Goal: Book appointment/travel/reservation: Book appointment/travel/reservation

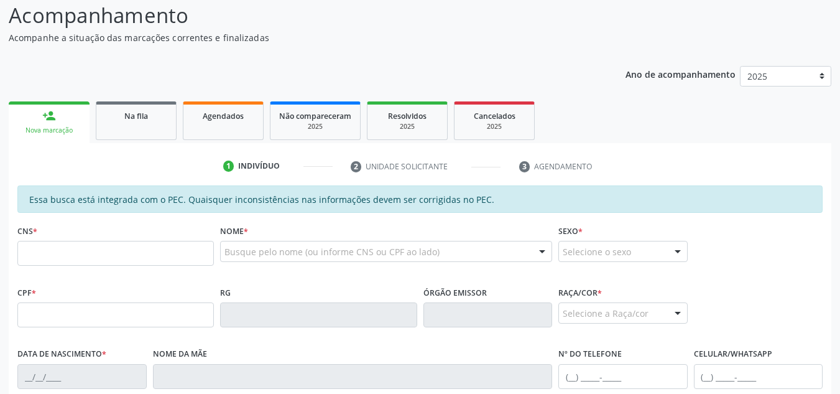
scroll to position [187, 0]
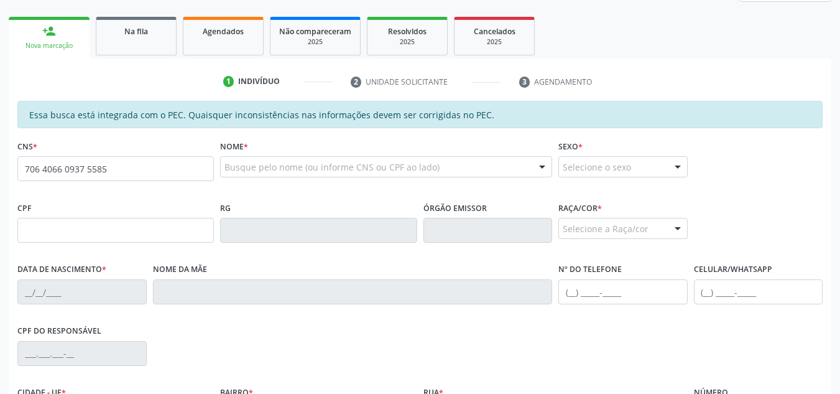
type input "706 4066 0937 5585"
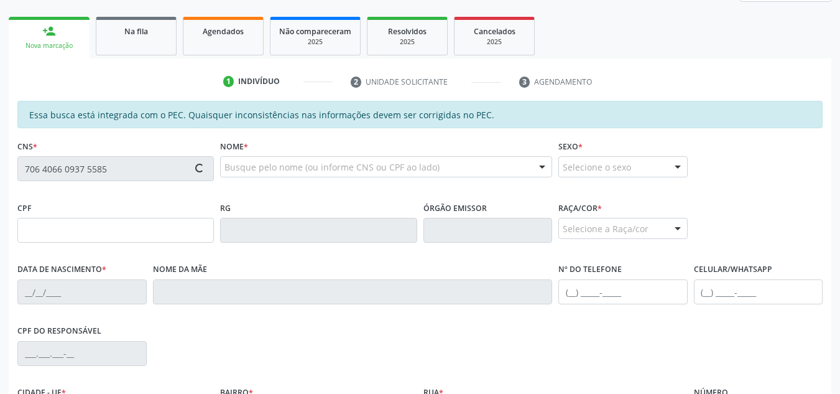
type input "14/03/2003"
type input "Elinedja Cavalcante dos Santos"
type input "(82) 99304-2689"
type input "S/N"
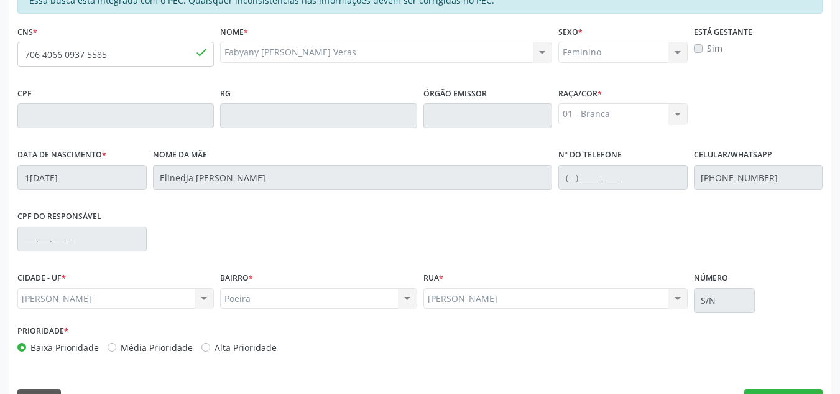
scroll to position [334, 0]
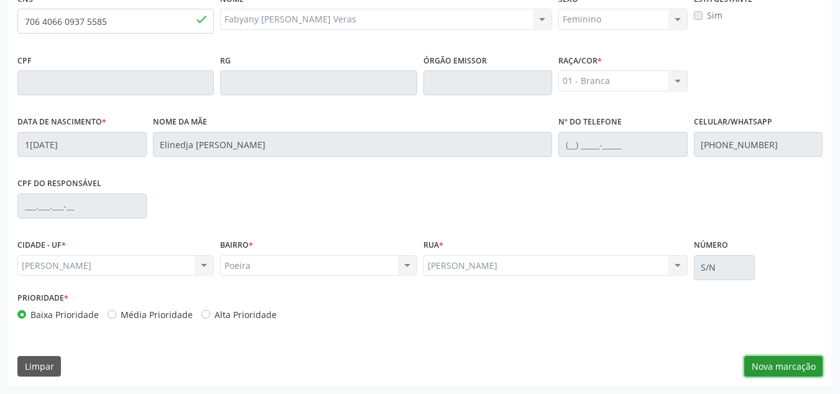
click at [803, 370] on button "Nova marcação" at bounding box center [783, 366] width 78 height 21
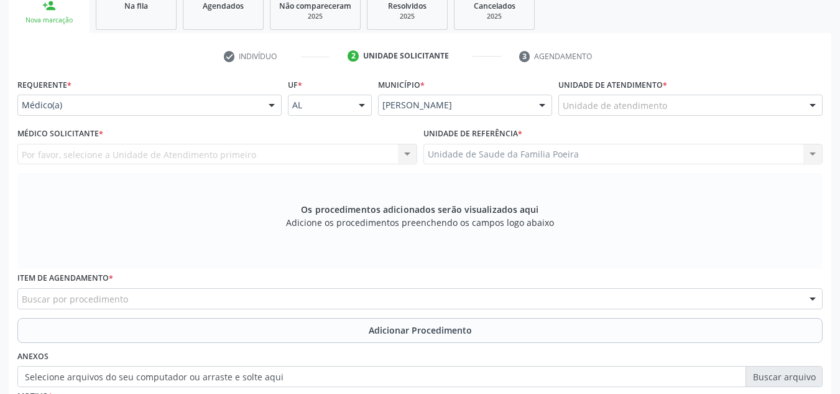
scroll to position [210, 0]
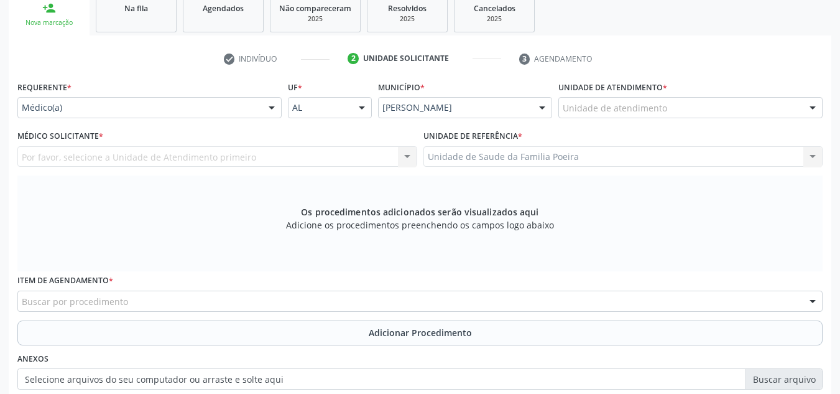
click at [712, 111] on div "Unidade de atendimento" at bounding box center [691, 107] width 264 height 21
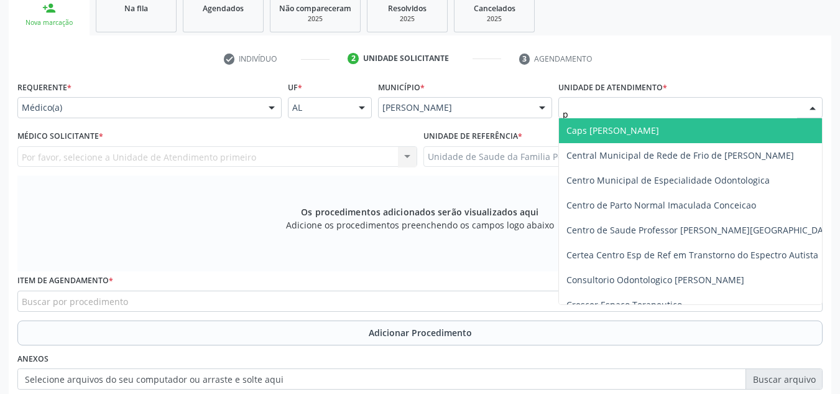
type input "po"
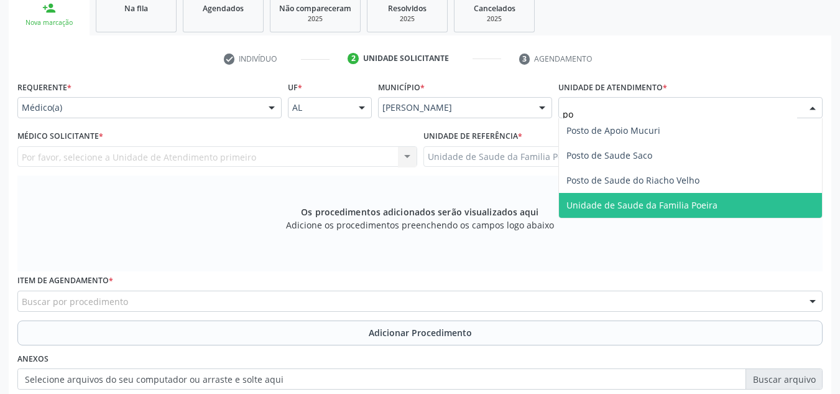
drag, startPoint x: 716, startPoint y: 202, endPoint x: 665, endPoint y: 197, distance: 51.9
click at [716, 202] on span "Unidade de Saude da Familia Poeira" at bounding box center [690, 205] width 263 height 25
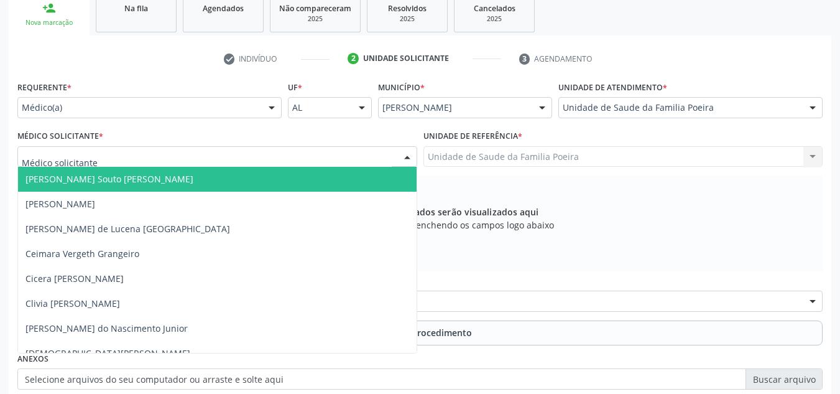
click at [123, 163] on div at bounding box center [217, 156] width 400 height 21
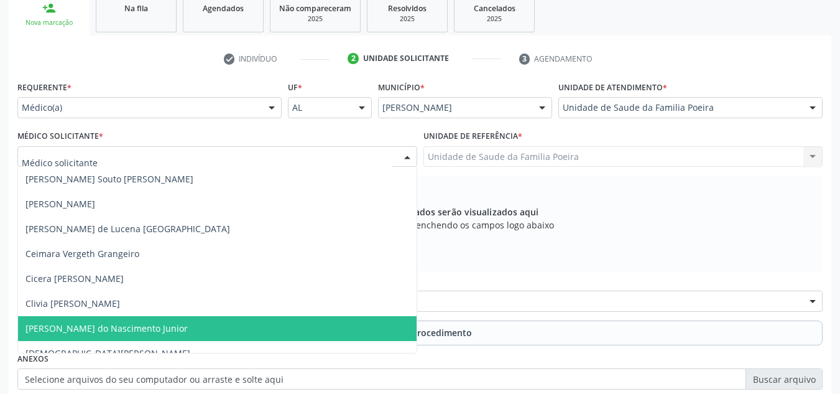
click at [126, 327] on span "[PERSON_NAME] do Nascimento Junior" at bounding box center [106, 328] width 162 height 12
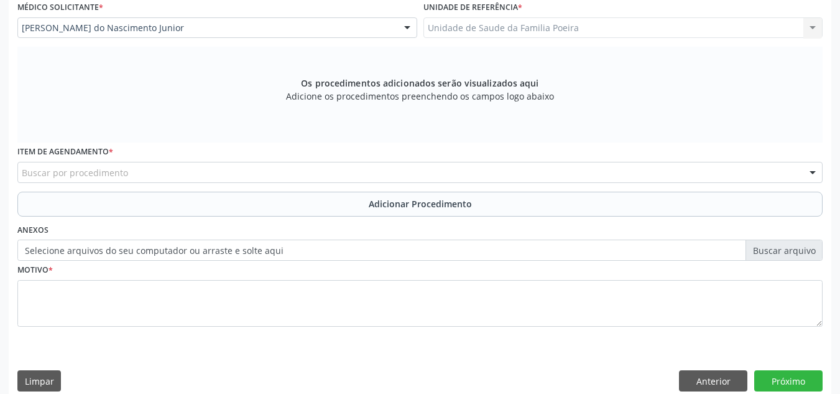
scroll to position [353, 0]
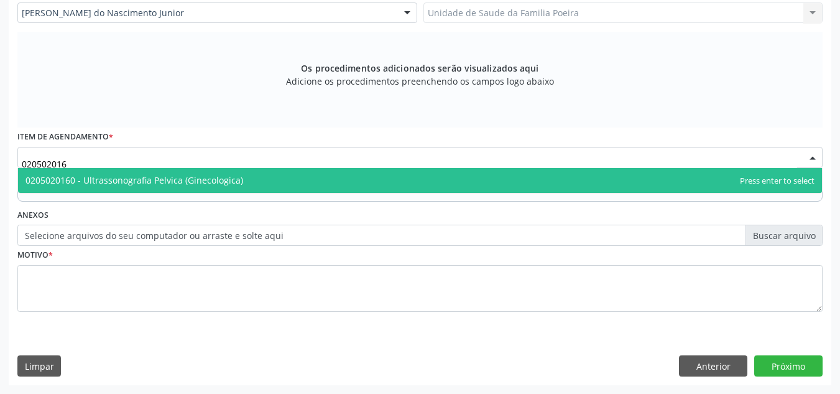
type input "0205020160"
click at [196, 180] on span "0205020160 - Ultrassonografia Pelvica (Ginecologica)" at bounding box center [134, 180] width 218 height 12
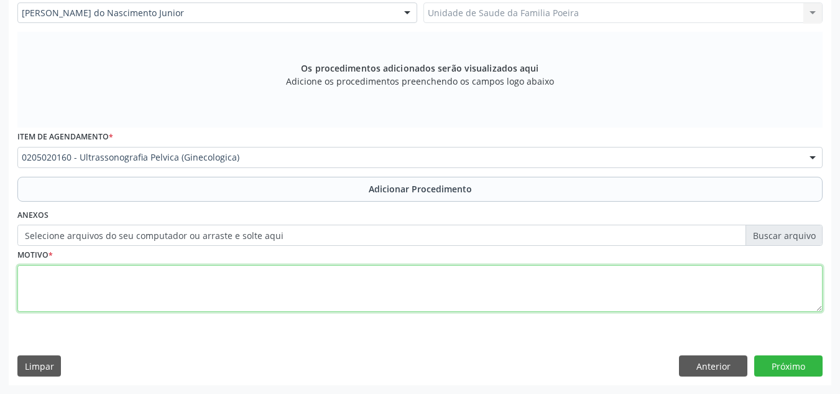
click at [192, 279] on textarea at bounding box center [419, 288] width 805 height 47
type textarea "a"
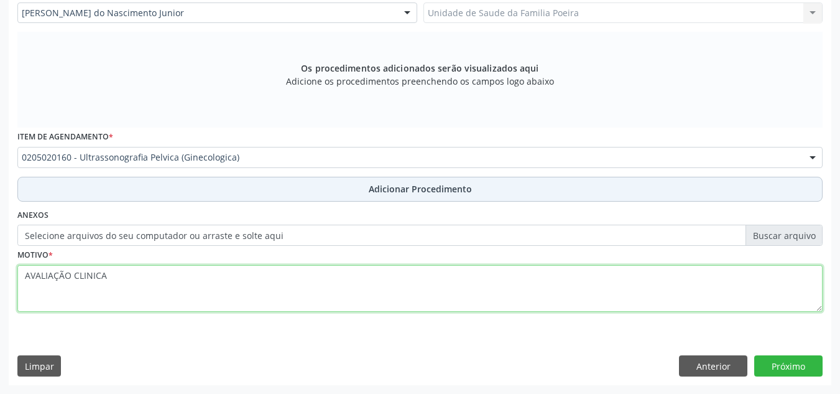
type textarea "AVALIAÇÃO CLINICA"
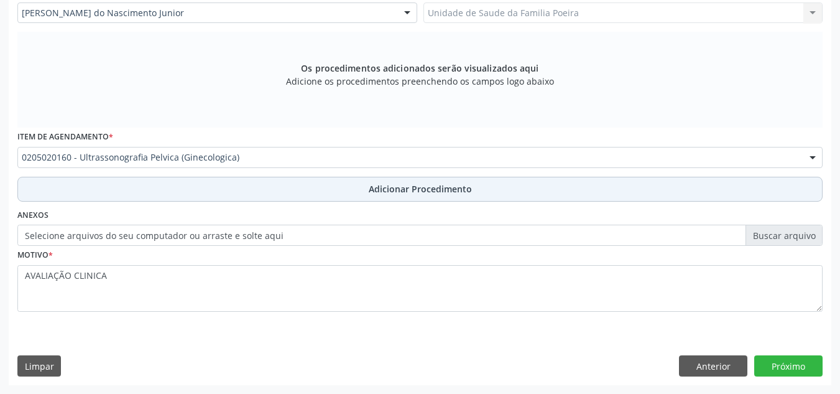
click at [304, 194] on button "Adicionar Procedimento" at bounding box center [419, 189] width 805 height 25
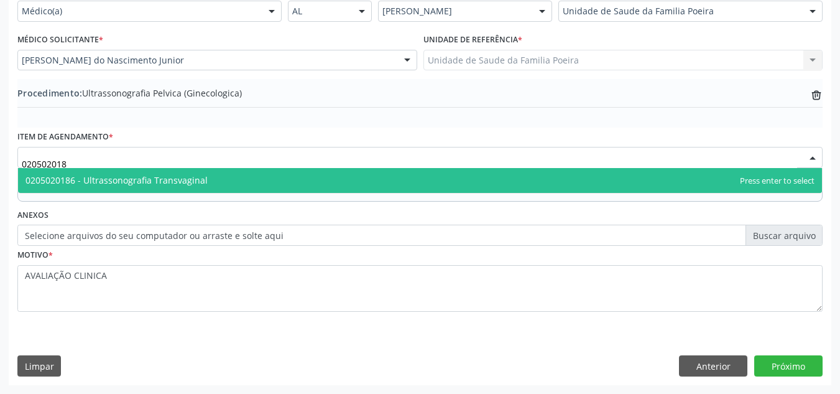
type input "0205020186"
click at [253, 186] on span "0205020186 - Ultrassonografia Transvaginal" at bounding box center [420, 180] width 804 height 25
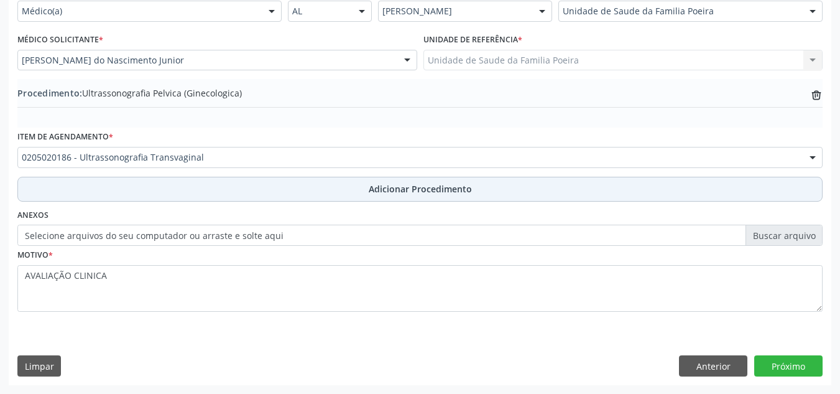
click at [309, 199] on button "Adicionar Procedimento" at bounding box center [419, 189] width 805 height 25
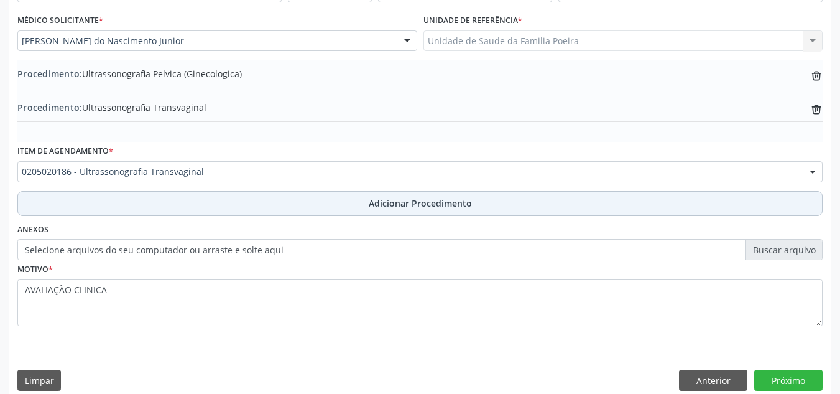
scroll to position [340, 0]
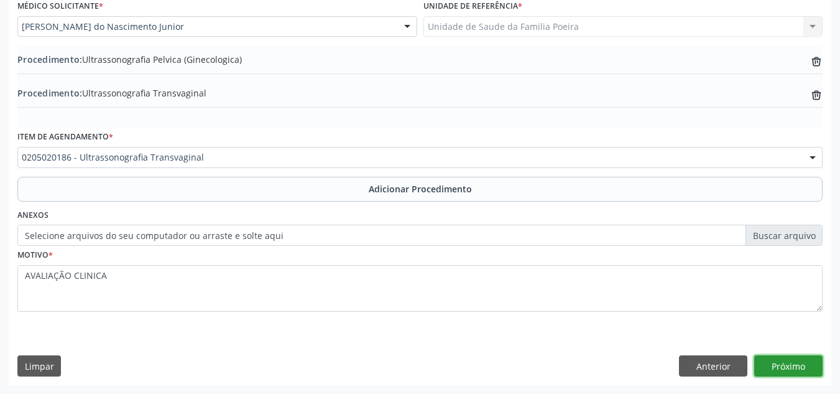
click at [779, 370] on button "Próximo" at bounding box center [788, 365] width 68 height 21
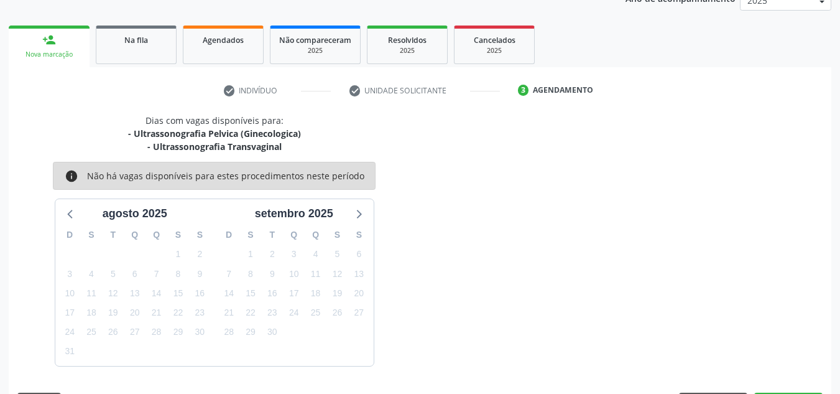
scroll to position [215, 0]
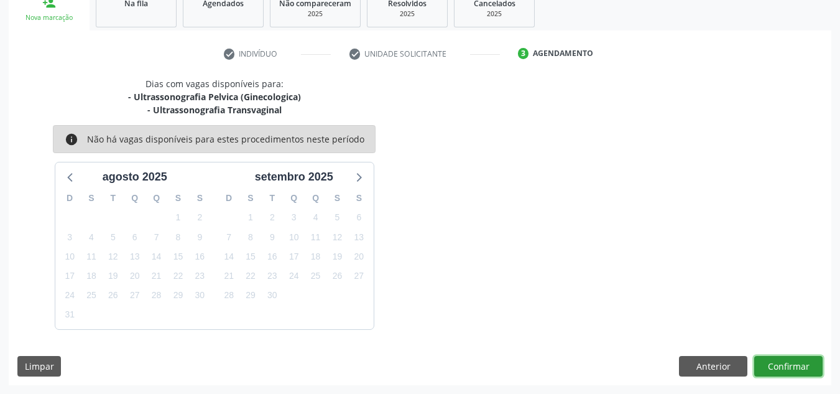
click at [781, 369] on button "Confirmar" at bounding box center [788, 366] width 68 height 21
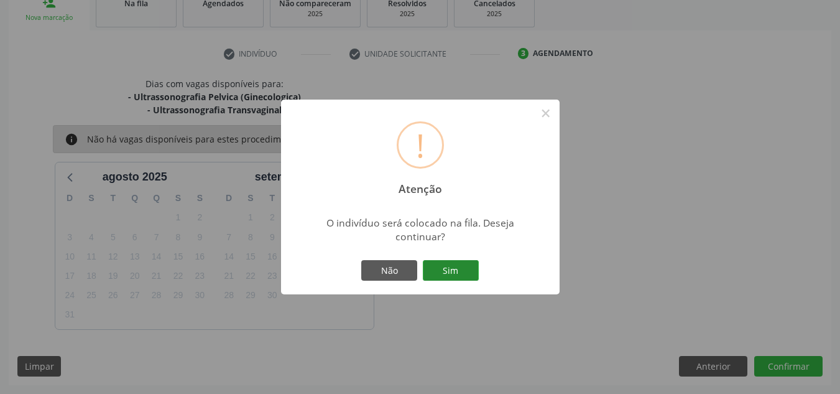
click at [466, 267] on button "Sim" at bounding box center [451, 270] width 56 height 21
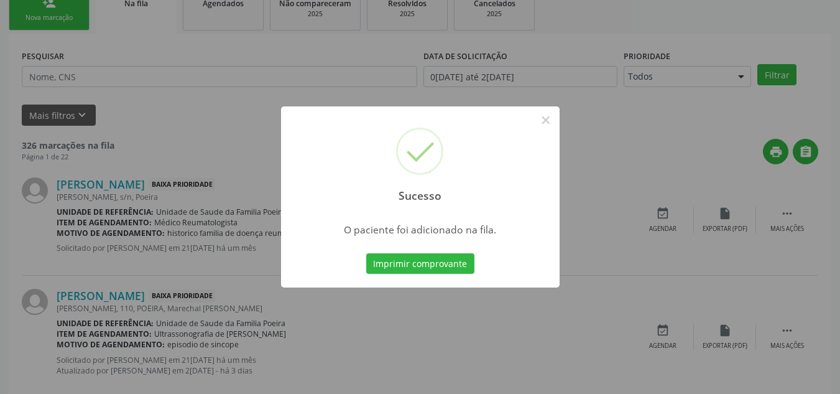
scroll to position [34, 0]
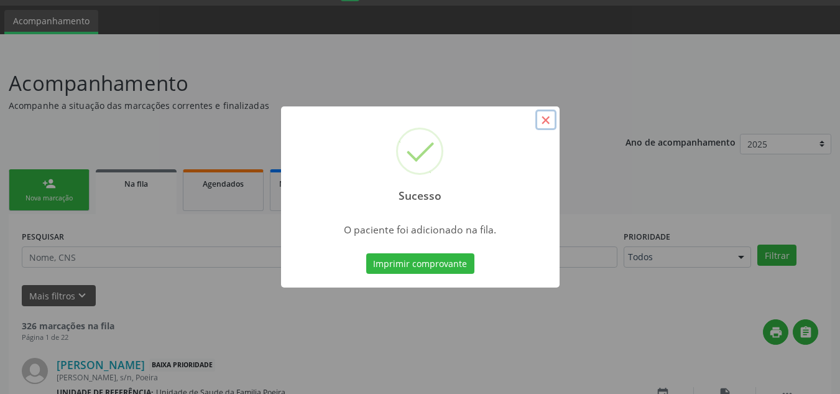
click at [545, 120] on button "×" at bounding box center [545, 119] width 21 height 21
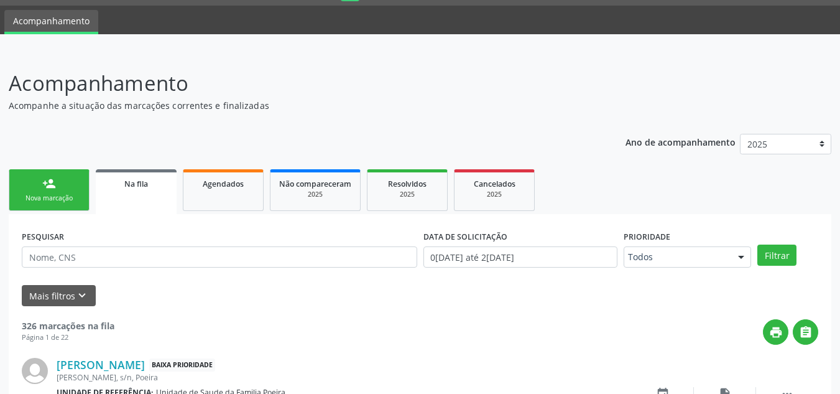
click at [56, 202] on div "Nova marcação" at bounding box center [49, 197] width 62 height 9
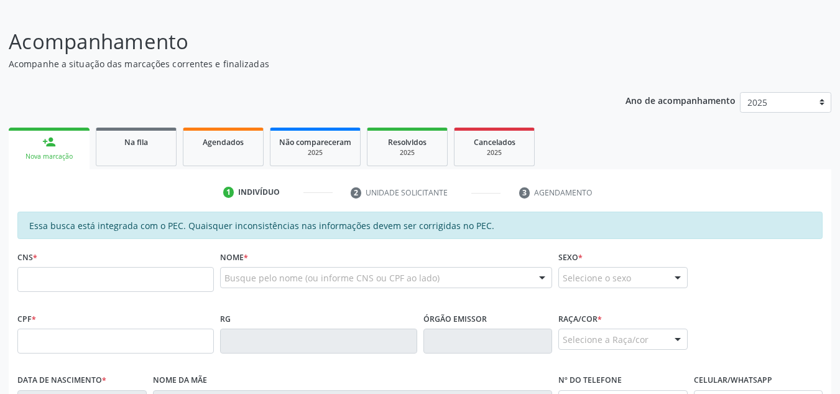
scroll to position [159, 0]
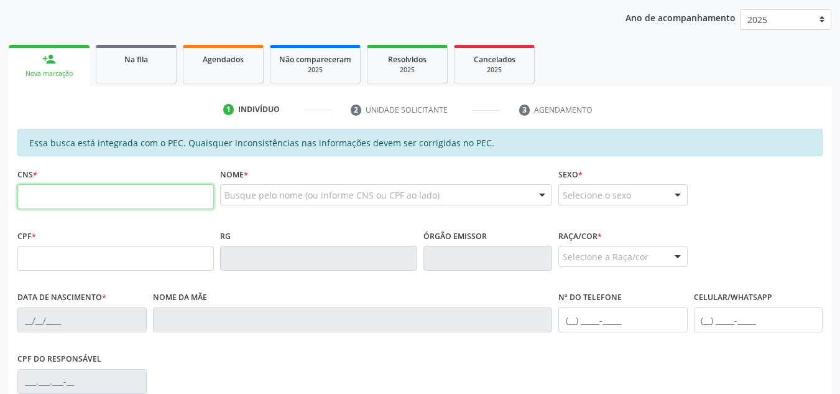
click at [91, 206] on input "text" at bounding box center [115, 196] width 197 height 25
type input "706 4066 0937 5585"
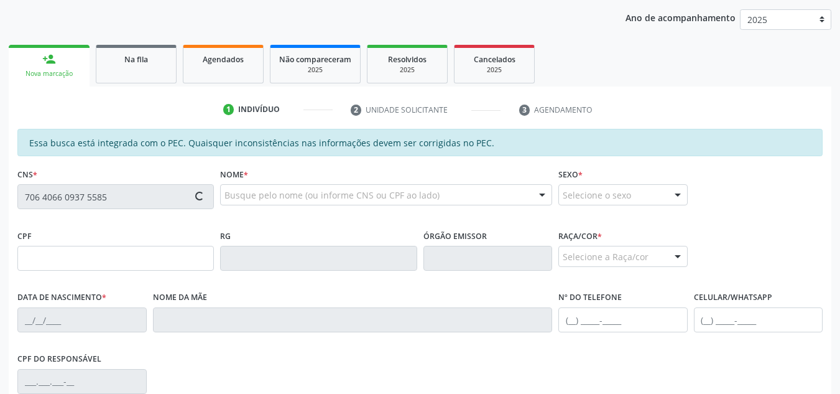
type input "14/03/2003"
type input "Elinedja Cavalcante dos Santos"
type input "(82) 99304-2689"
type input "S/N"
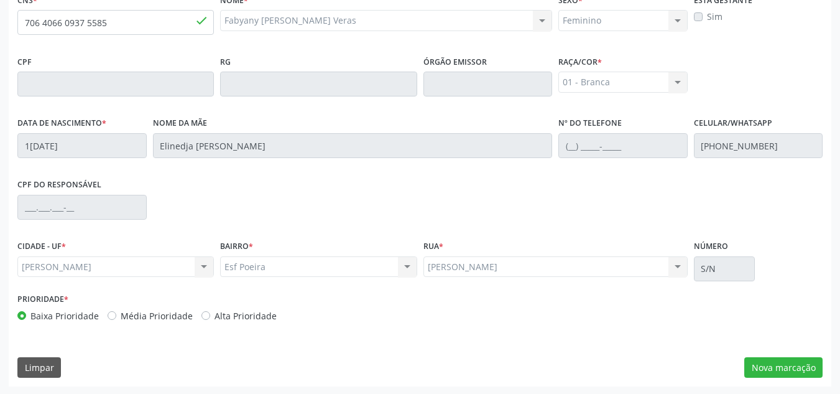
scroll to position [334, 0]
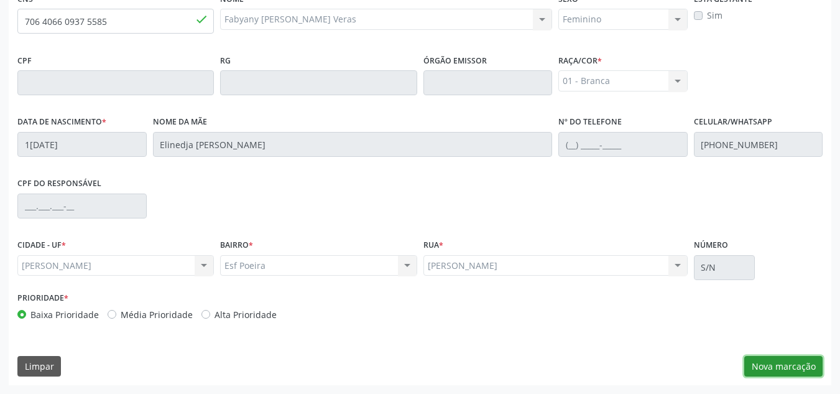
click at [779, 362] on button "Nova marcação" at bounding box center [783, 366] width 78 height 21
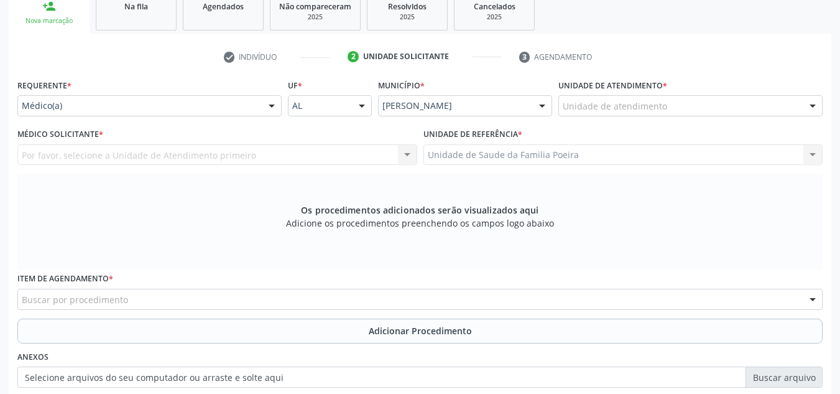
scroll to position [210, 0]
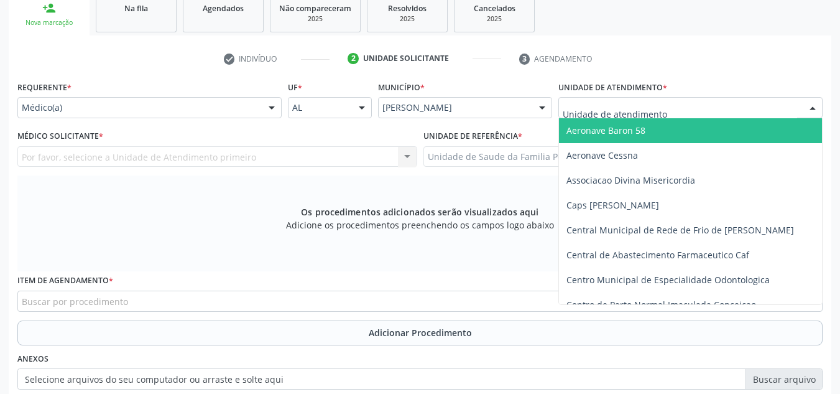
click at [689, 108] on div at bounding box center [691, 107] width 264 height 21
type input "PO"
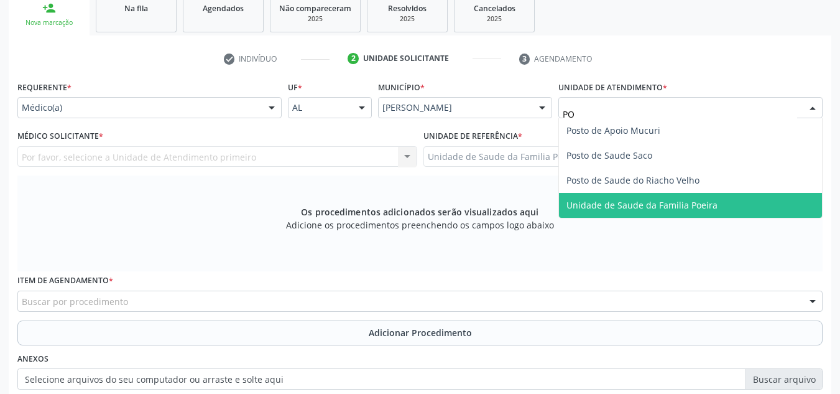
click at [667, 206] on span "Unidade de Saude da Familia Poeira" at bounding box center [642, 205] width 151 height 12
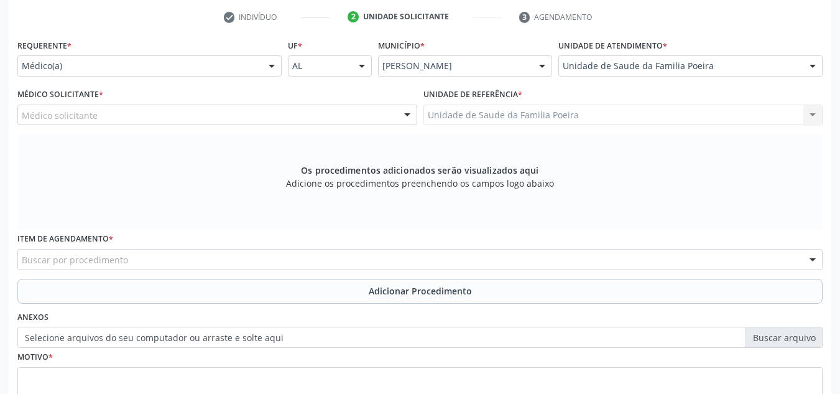
scroll to position [272, 0]
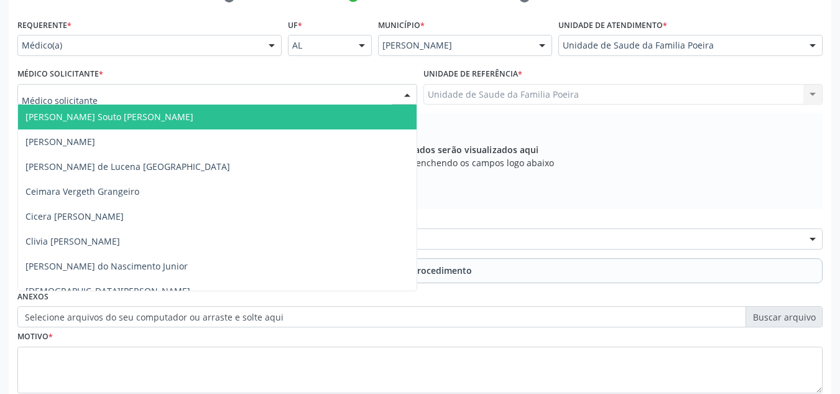
click at [160, 93] on div at bounding box center [217, 94] width 400 height 21
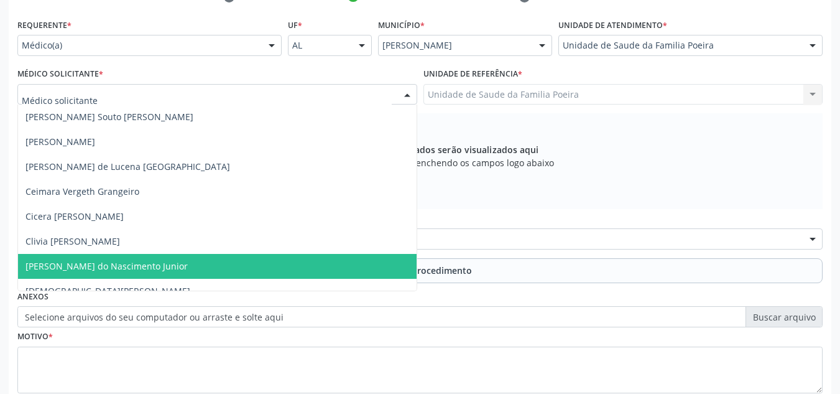
click at [111, 266] on span "[PERSON_NAME] do Nascimento Junior" at bounding box center [106, 266] width 162 height 12
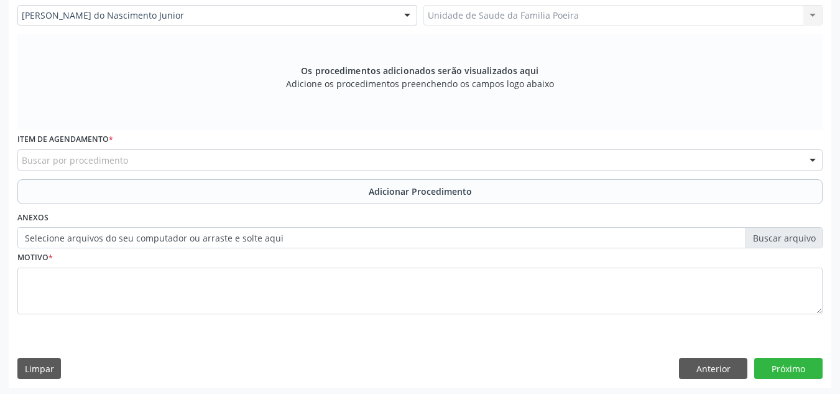
scroll to position [353, 0]
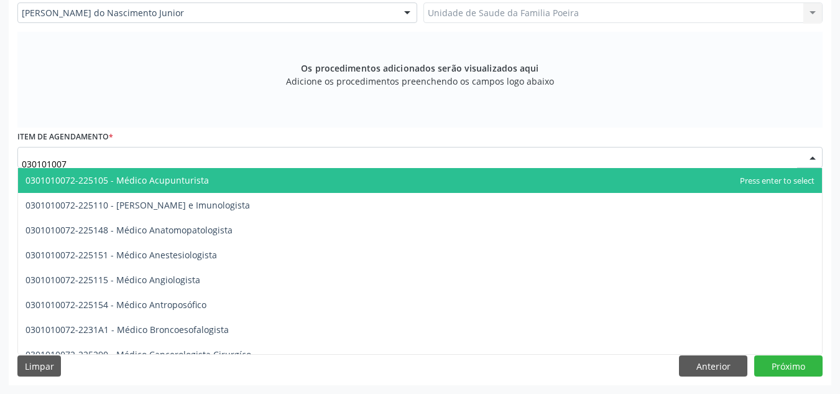
type input "0301010072"
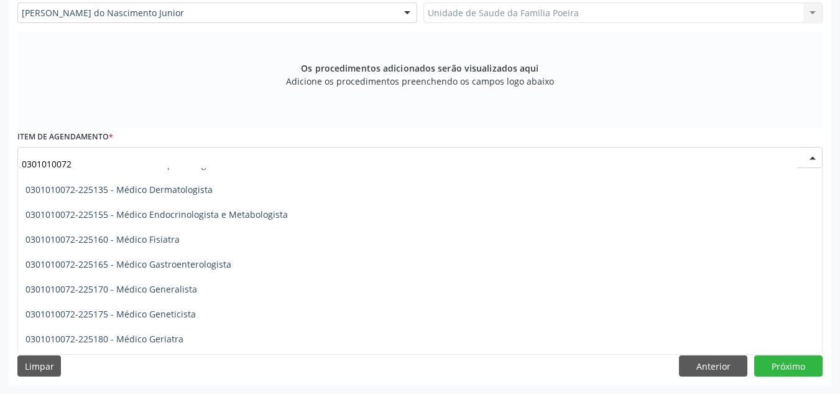
scroll to position [560, 0]
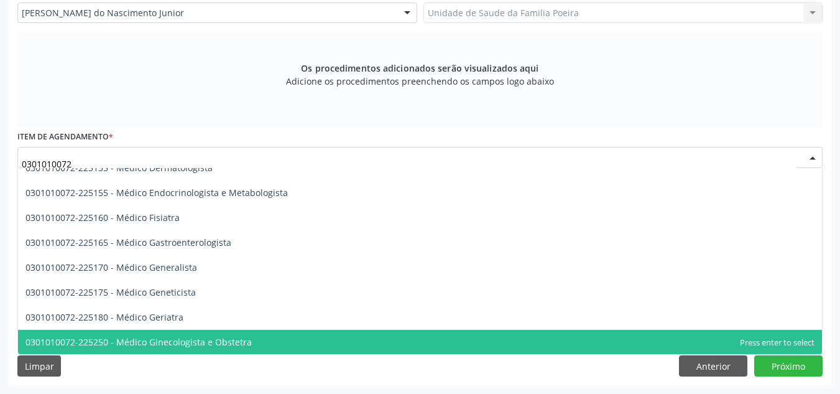
click at [203, 341] on span "0301010072-225250 - Médico Ginecologista e Obstetra" at bounding box center [138, 342] width 226 height 12
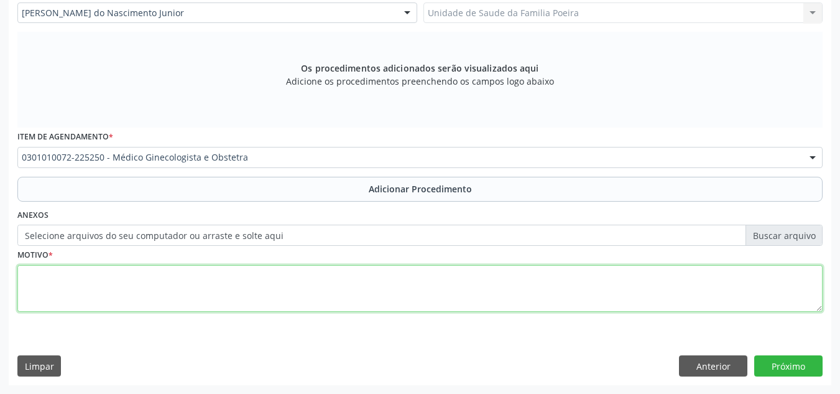
click at [164, 285] on textarea at bounding box center [419, 288] width 805 height 47
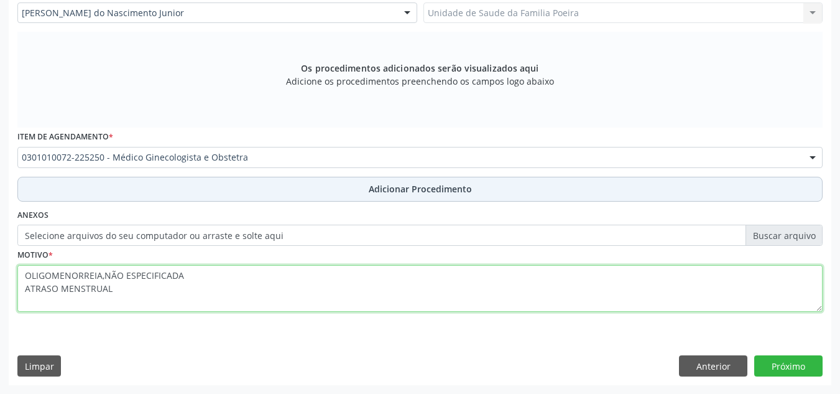
type textarea "OLIGOMENORREIA,NÃO ESPECIFICADA ATRASO MENSTRUAL"
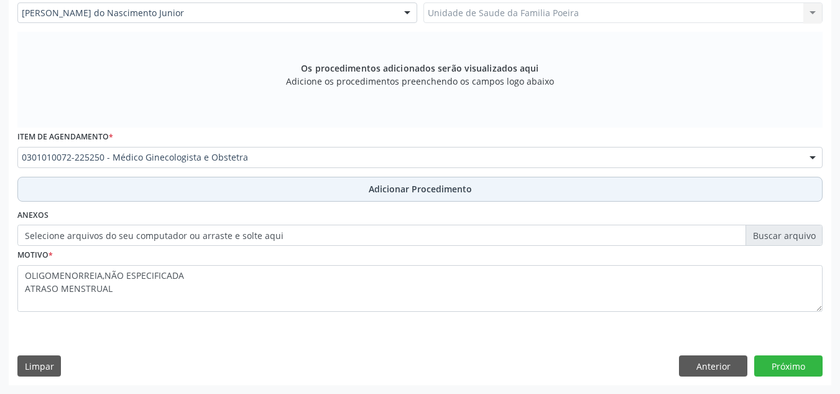
click at [350, 197] on button "Adicionar Procedimento" at bounding box center [419, 189] width 805 height 25
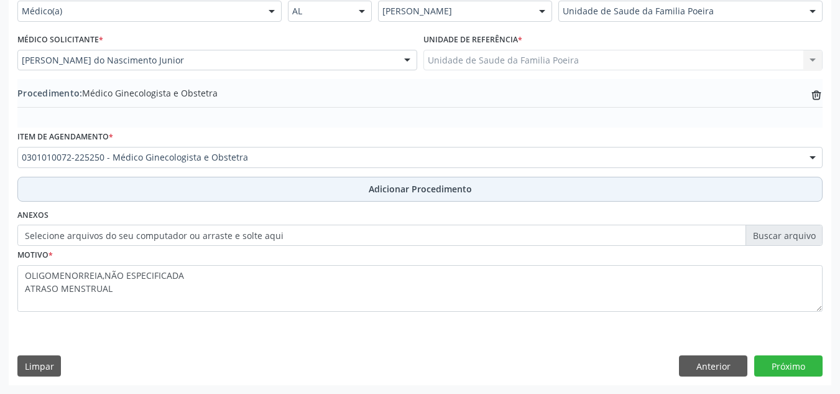
scroll to position [306, 0]
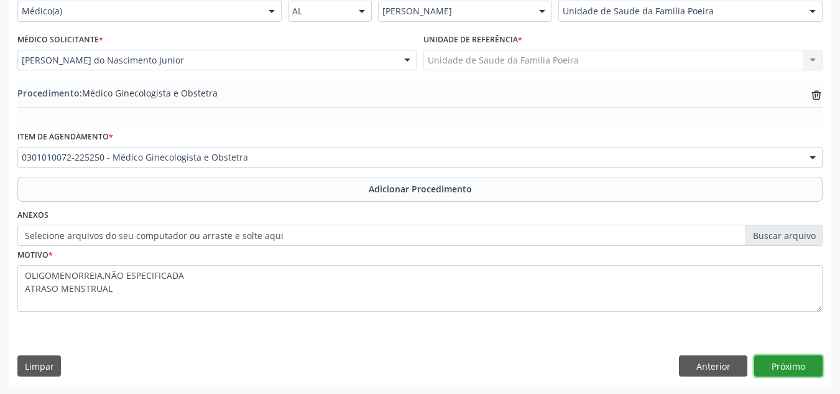
click at [792, 368] on button "Próximo" at bounding box center [788, 365] width 68 height 21
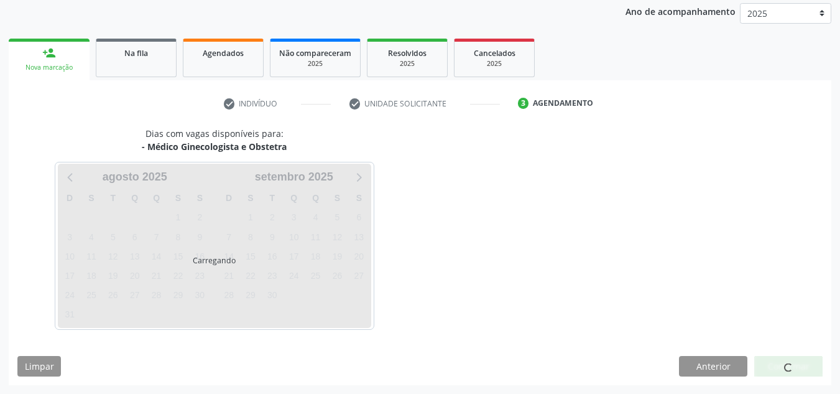
scroll to position [202, 0]
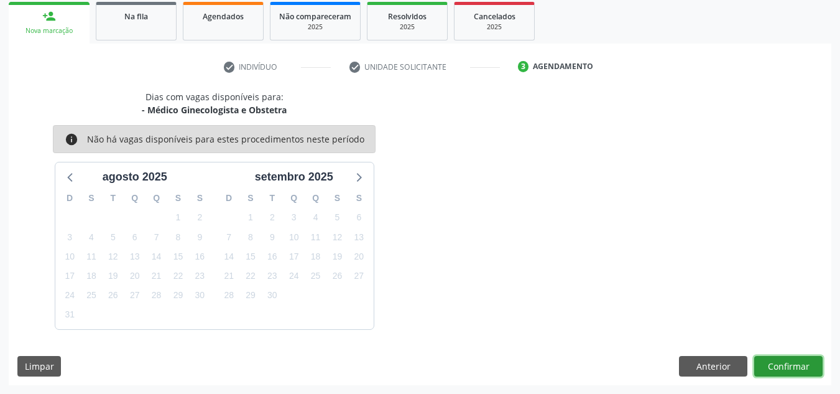
click at [792, 364] on button "Confirmar" at bounding box center [788, 366] width 68 height 21
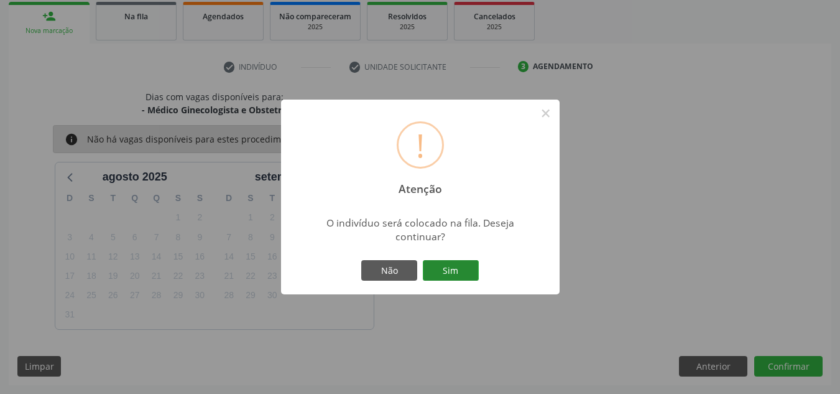
click at [443, 276] on button "Sim" at bounding box center [451, 270] width 56 height 21
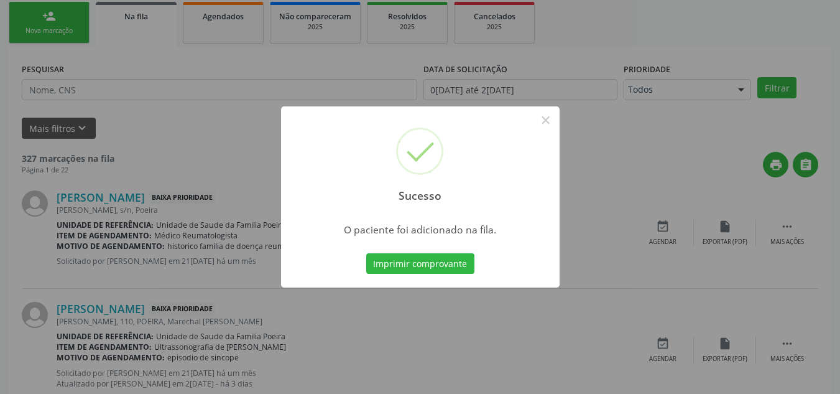
scroll to position [34, 0]
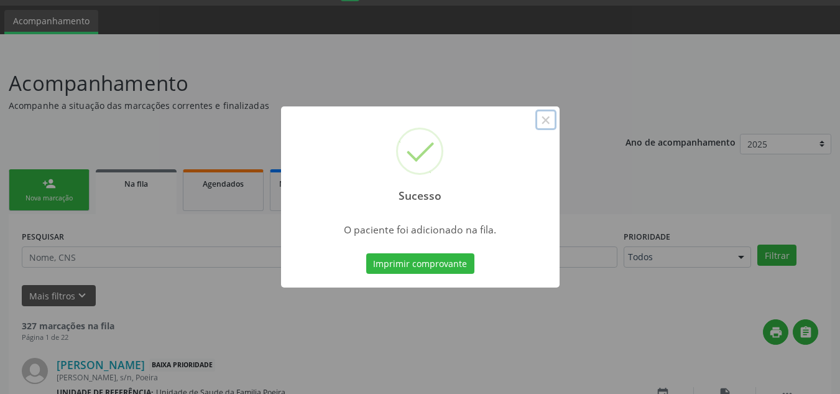
drag, startPoint x: 546, startPoint y: 120, endPoint x: 537, endPoint y: 126, distance: 10.9
click at [547, 120] on button "×" at bounding box center [545, 119] width 21 height 21
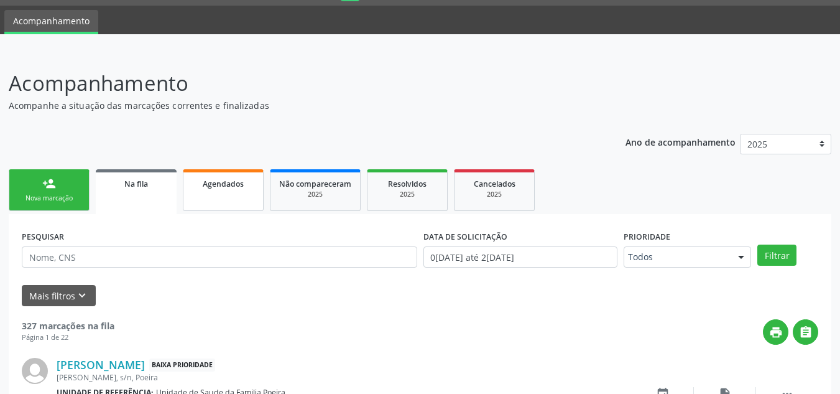
click at [231, 191] on link "Agendados" at bounding box center [223, 190] width 81 height 42
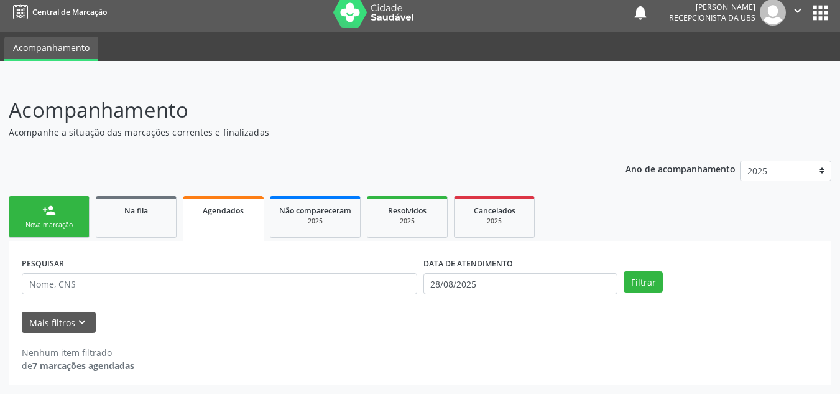
scroll to position [7, 0]
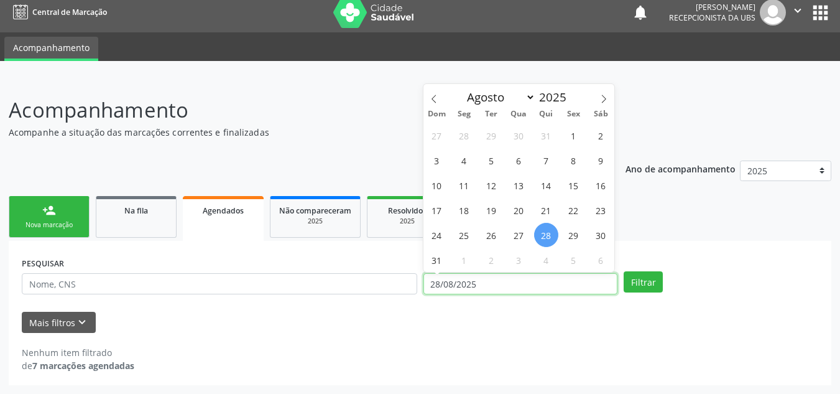
click at [501, 278] on input "28/08/2025" at bounding box center [521, 283] width 195 height 21
click at [578, 139] on span "1" at bounding box center [574, 135] width 24 height 24
type input "01/08/2025"
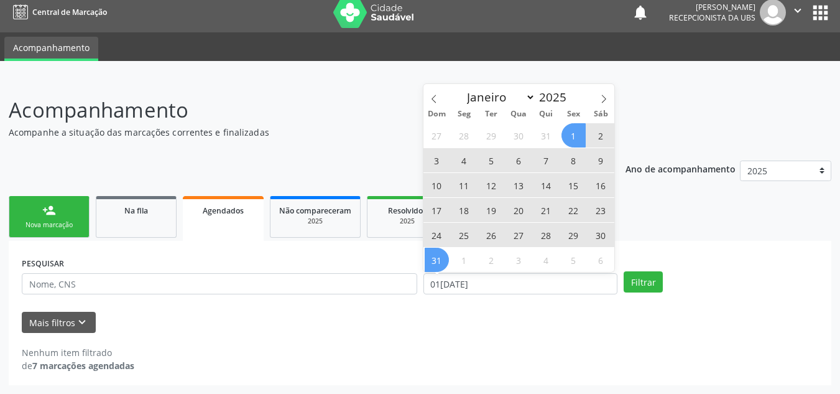
click at [437, 260] on span "31" at bounding box center [437, 260] width 24 height 24
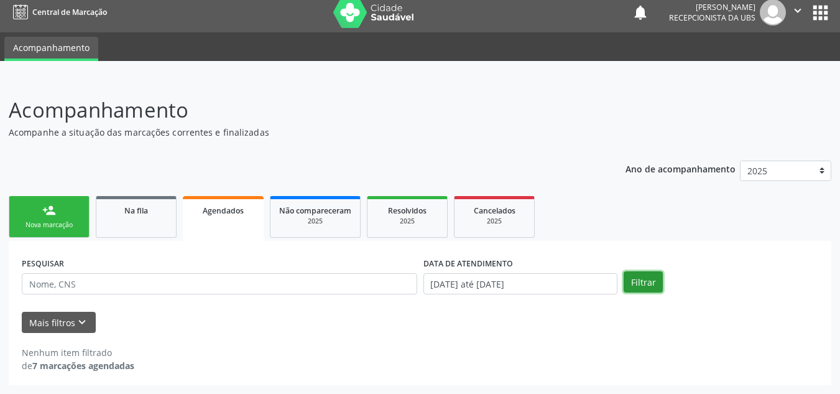
click at [657, 279] on button "Filtrar" at bounding box center [643, 281] width 39 height 21
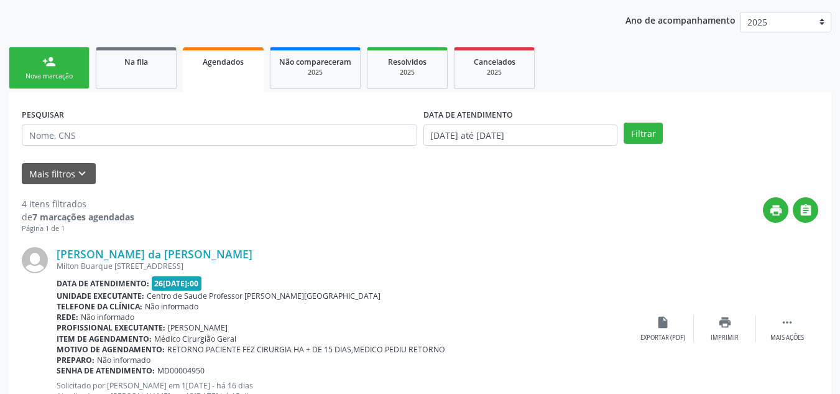
scroll to position [155, 0]
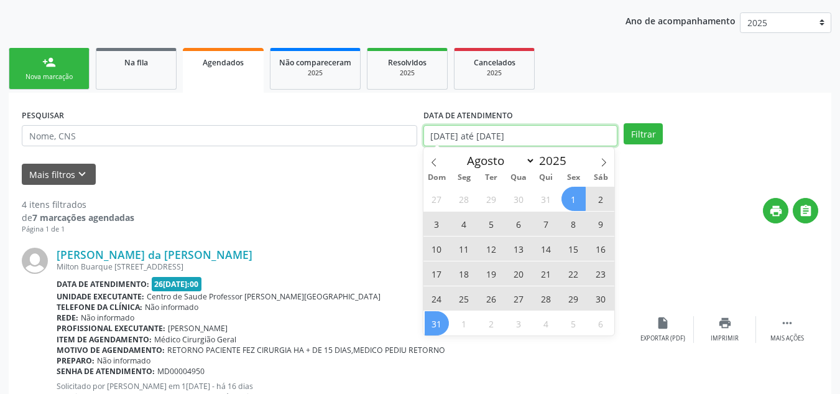
click at [542, 142] on body "Central de Marcação notifications Anayara Marcelly da Silva Lopes Recepcionista…" at bounding box center [420, 42] width 840 height 394
click at [427, 156] on span at bounding box center [434, 157] width 21 height 21
select select "6"
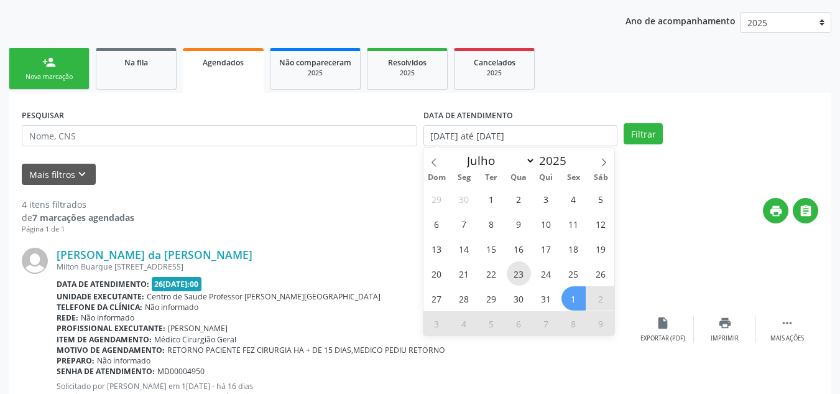
click at [519, 276] on span "23" at bounding box center [519, 273] width 24 height 24
type input "23/07/2025"
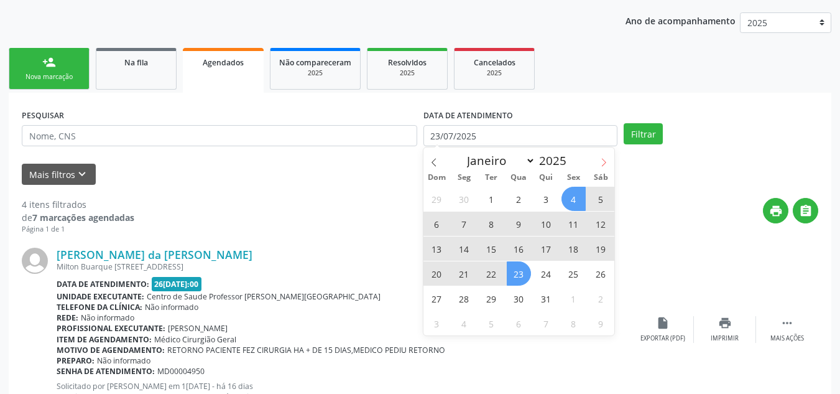
click at [609, 163] on span at bounding box center [603, 157] width 21 height 21
select select "7"
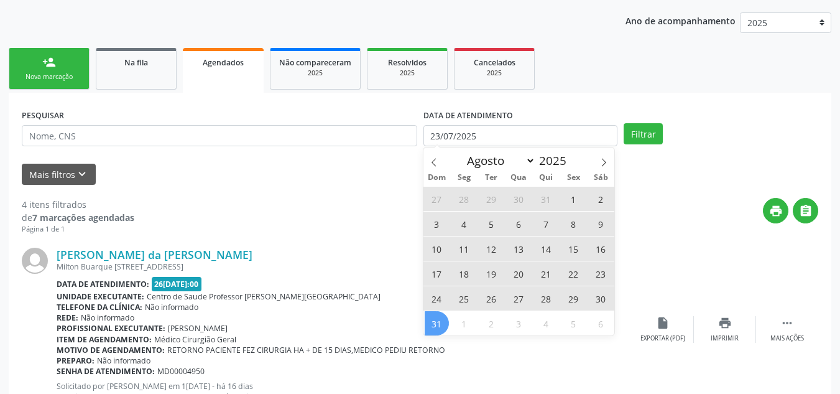
click at [443, 323] on span "31" at bounding box center [437, 323] width 24 height 24
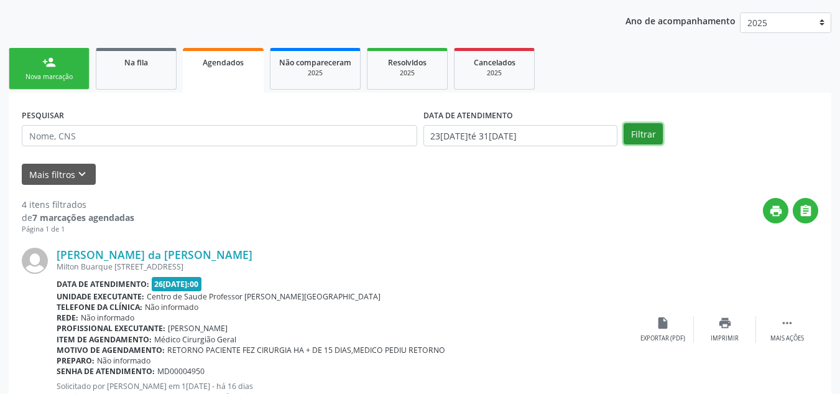
click at [650, 129] on button "Filtrar" at bounding box center [643, 133] width 39 height 21
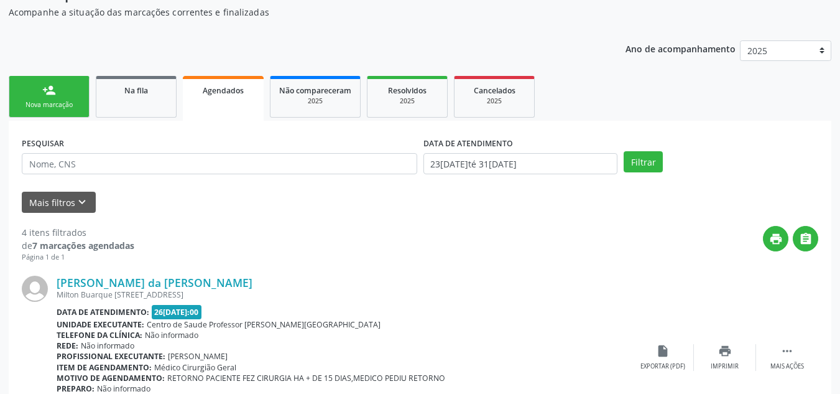
scroll to position [93, 0]
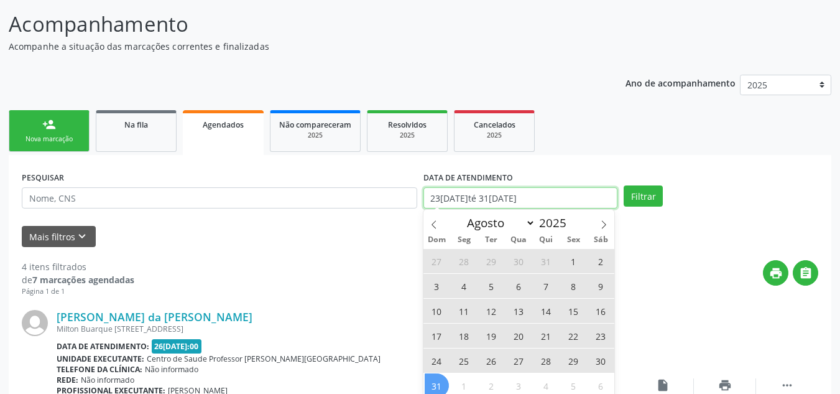
click at [550, 193] on input "23/07/2025 até 31/08/2025" at bounding box center [521, 197] width 195 height 21
click at [432, 222] on icon at bounding box center [434, 224] width 9 height 9
select select "6"
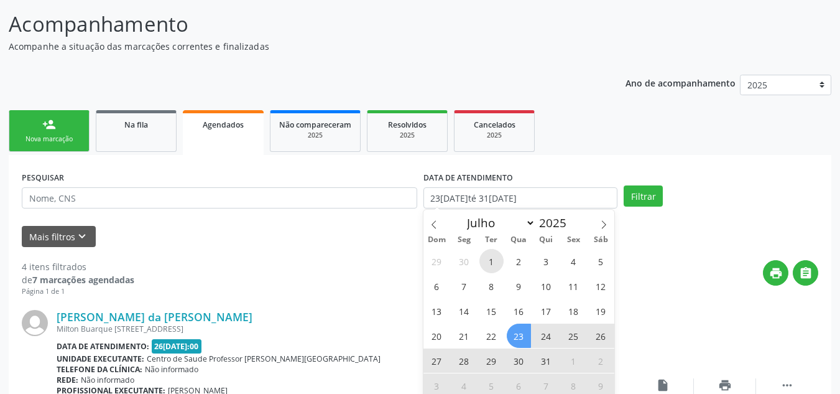
click at [483, 262] on span "1" at bounding box center [492, 261] width 24 height 24
type input "01/07/2025"
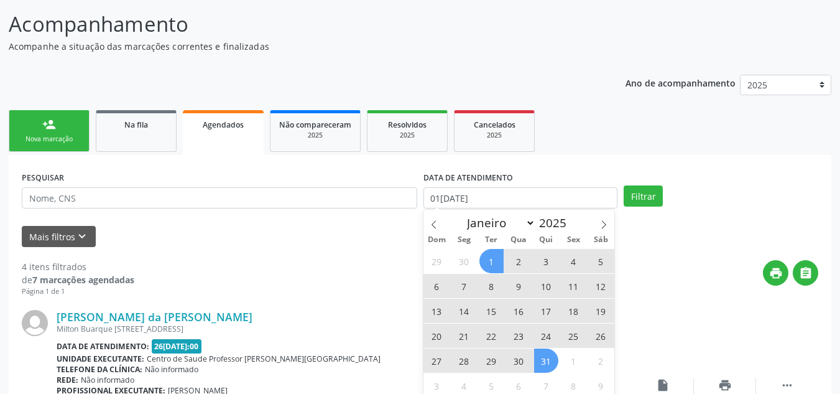
click at [541, 361] on span "31" at bounding box center [546, 360] width 24 height 24
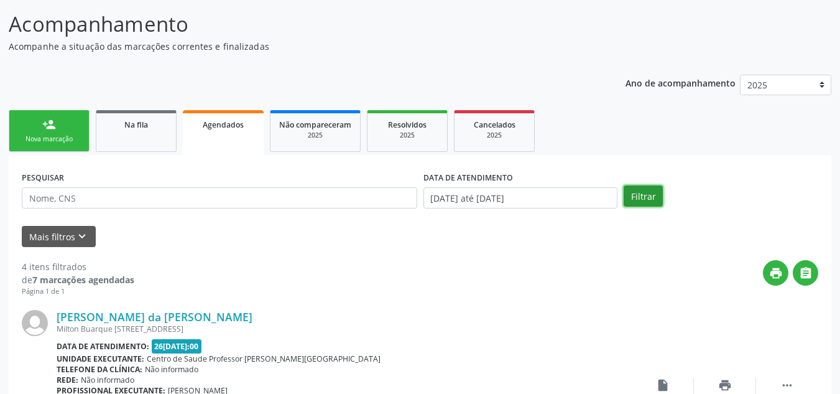
click at [644, 202] on button "Filtrar" at bounding box center [643, 195] width 39 height 21
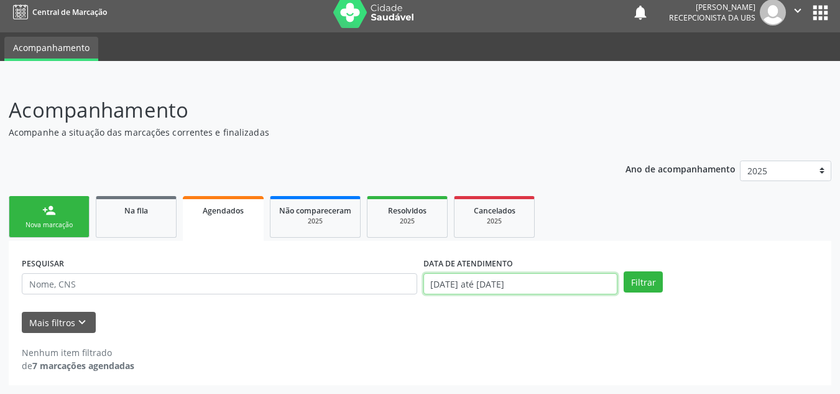
scroll to position [85, 0]
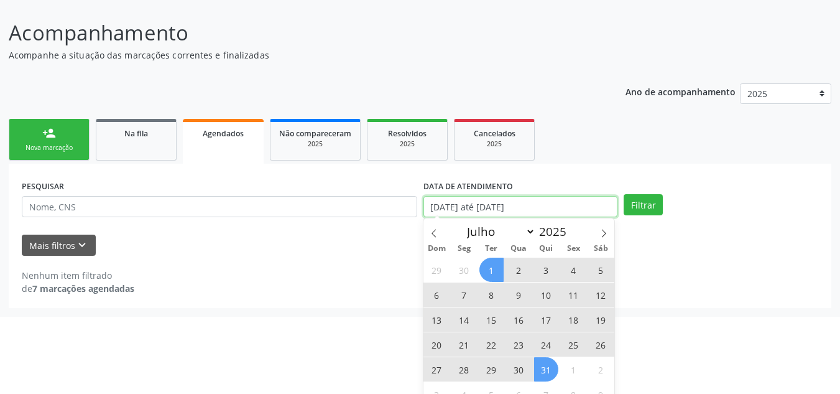
click at [560, 285] on body "Central de Marcação notifications Anayara Marcelly da Silva Lopes Recepcionista…" at bounding box center [420, 112] width 840 height 394
click at [607, 229] on icon at bounding box center [604, 233] width 9 height 9
select select "7"
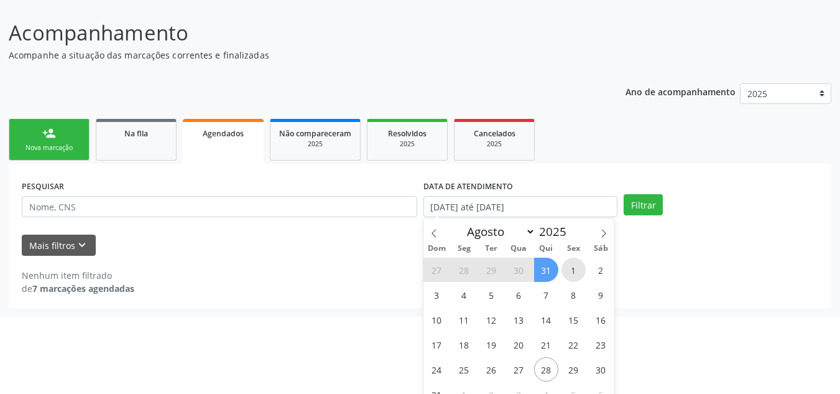
click at [567, 267] on span "1" at bounding box center [574, 269] width 24 height 24
type input "01/08/2025"
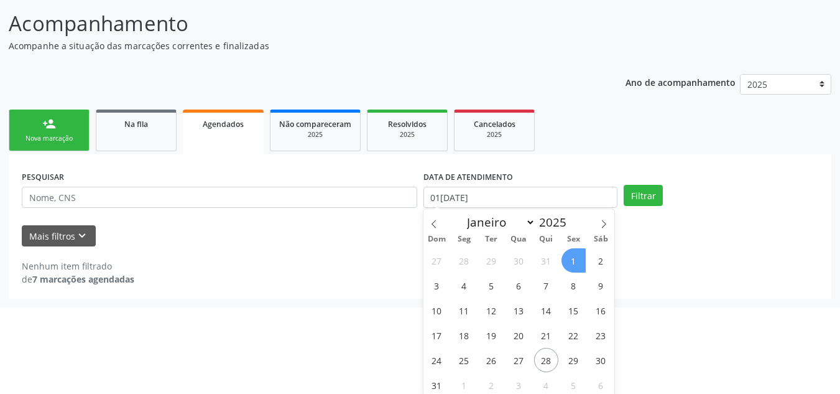
scroll to position [97, 0]
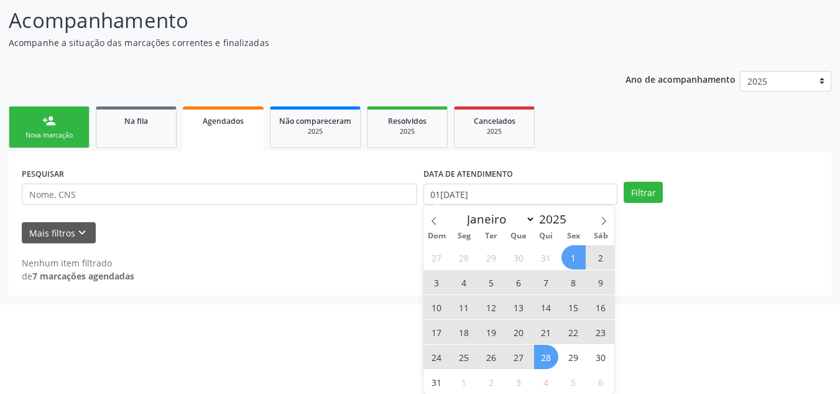
click at [537, 356] on span "28" at bounding box center [546, 357] width 24 height 24
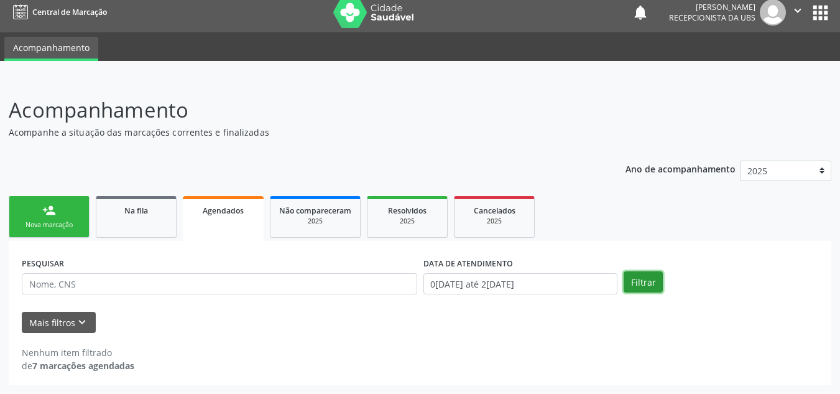
click at [649, 281] on button "Filtrar" at bounding box center [643, 281] width 39 height 21
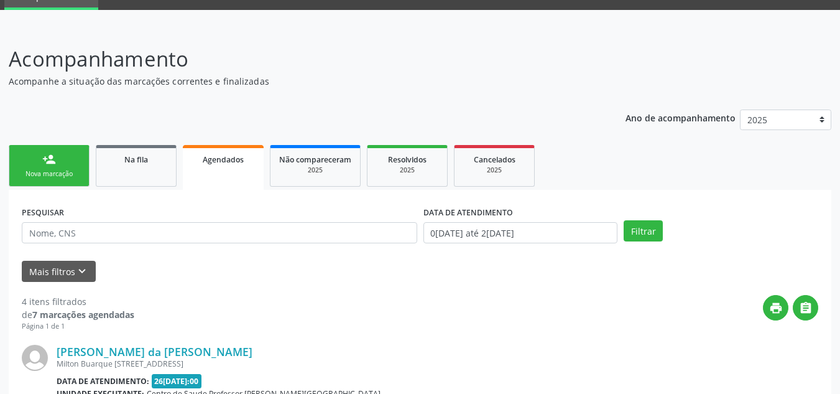
scroll to position [31, 0]
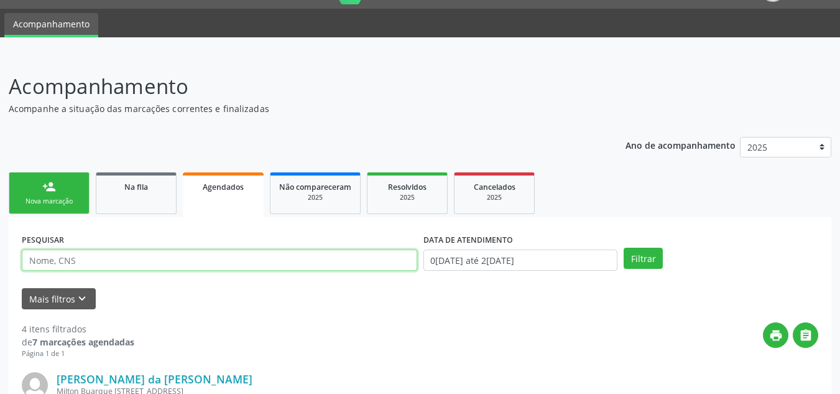
click at [135, 262] on input "text" at bounding box center [220, 259] width 396 height 21
type input "702003843119180"
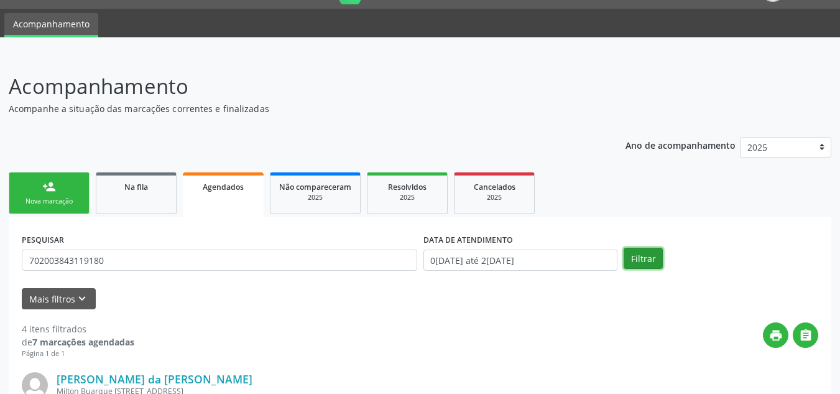
click at [650, 262] on button "Filtrar" at bounding box center [643, 258] width 39 height 21
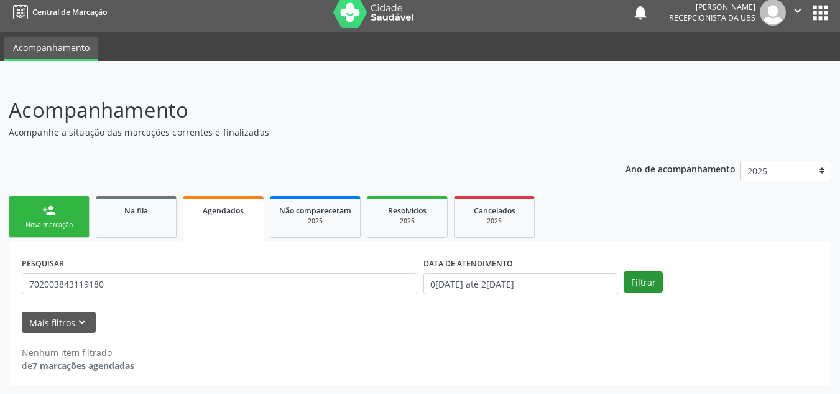
scroll to position [7, 0]
click at [637, 282] on button "Filtrar" at bounding box center [643, 281] width 39 height 21
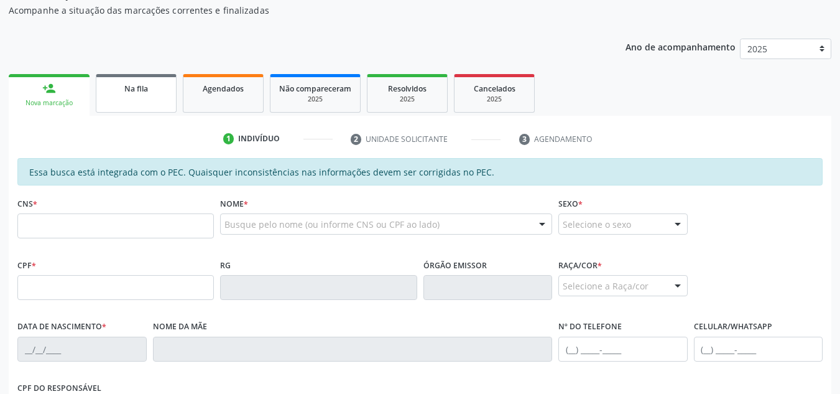
scroll to position [132, 0]
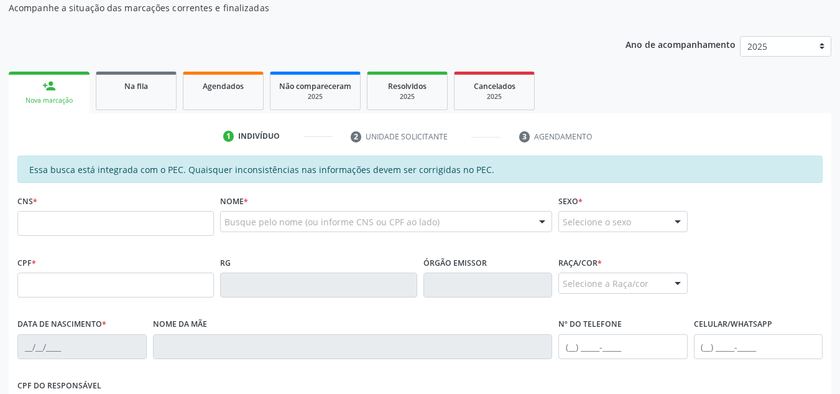
drag, startPoint x: 212, startPoint y: 82, endPoint x: 225, endPoint y: 113, distance: 33.5
click at [212, 82] on span "Agendados" at bounding box center [223, 86] width 41 height 11
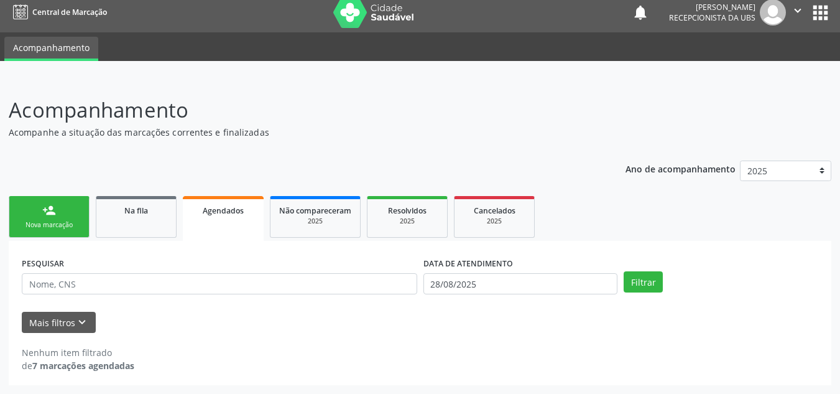
scroll to position [7, 0]
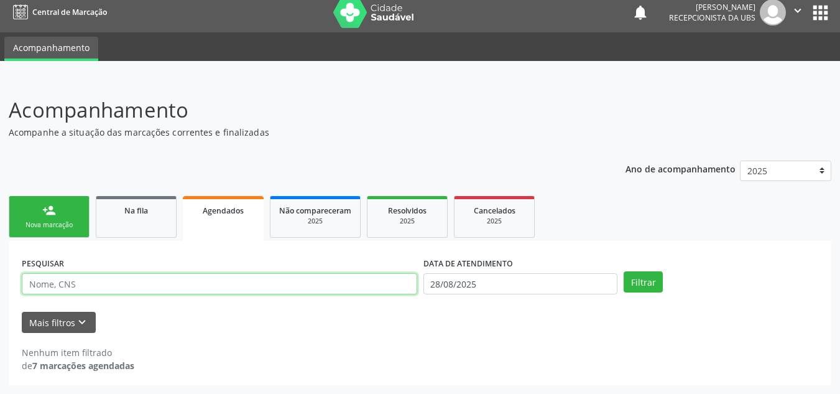
click at [84, 291] on input "text" at bounding box center [220, 283] width 396 height 21
type input "702003843119180"
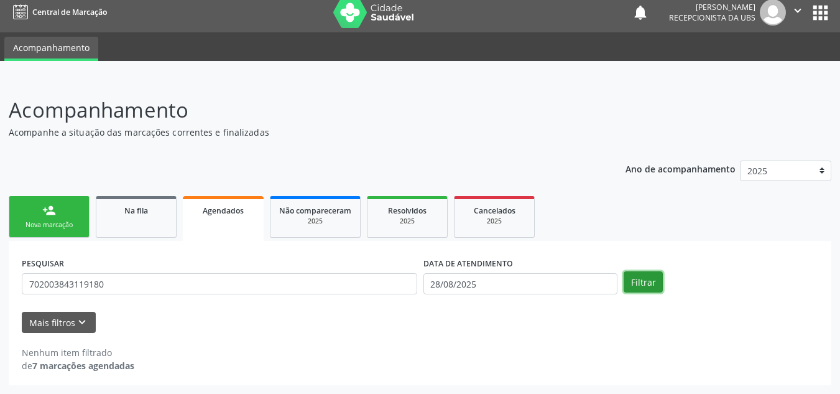
click at [641, 283] on button "Filtrar" at bounding box center [643, 281] width 39 height 21
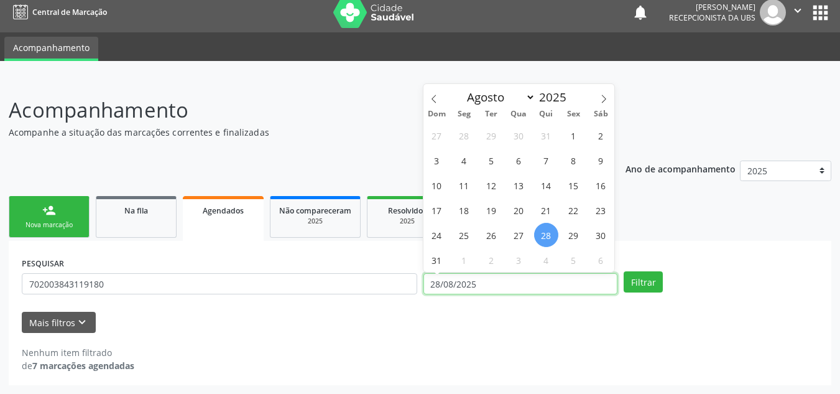
click at [483, 290] on input "28/08/2025" at bounding box center [521, 283] width 195 height 21
click at [476, 325] on div "Mais filtros keyboard_arrow_down" at bounding box center [420, 323] width 803 height 22
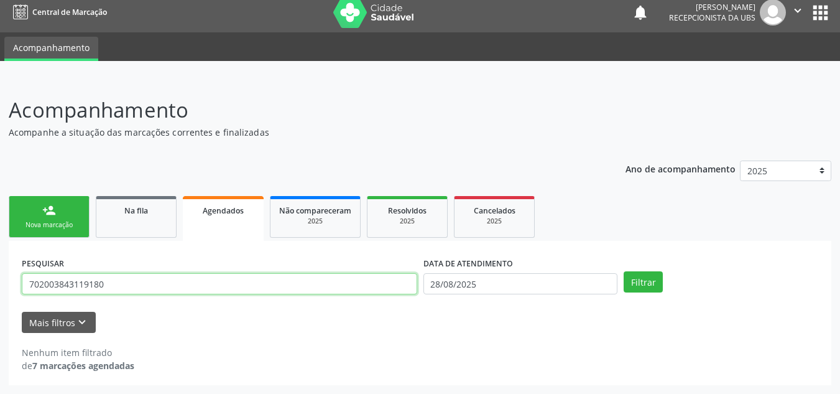
drag, startPoint x: 137, startPoint y: 292, endPoint x: 14, endPoint y: 288, distance: 123.2
click at [14, 288] on div "PESQUISAR 702003843119180 DATA DE ATENDIMENTO 28/08/2025 Filtrar UNIDADE EXECUT…" at bounding box center [420, 313] width 823 height 144
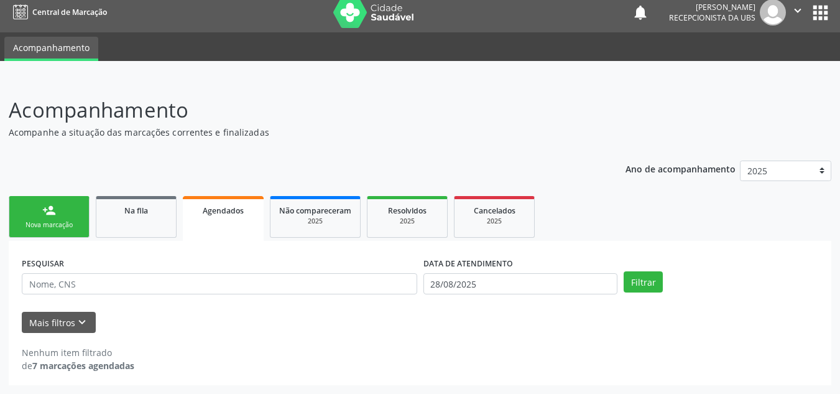
drag, startPoint x: 49, startPoint y: 211, endPoint x: 52, endPoint y: 206, distance: 6.4
click at [49, 211] on div "person_add" at bounding box center [49, 210] width 14 height 14
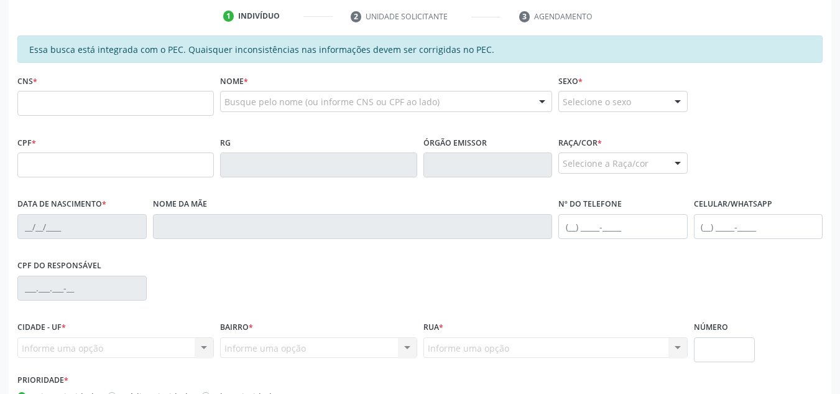
scroll to position [256, 0]
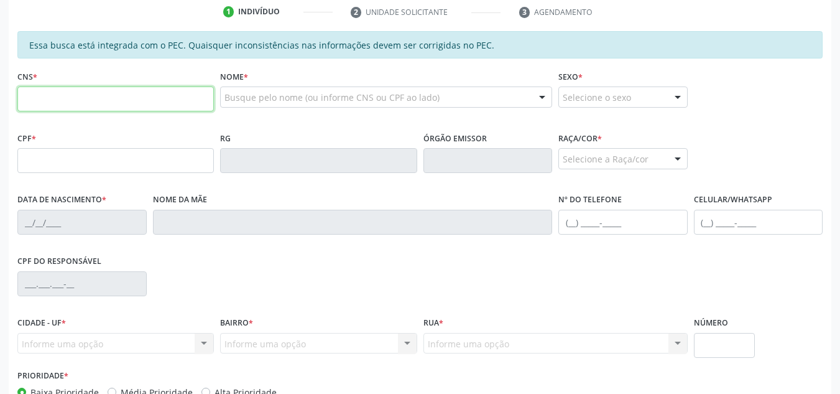
click at [64, 104] on input "text" at bounding box center [115, 98] width 197 height 25
type input "898 0063 8934 1263"
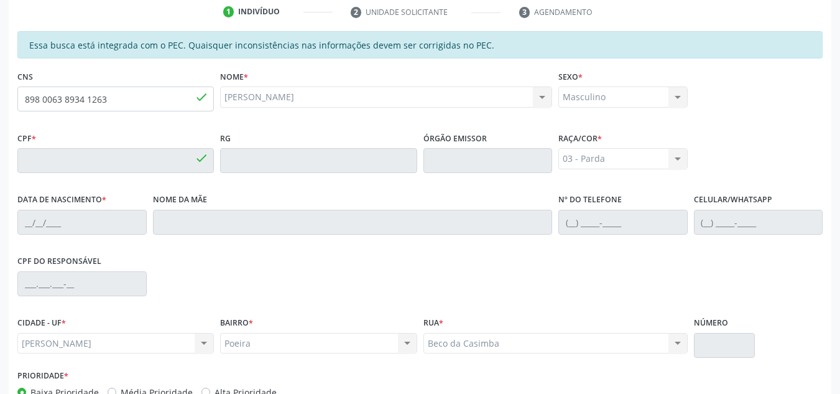
type input "005.135.194-32"
type input "18/01/2025"
type input "Geovana Gomes da Silva"
type input "(82) 99148-1716"
type input "27"
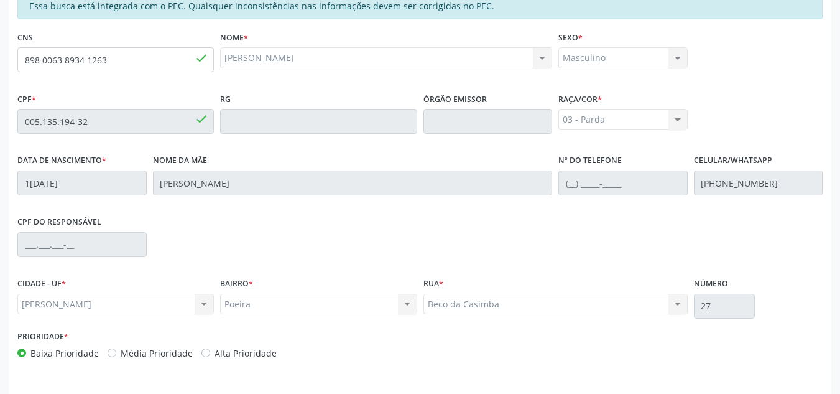
scroll to position [334, 0]
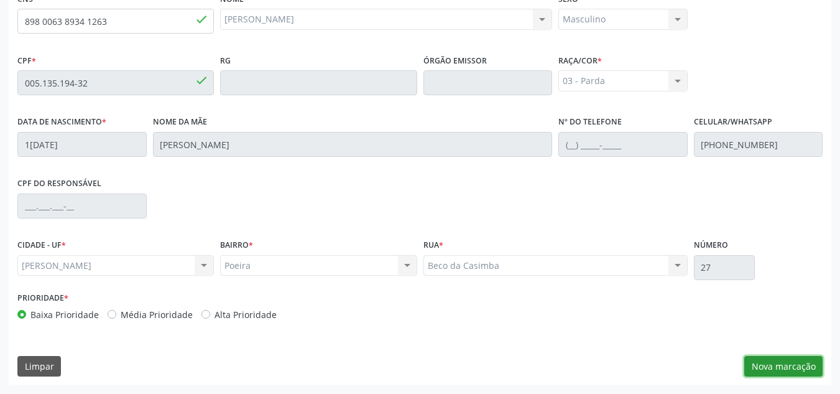
click at [782, 361] on button "Nova marcação" at bounding box center [783, 366] width 78 height 21
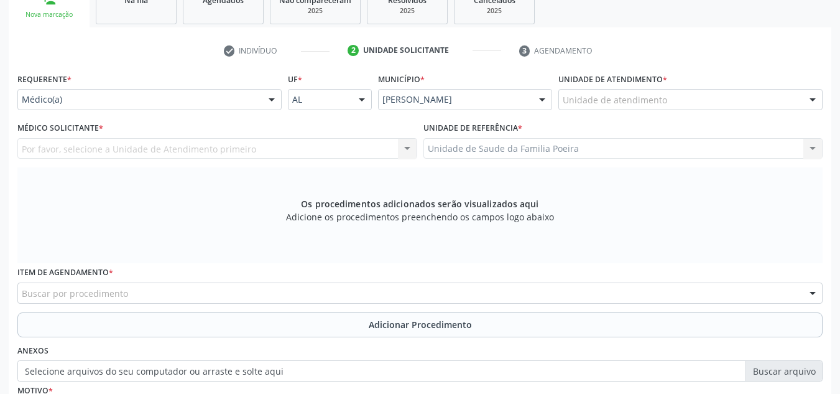
scroll to position [210, 0]
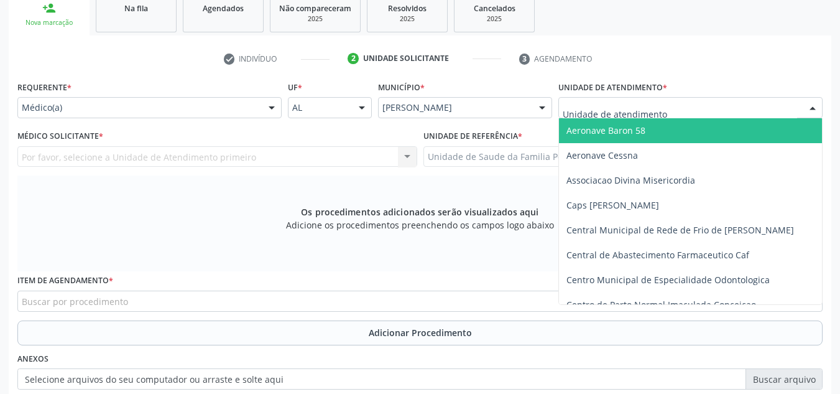
click at [750, 103] on div at bounding box center [691, 107] width 264 height 21
type input "po"
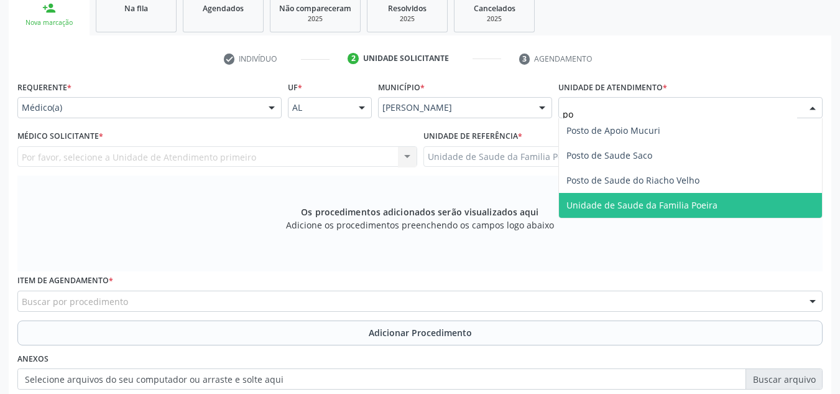
click at [715, 212] on span "Unidade de Saude da Familia Poeira" at bounding box center [690, 205] width 263 height 25
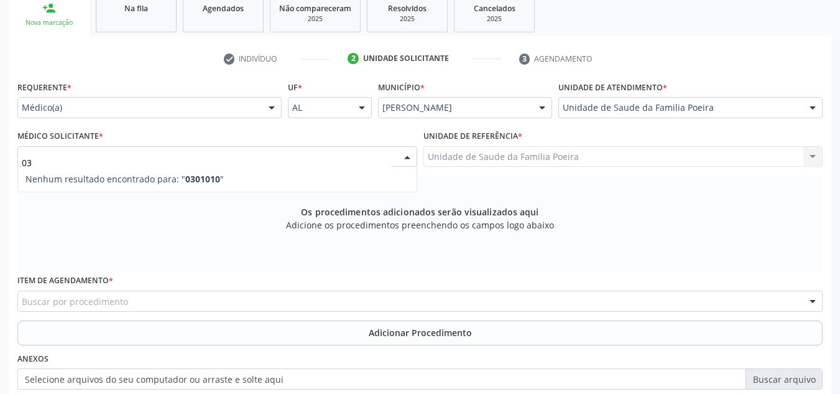
type input "0"
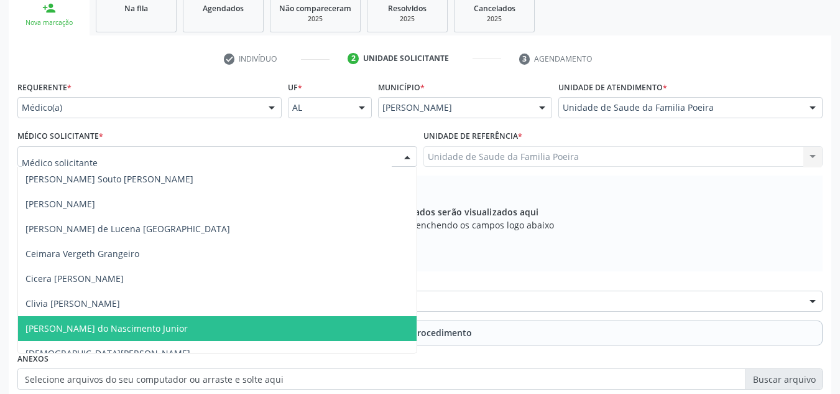
click at [72, 325] on span "[PERSON_NAME] do Nascimento Junior" at bounding box center [106, 328] width 162 height 12
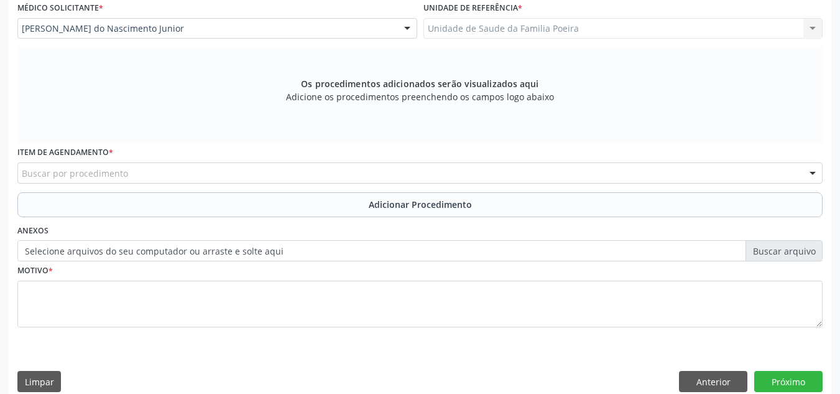
scroll to position [353, 0]
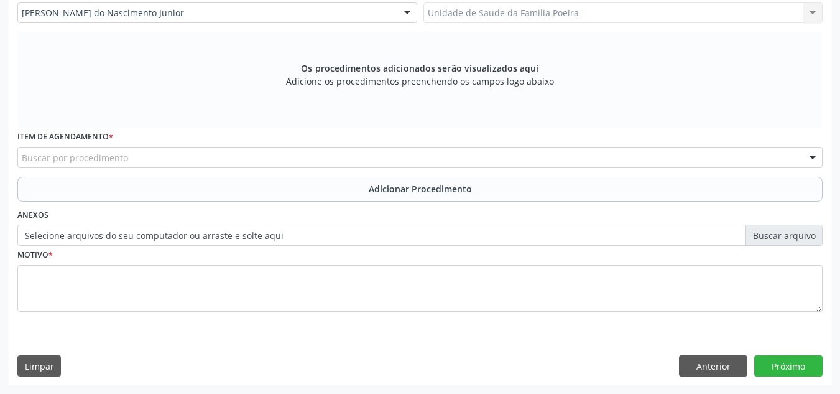
click at [73, 149] on div "Buscar por procedimento" at bounding box center [419, 157] width 805 height 21
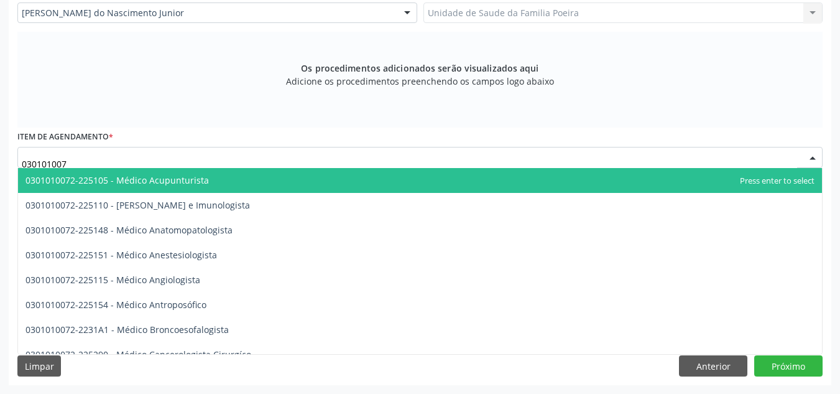
type input "0301010072"
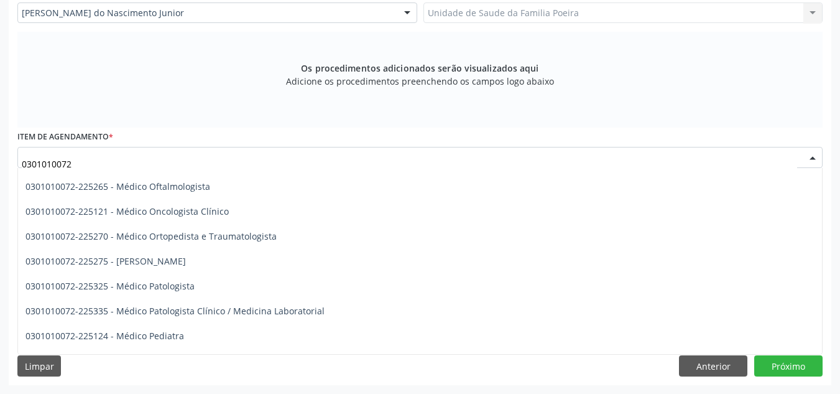
scroll to position [1057, 0]
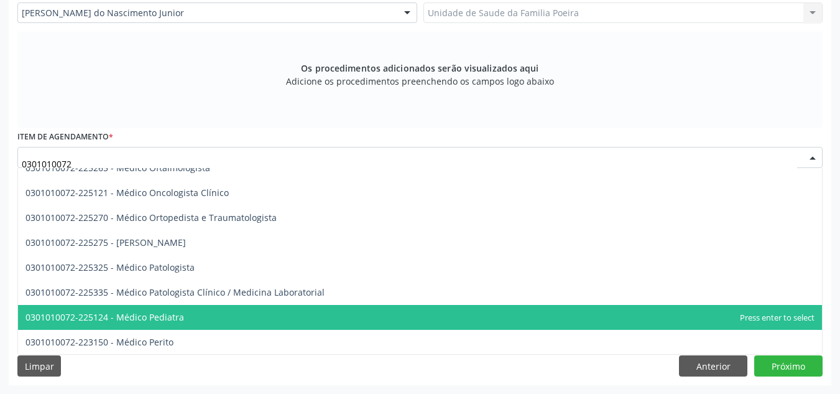
click at [144, 321] on span "0301010072-225124 - Médico Pediatra" at bounding box center [104, 317] width 159 height 12
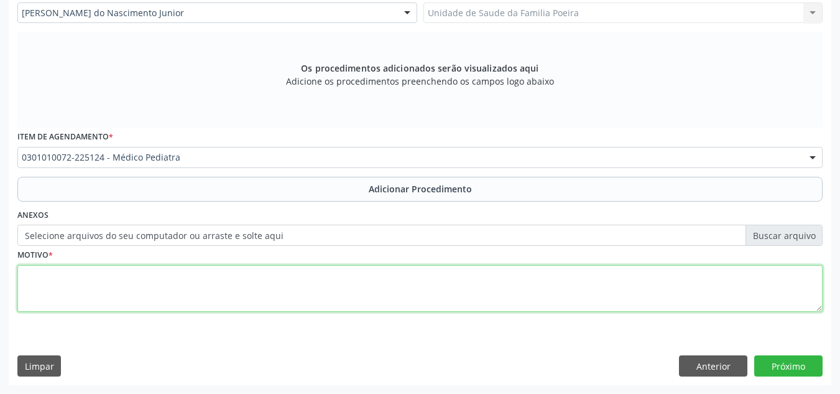
click at [136, 290] on textarea at bounding box center [419, 288] width 805 height 47
type textarea "e"
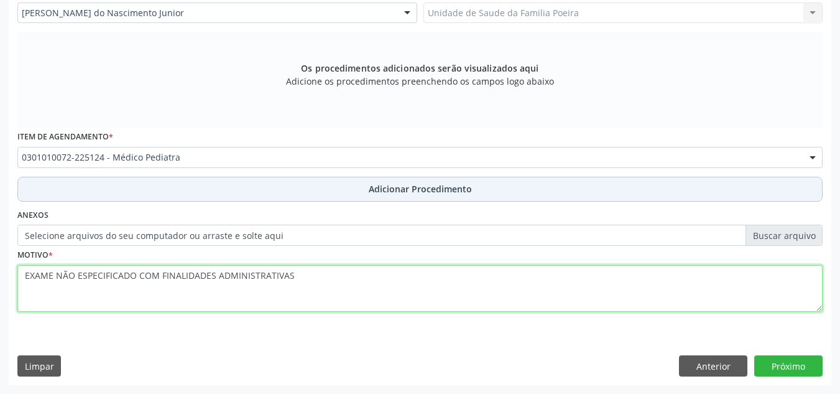
type textarea "EXAME NÃO ESPECIFICADO COM FINALIDADES ADMINISTRATIVAS"
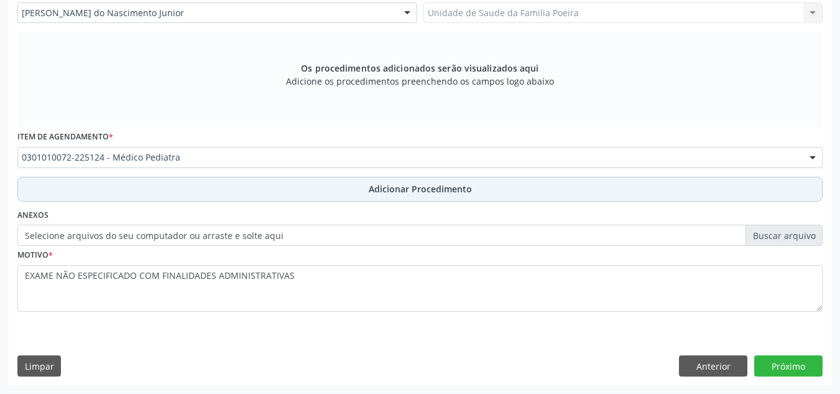
click at [427, 193] on span "Adicionar Procedimento" at bounding box center [420, 188] width 103 height 13
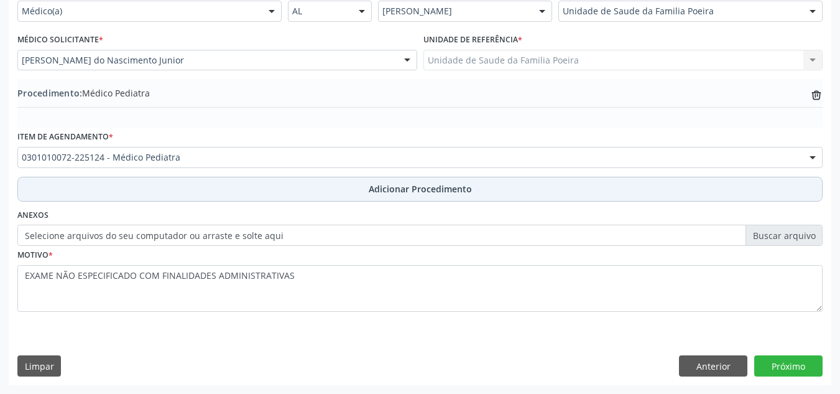
scroll to position [306, 0]
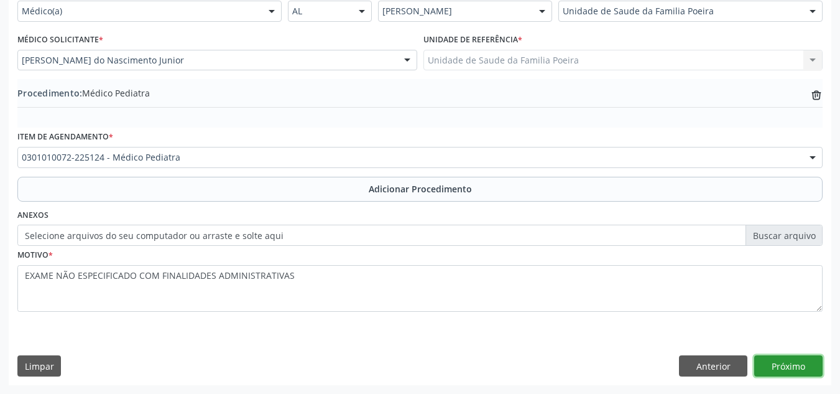
click at [797, 360] on button "Próximo" at bounding box center [788, 365] width 68 height 21
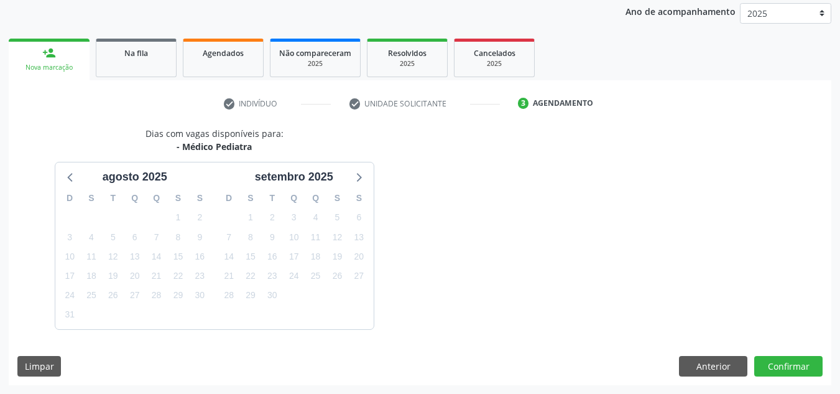
scroll to position [202, 0]
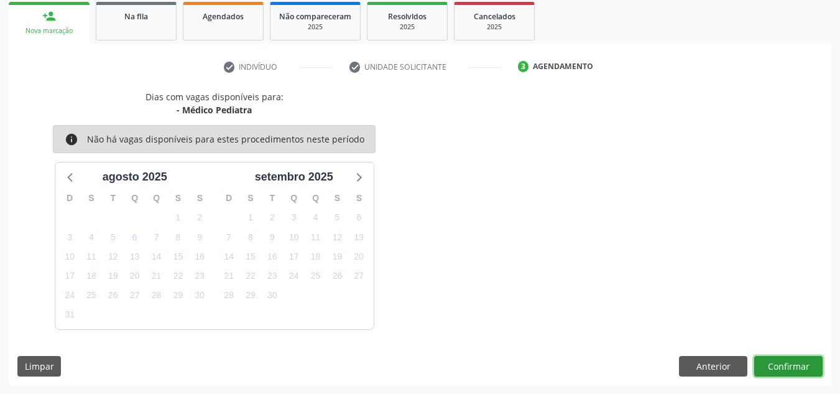
click at [795, 369] on button "Confirmar" at bounding box center [788, 366] width 68 height 21
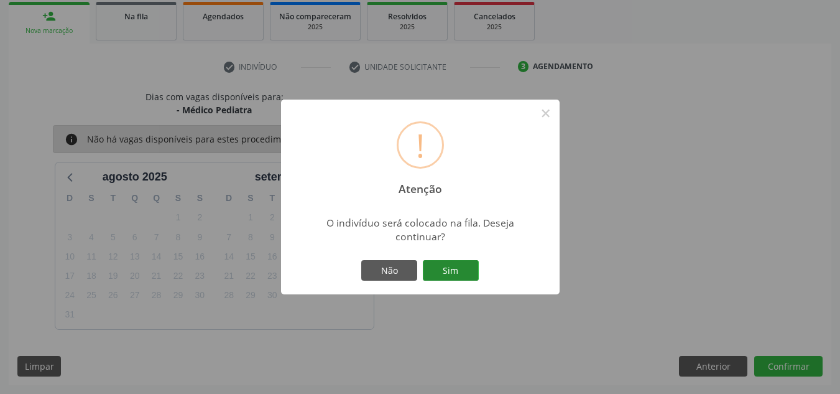
click at [466, 267] on button "Sim" at bounding box center [451, 270] width 56 height 21
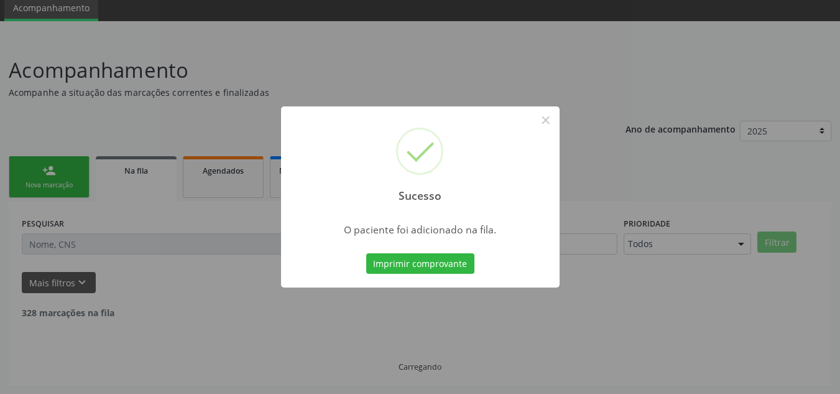
scroll to position [34, 0]
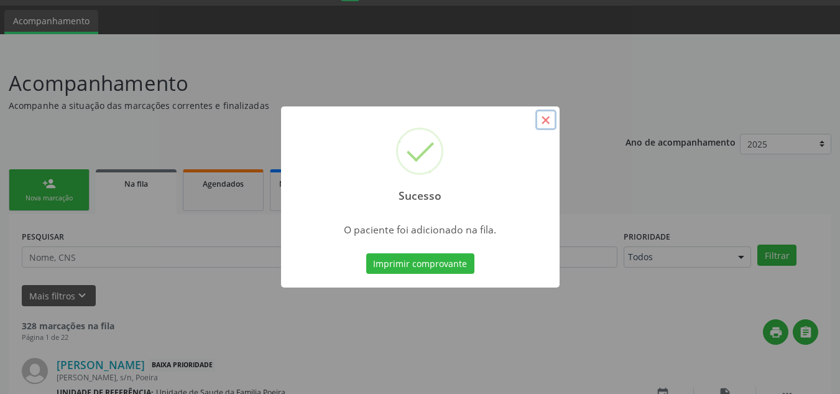
click at [553, 122] on button "×" at bounding box center [545, 119] width 21 height 21
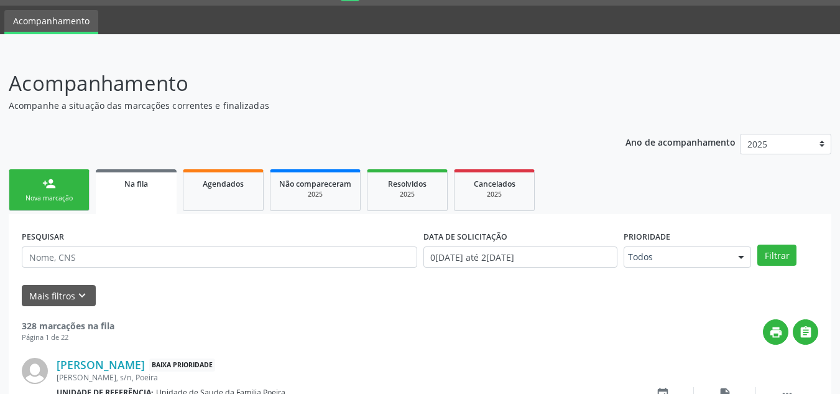
click at [73, 199] on div "Nova marcação" at bounding box center [49, 197] width 62 height 9
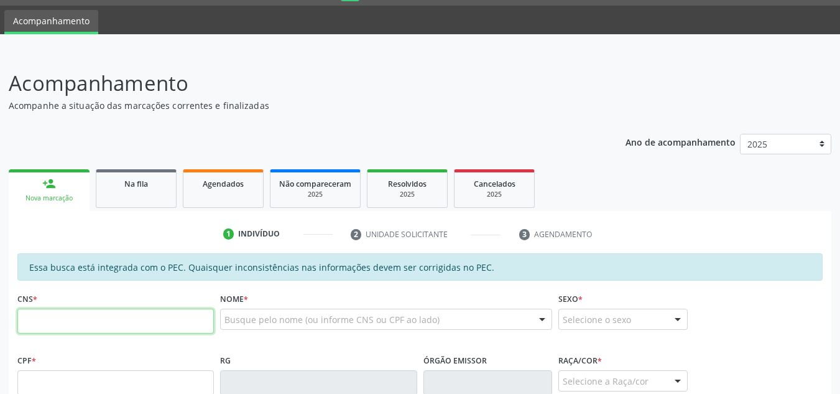
click at [88, 317] on input "text" at bounding box center [115, 320] width 197 height 25
type input "898 0062 8631 9788"
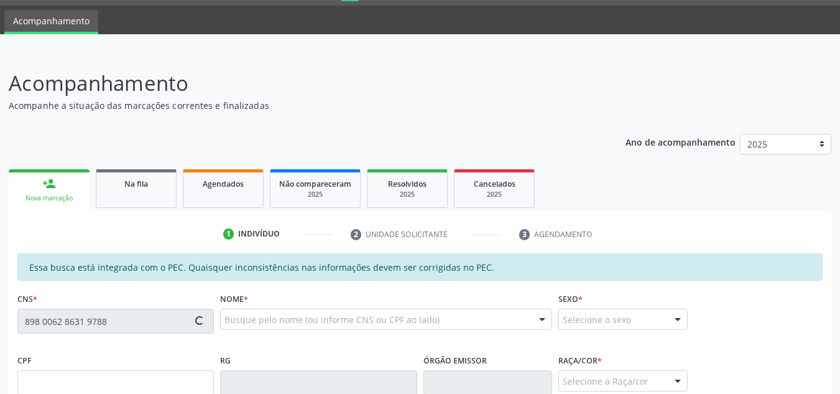
type input "181.459.294-66"
type input "15/04/2022"
type input "Maria Clara dos Santos"
type input "(82) 9602-3534"
type input "38"
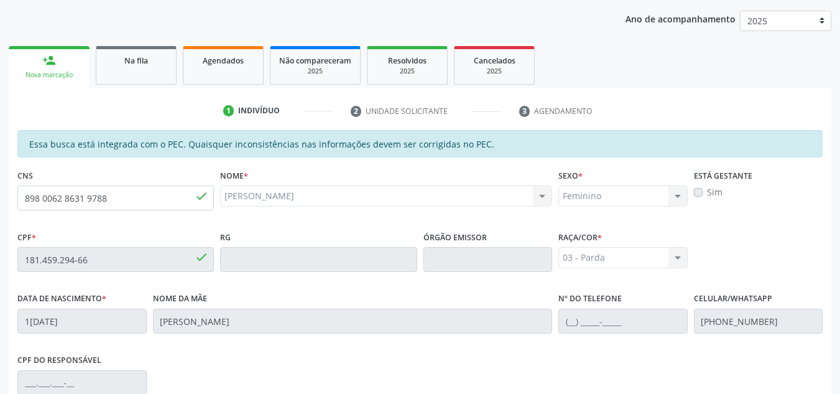
scroll to position [334, 0]
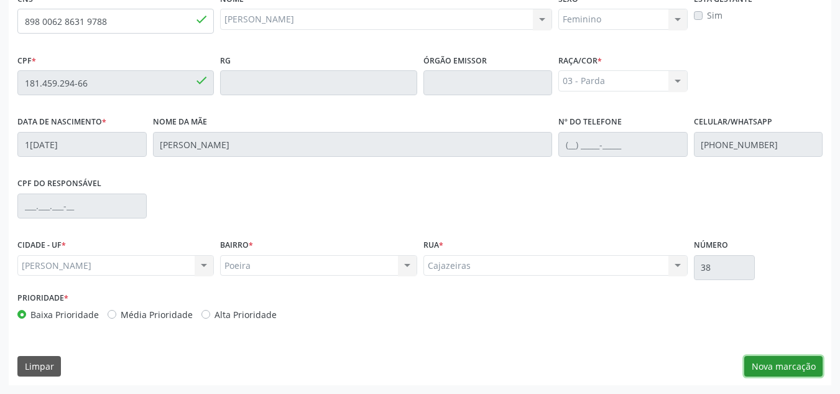
click at [785, 362] on button "Nova marcação" at bounding box center [783, 366] width 78 height 21
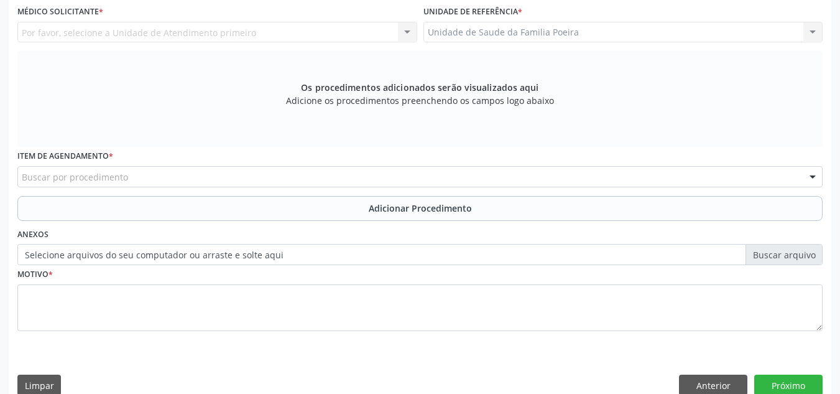
scroll to position [272, 0]
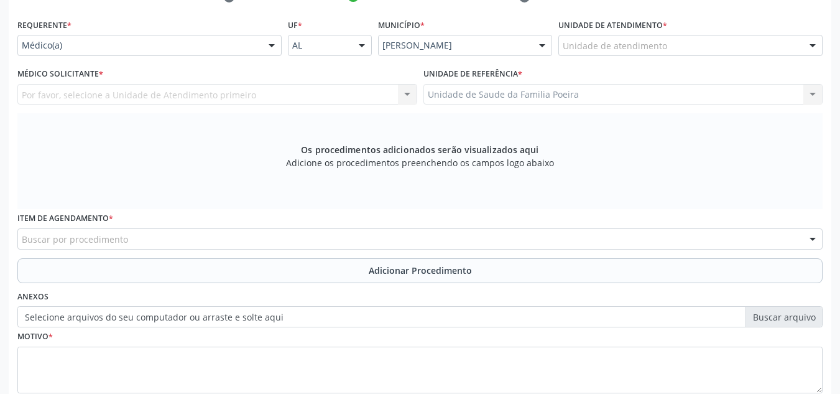
click at [692, 46] on div "Unidade de atendimento" at bounding box center [691, 45] width 264 height 21
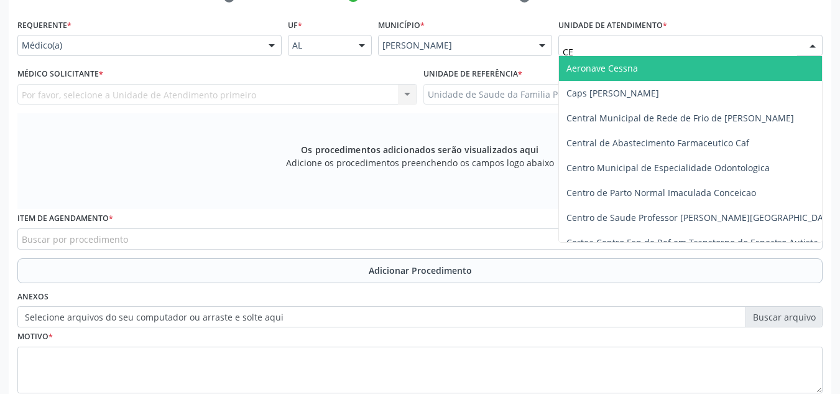
type input "CER"
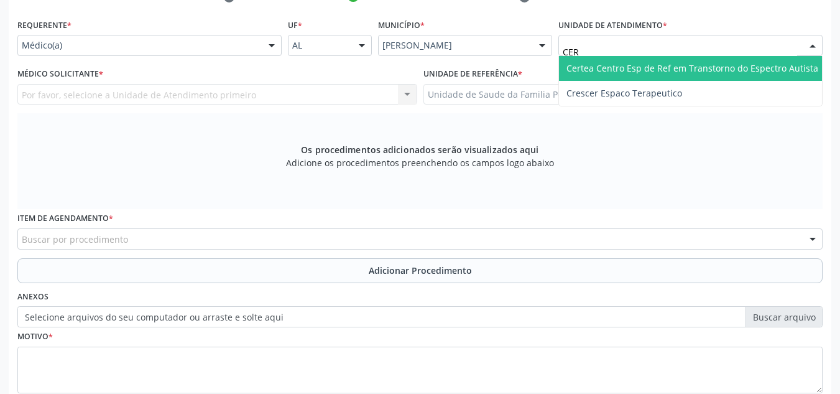
click at [654, 67] on span "Certea Centro Esp de Ref em Transtorno do Espectro Autista" at bounding box center [693, 68] width 252 height 12
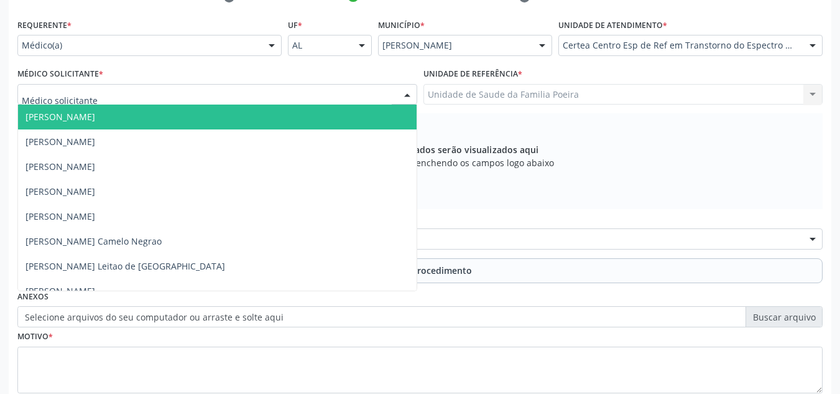
click at [115, 95] on div at bounding box center [217, 94] width 400 height 21
type input "BAR"
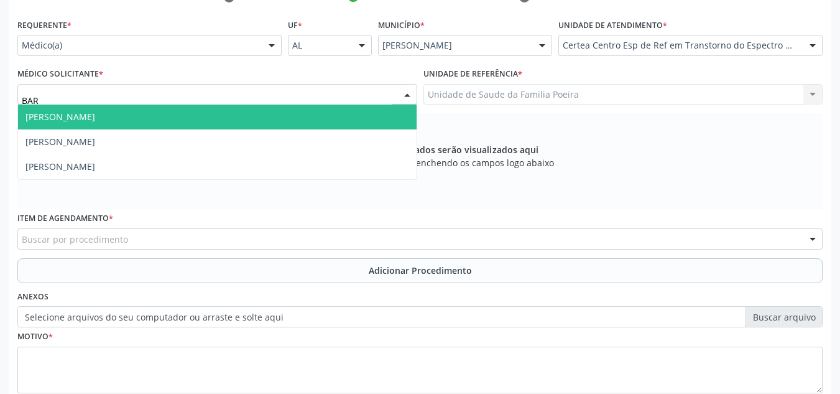
click at [95, 111] on span "Barbara Helena Bernardes Cabral" at bounding box center [60, 117] width 70 height 12
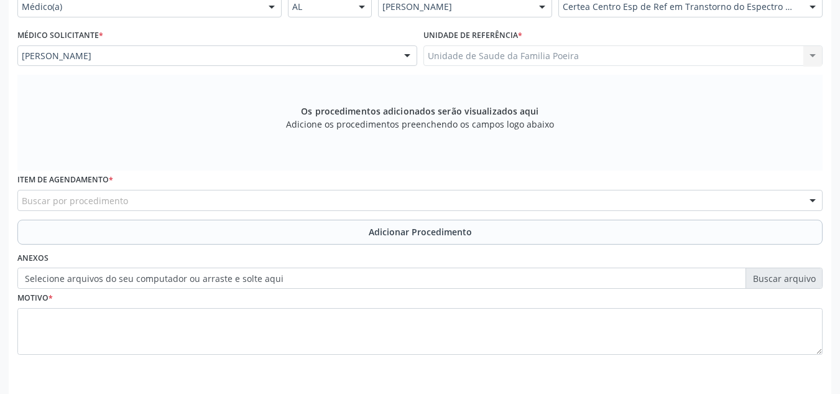
scroll to position [353, 0]
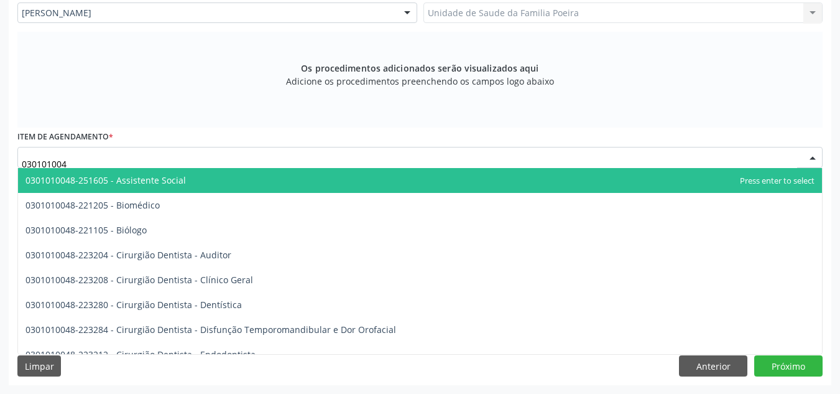
type input "0301010048"
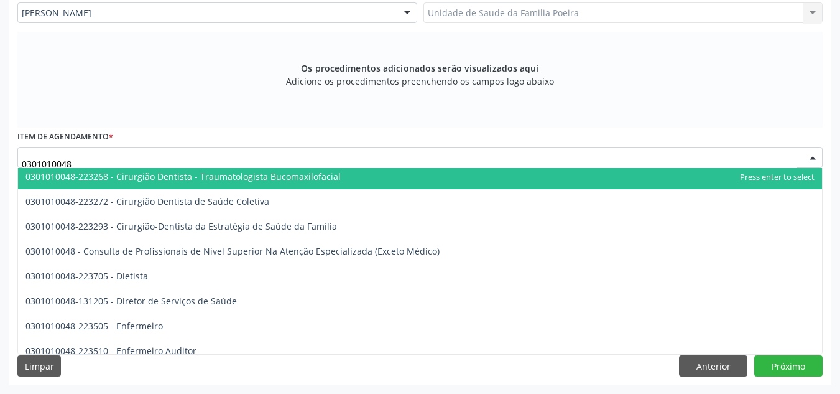
scroll to position [622, 0]
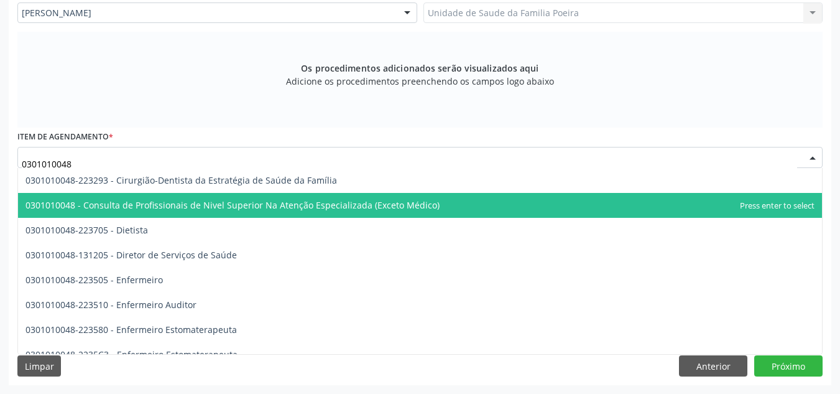
click at [172, 211] on span "0301010048 - Consulta de Profissionais de Nivel Superior Na Atenção Especializa…" at bounding box center [420, 205] width 804 height 25
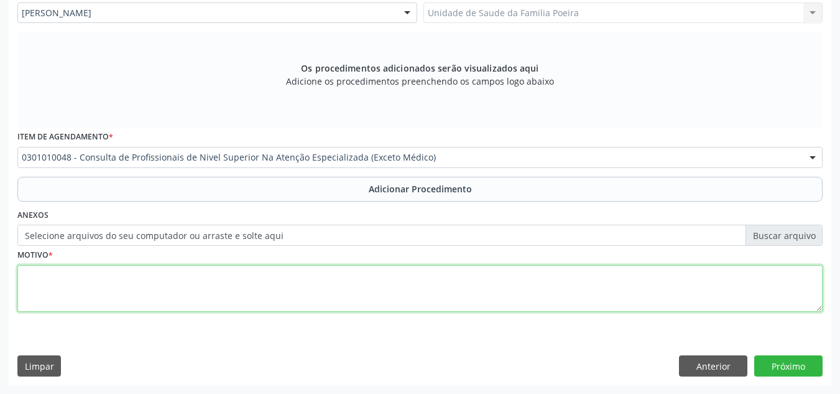
click at [189, 277] on textarea at bounding box center [419, 288] width 805 height 47
click at [35, 290] on textarea "CERTEA FONO PSICILOGO INFANTIL" at bounding box center [419, 288] width 805 height 47
click at [69, 292] on textarea "CERTEA FONO PSICILOGO INFANTIL" at bounding box center [419, 288] width 805 height 47
type textarea "CERTEA FONO PSICOLOGO INFANTIL"
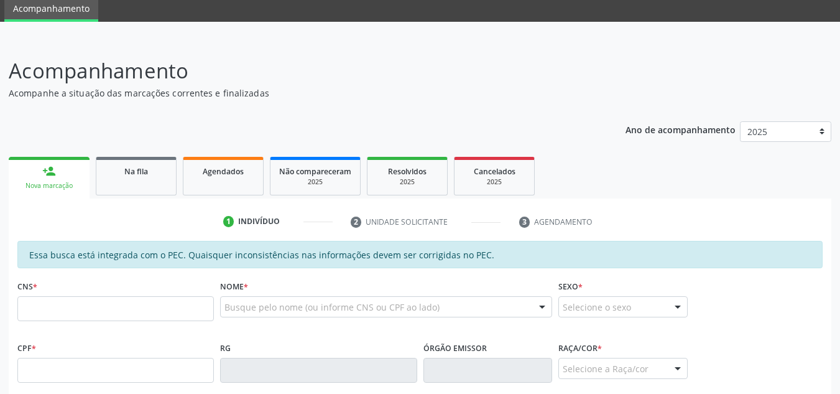
scroll to position [249, 0]
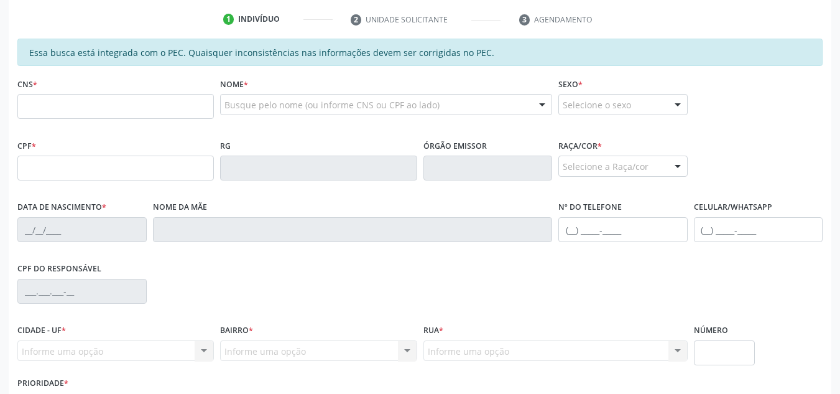
click at [61, 119] on input "text" at bounding box center [115, 106] width 197 height 25
type input "705 6044 5265 2913"
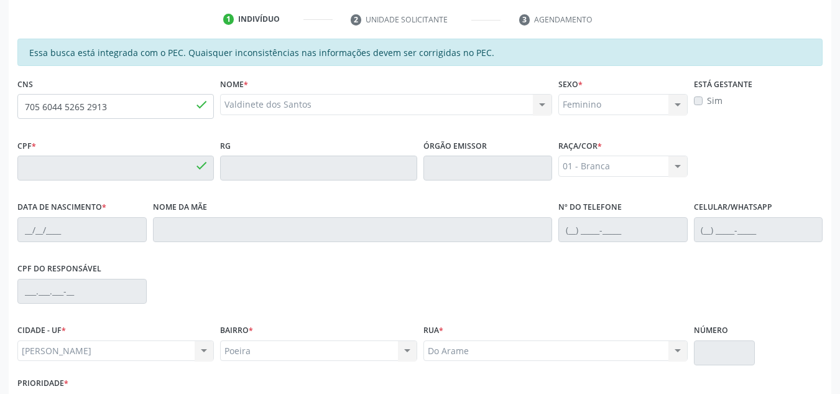
type input "049.865.464-81"
type input "10/01/1974"
type input "Vandete da Silva"
type input "(82) 99908-5670"
type input "S/N"
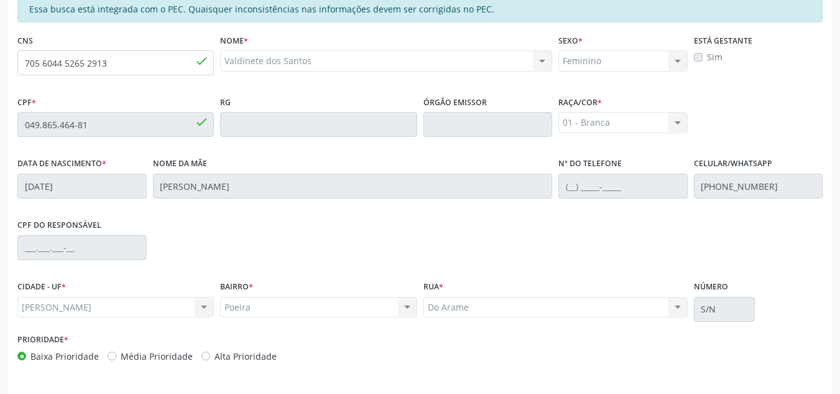
scroll to position [334, 0]
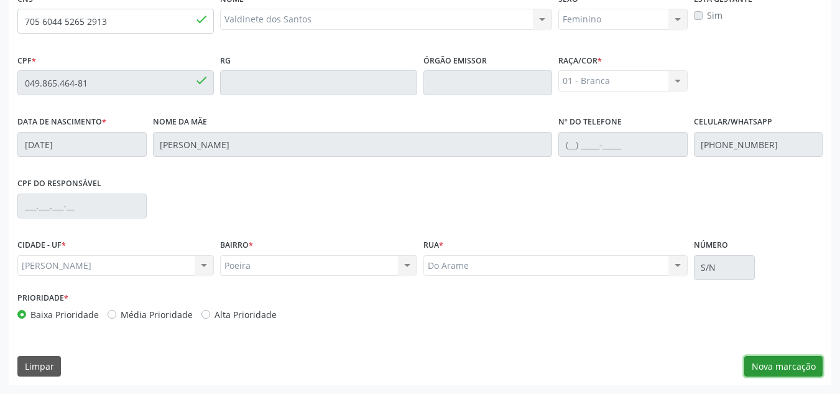
click at [800, 370] on button "Nova marcação" at bounding box center [783, 366] width 78 height 21
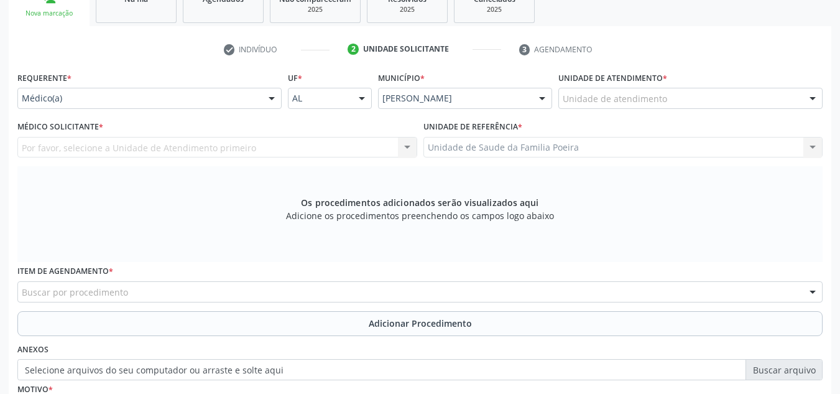
scroll to position [210, 0]
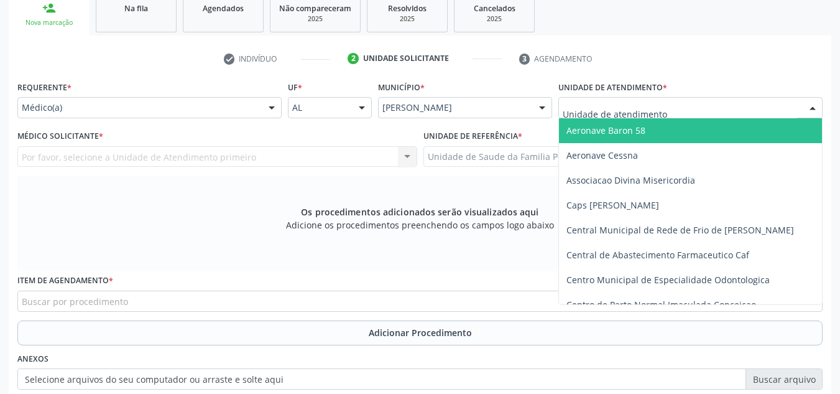
click at [672, 114] on div at bounding box center [691, 107] width 264 height 21
type input "PO"
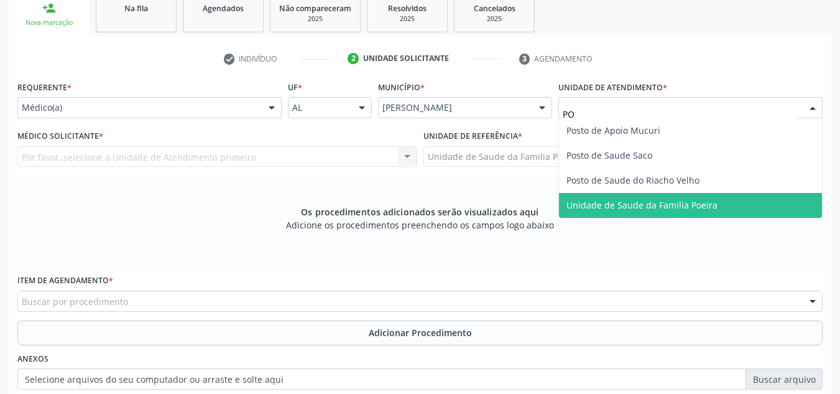
click at [652, 206] on span "Unidade de Saude da Familia Poeira" at bounding box center [642, 205] width 151 height 12
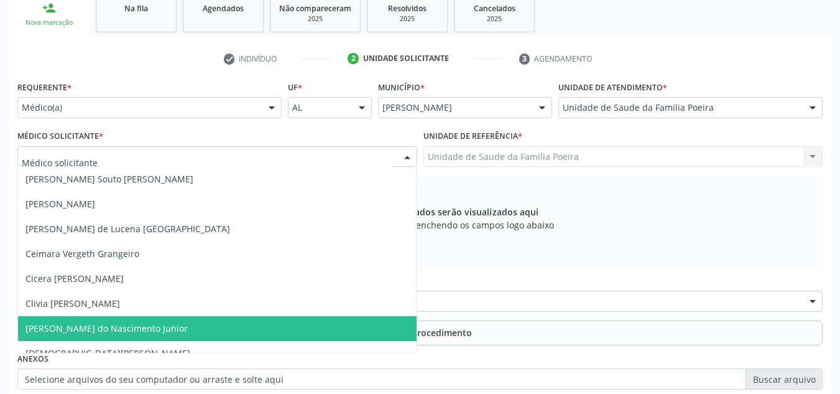
click at [85, 322] on span "[PERSON_NAME] do Nascimento Junior" at bounding box center [106, 328] width 162 height 12
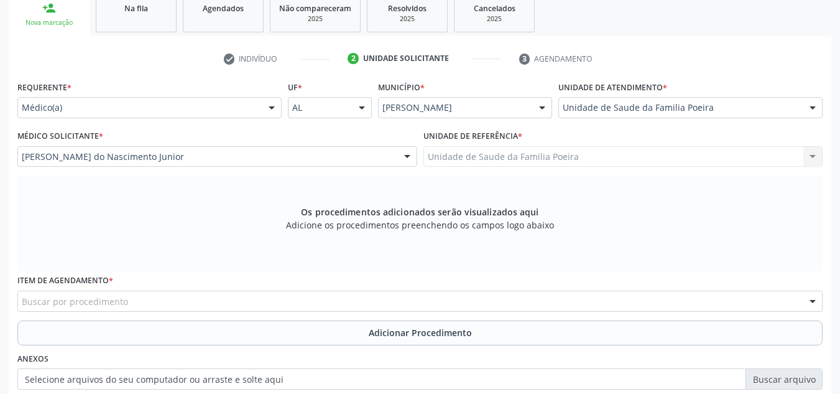
scroll to position [334, 0]
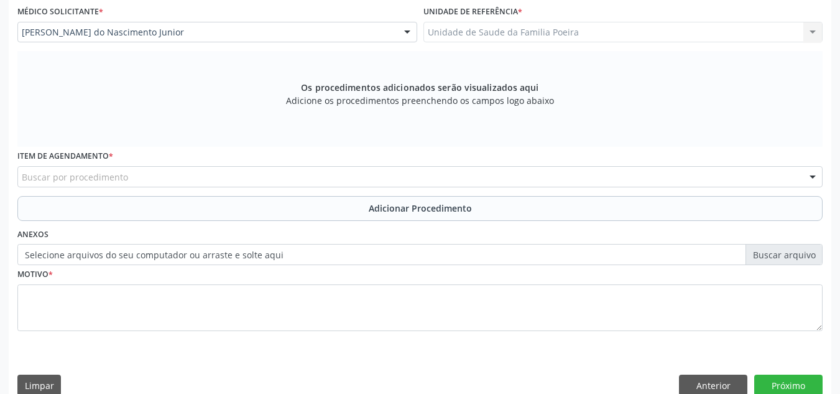
click at [86, 183] on div "Buscar por procedimento" at bounding box center [419, 176] width 805 height 21
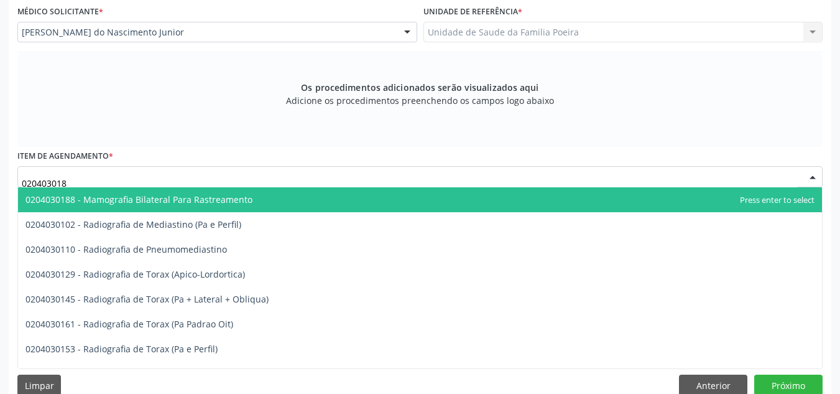
type input "0204030188"
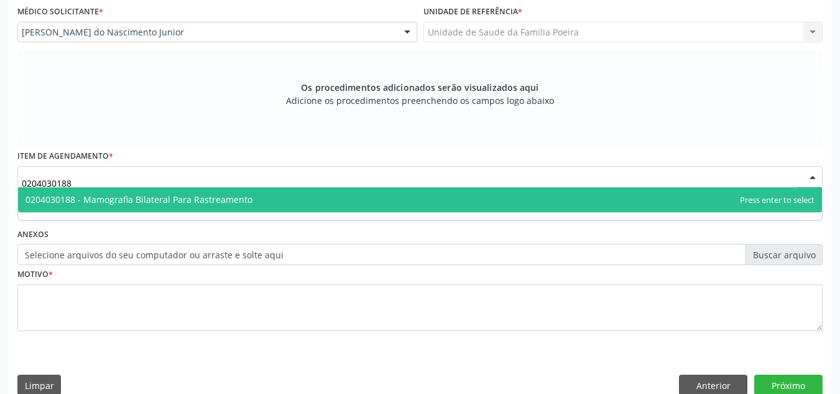
click at [132, 204] on span "0204030188 - Mamografia Bilateral Para Rastreamento" at bounding box center [138, 199] width 227 height 12
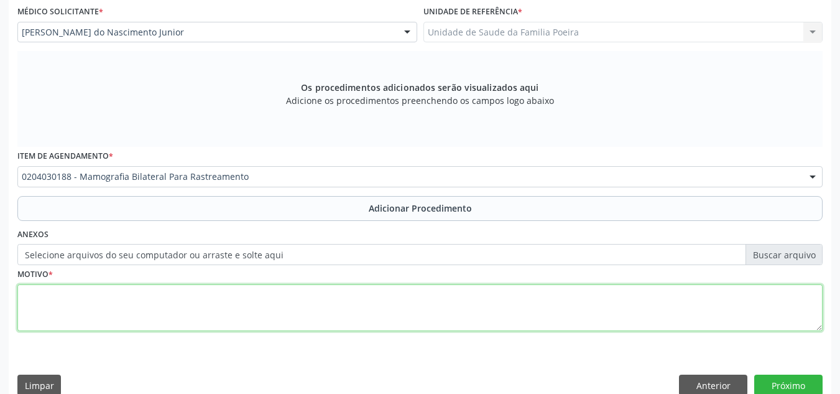
click at [117, 317] on textarea at bounding box center [419, 307] width 805 height 47
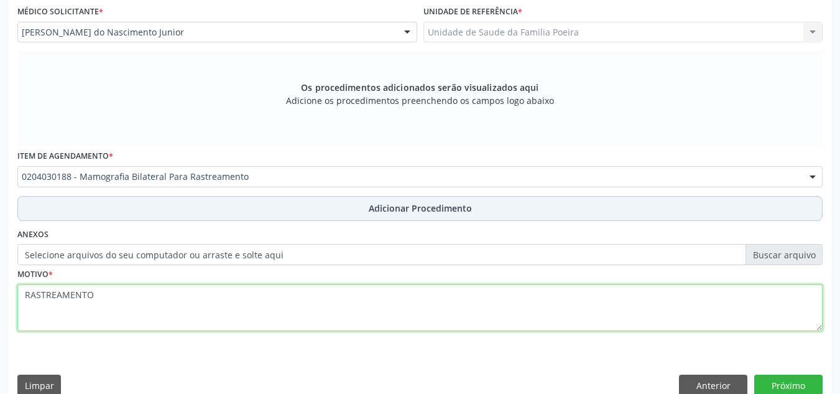
type textarea "RASTREAMENTO"
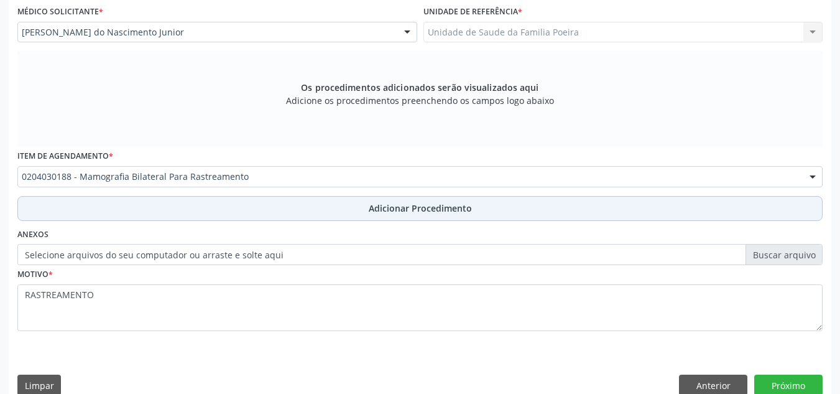
click at [231, 215] on button "Adicionar Procedimento" at bounding box center [419, 208] width 805 height 25
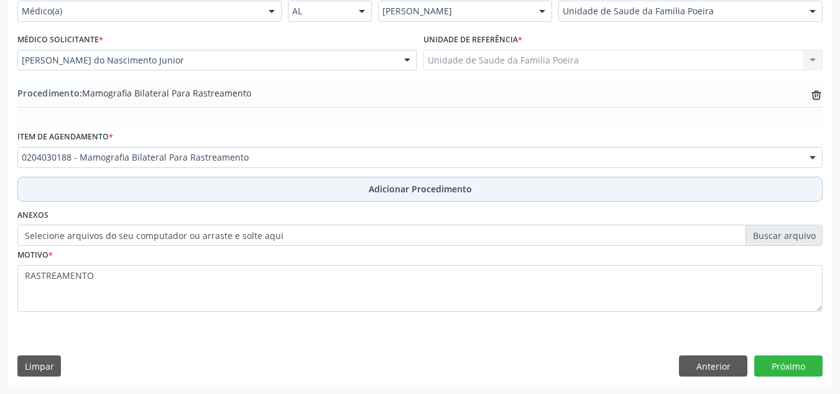
scroll to position [306, 0]
click at [430, 192] on span "Adicionar Procedimento" at bounding box center [420, 188] width 103 height 13
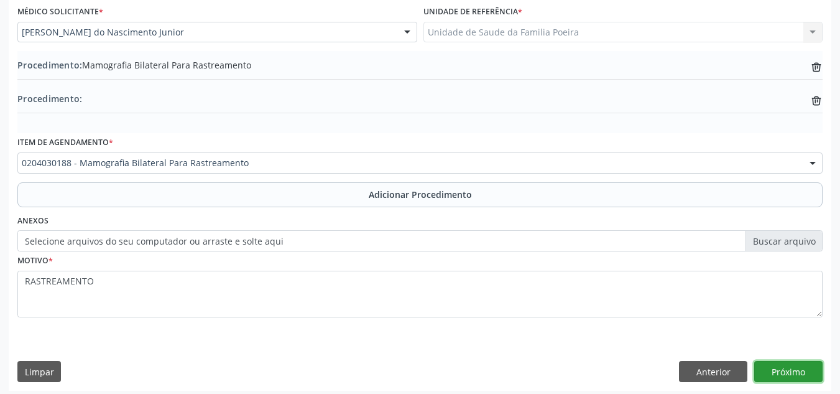
click at [795, 381] on button "Próximo" at bounding box center [788, 371] width 68 height 21
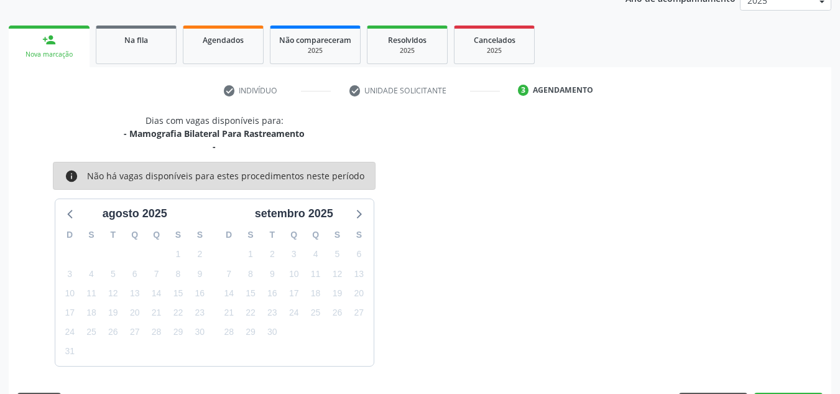
scroll to position [215, 0]
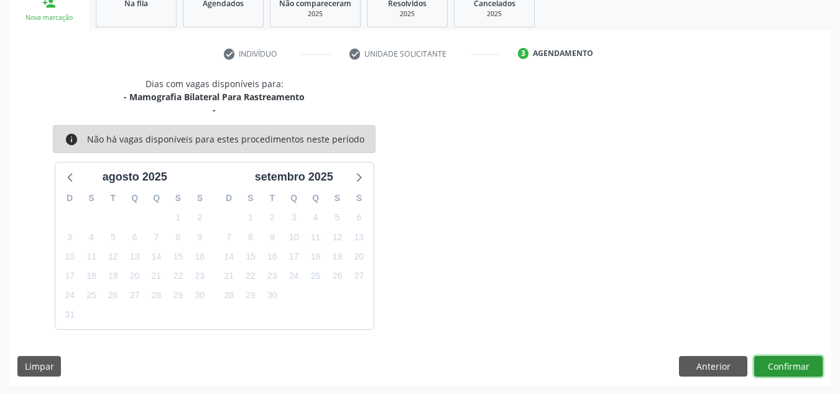
click at [777, 366] on button "Confirmar" at bounding box center [788, 366] width 68 height 21
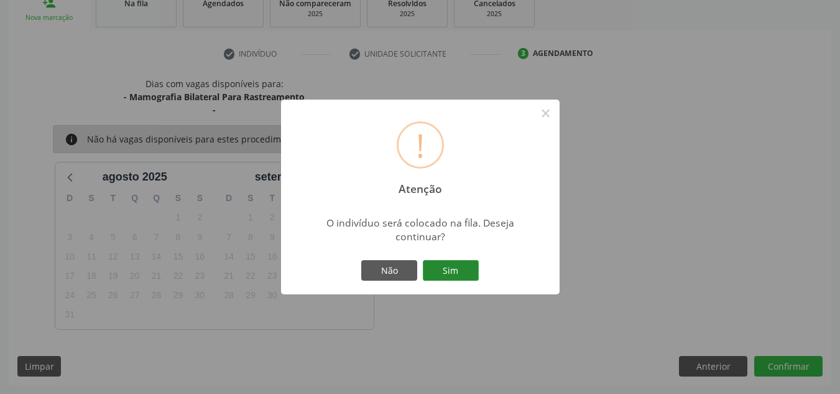
click at [465, 271] on button "Sim" at bounding box center [451, 270] width 56 height 21
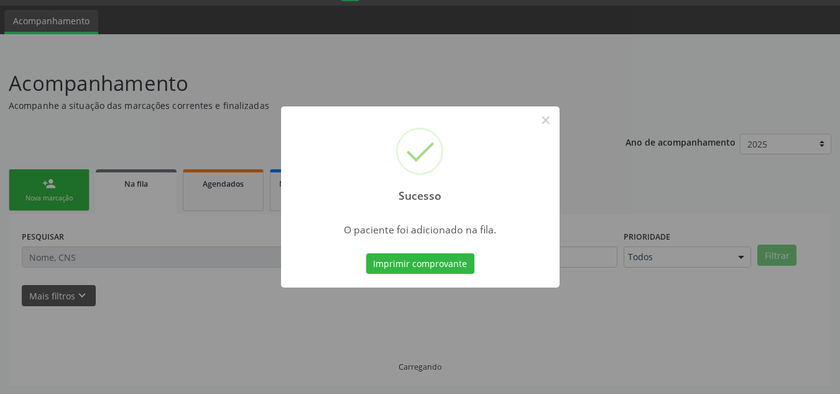
scroll to position [34, 0]
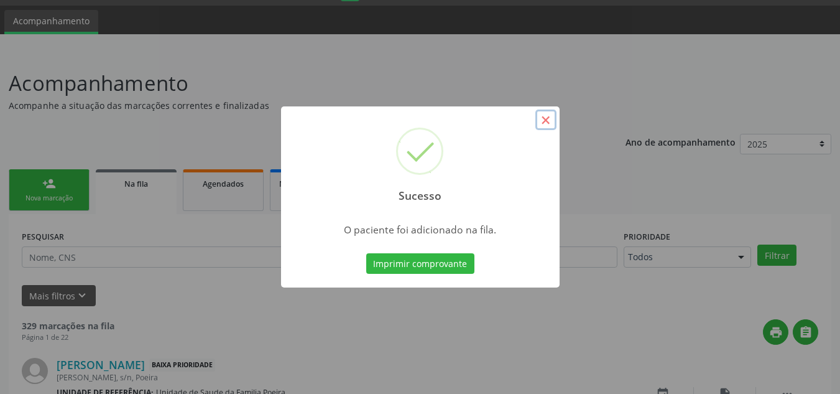
click at [548, 121] on button "×" at bounding box center [545, 119] width 21 height 21
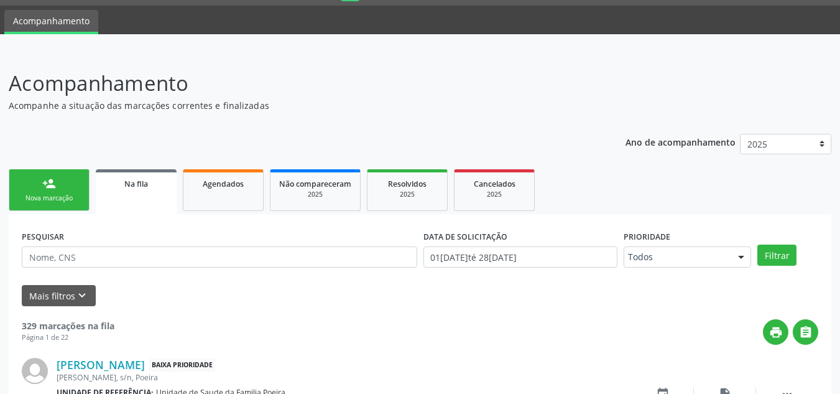
click at [41, 203] on link "person_add Nova marcação" at bounding box center [49, 190] width 81 height 42
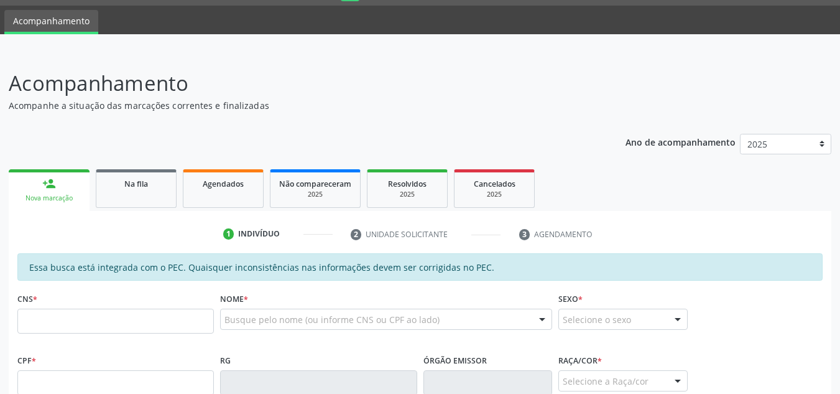
click at [103, 336] on fieldset "CNS *" at bounding box center [115, 315] width 197 height 53
click at [103, 323] on input "text" at bounding box center [115, 320] width 197 height 25
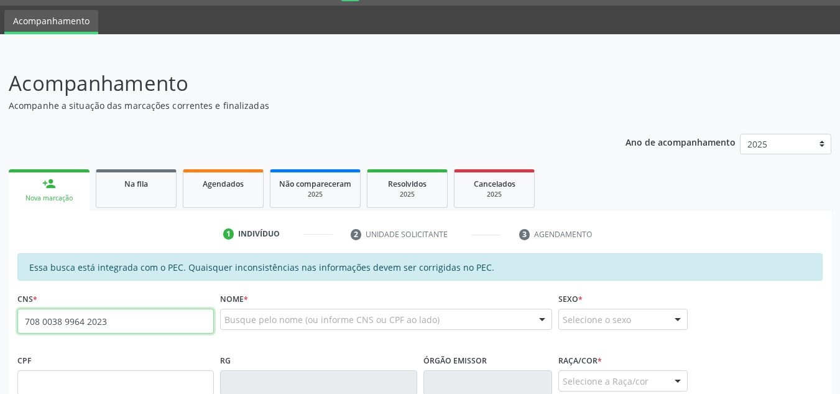
type input "708 0038 9964 2023"
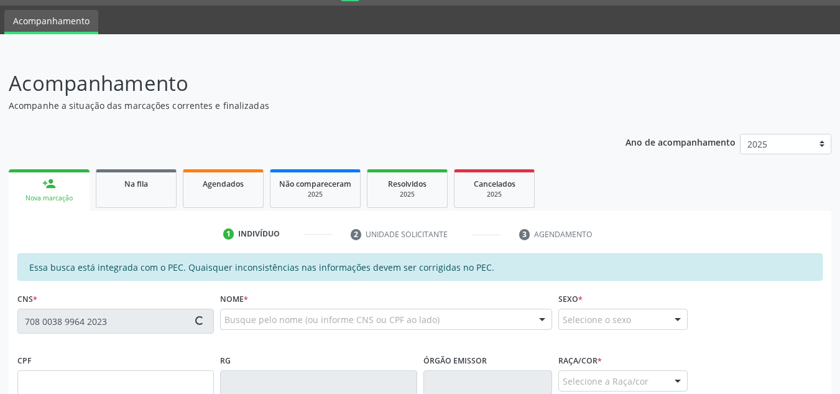
type input "120.455.754-38"
type input "01/05/1998"
type input "Ivanize Rodriguez dos Santos"
type input "(82) 98820-4140"
type input "5"
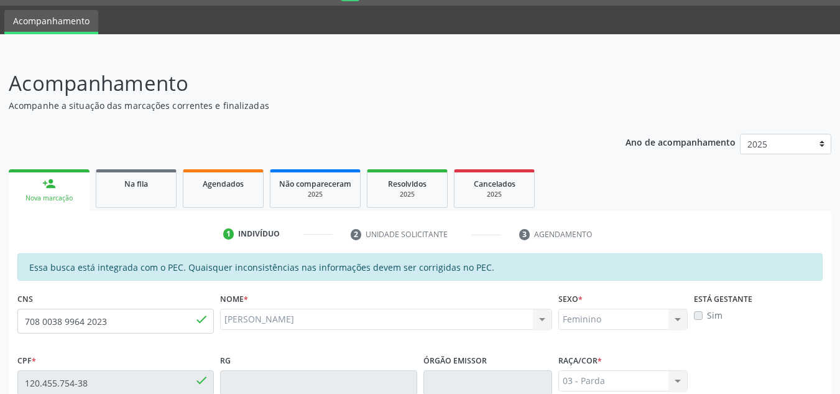
click at [707, 317] on label "Sim" at bounding box center [715, 314] width 16 height 13
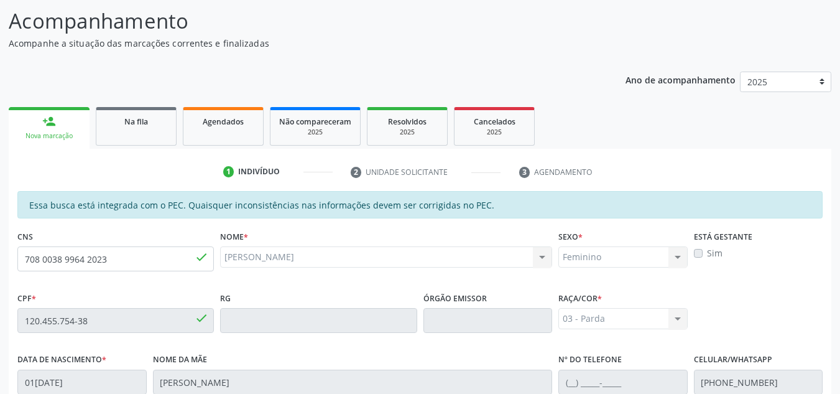
scroll to position [159, 0]
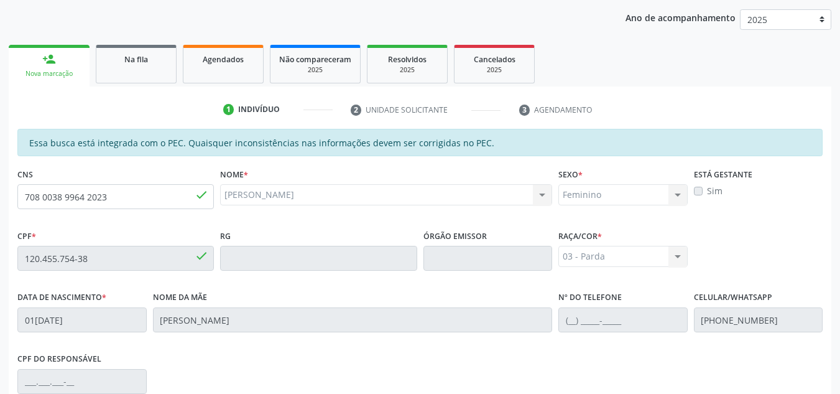
click at [707, 188] on label "Sim" at bounding box center [715, 190] width 16 height 13
click at [707, 192] on label "Sim" at bounding box center [715, 190] width 16 height 13
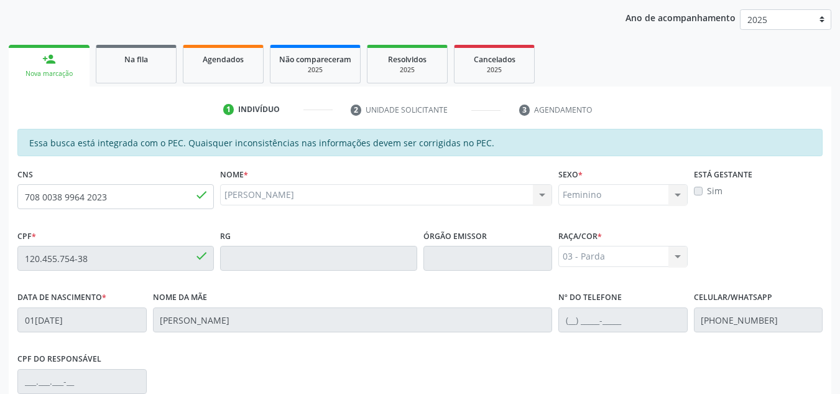
click at [707, 192] on label "Sim" at bounding box center [715, 190] width 16 height 13
click at [715, 287] on div "CPF * 120.455.754-38 done RG Órgão emissor Raça/cor * 03 - Parda 01 - Branca 02…" at bounding box center [420, 257] width 812 height 62
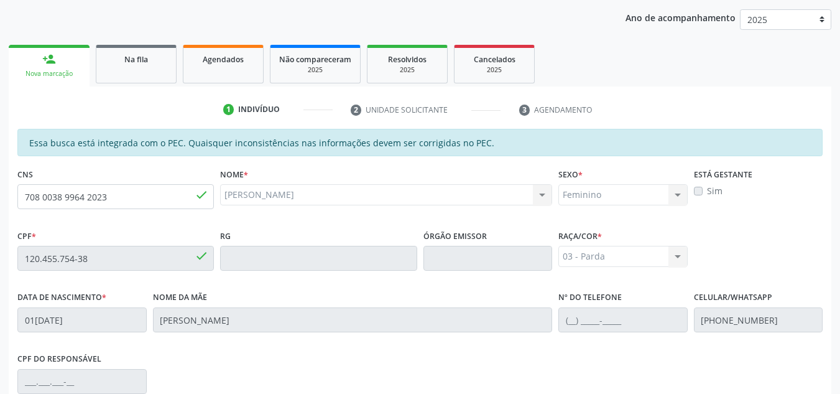
click at [707, 192] on label "Sim" at bounding box center [715, 190] width 16 height 13
click at [695, 195] on div "Sim" at bounding box center [758, 190] width 129 height 13
click at [700, 225] on div "Está gestante Sim" at bounding box center [759, 196] width 136 height 62
click at [692, 191] on div "Está gestante Sim" at bounding box center [759, 196] width 136 height 62
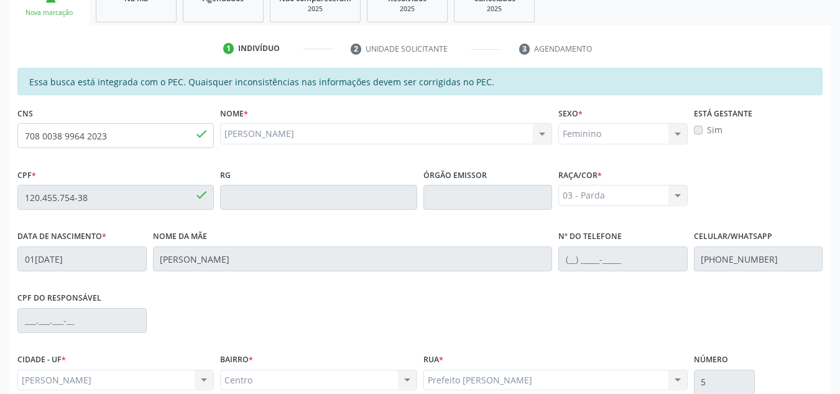
scroll to position [223, 0]
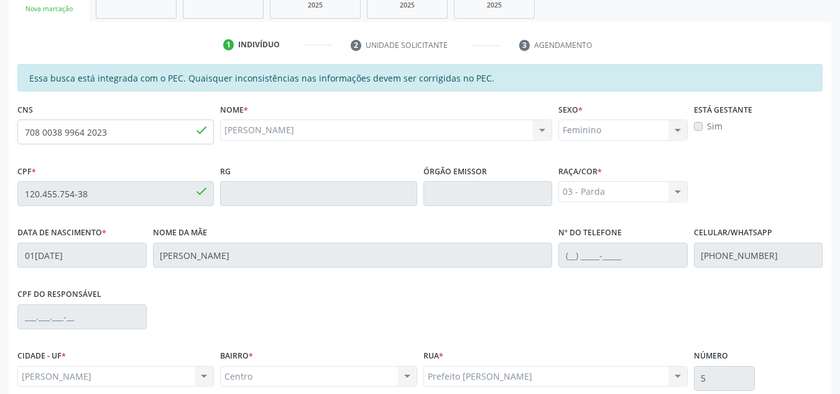
click at [707, 128] on label "Sim" at bounding box center [715, 125] width 16 height 13
click at [707, 123] on label "Sim" at bounding box center [715, 125] width 16 height 13
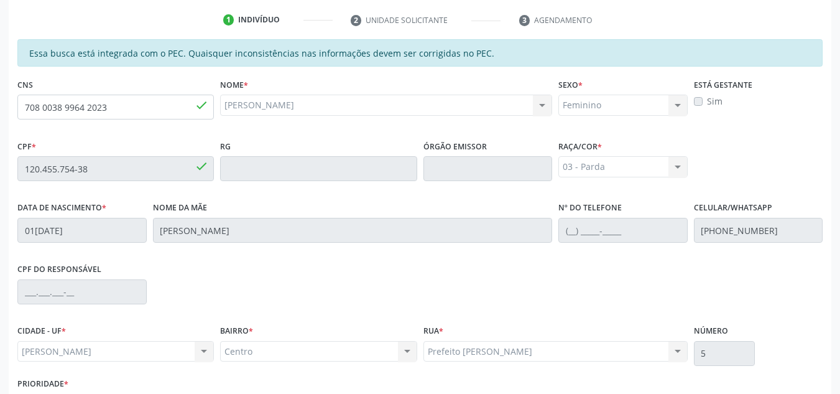
scroll to position [285, 0]
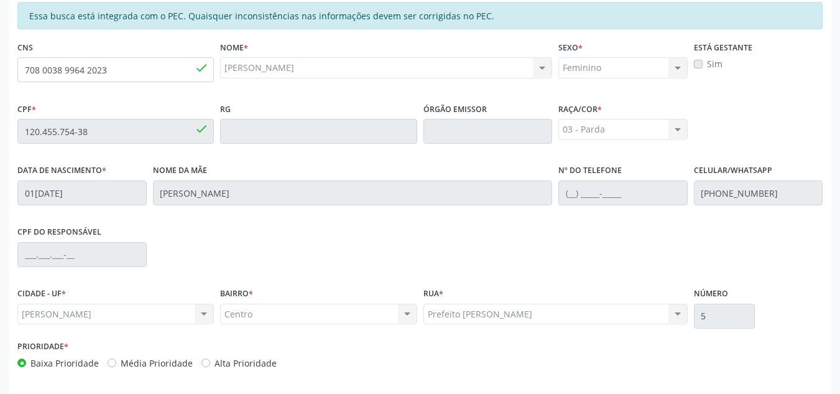
click at [724, 97] on div "Está gestante Sim" at bounding box center [759, 69] width 136 height 62
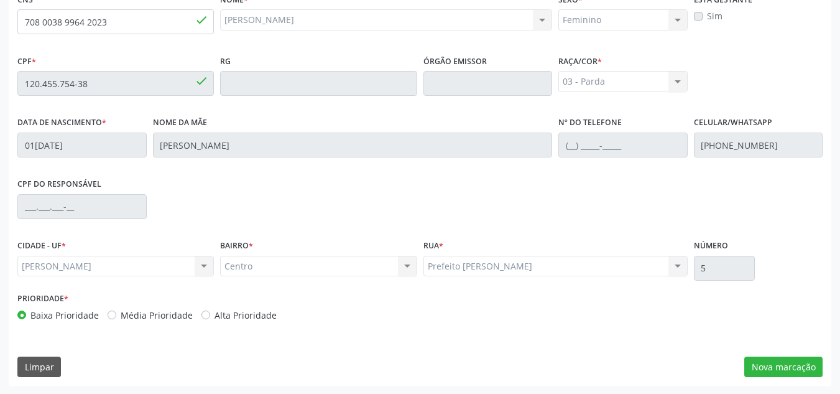
scroll to position [334, 0]
click at [776, 363] on button "Nova marcação" at bounding box center [783, 366] width 78 height 21
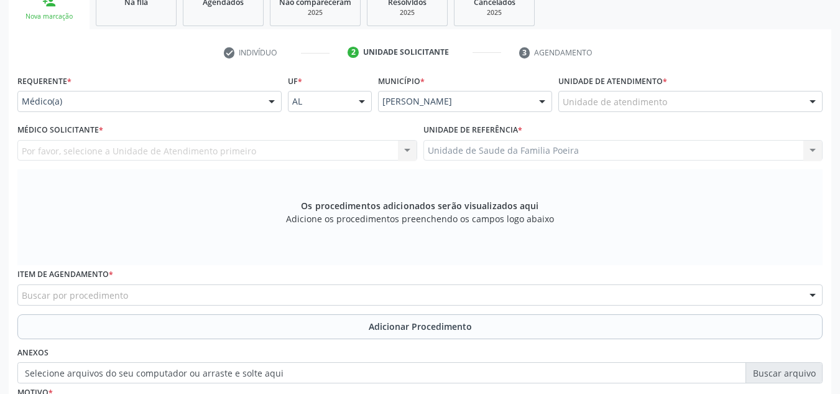
scroll to position [210, 0]
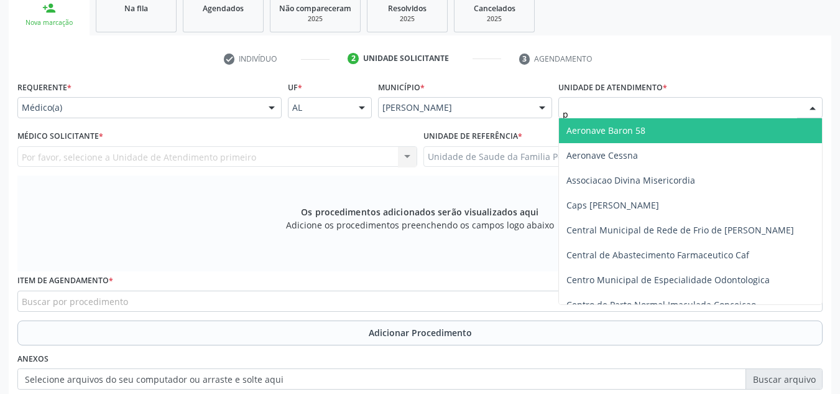
type input "po"
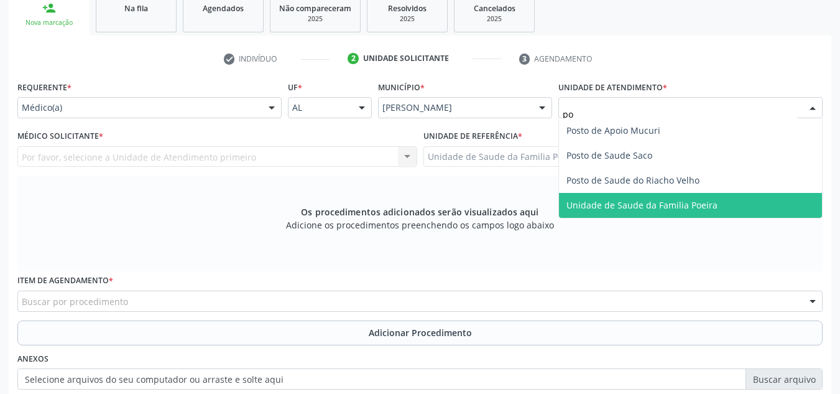
click at [621, 202] on span "Unidade de Saude da Familia Poeira" at bounding box center [642, 205] width 151 height 12
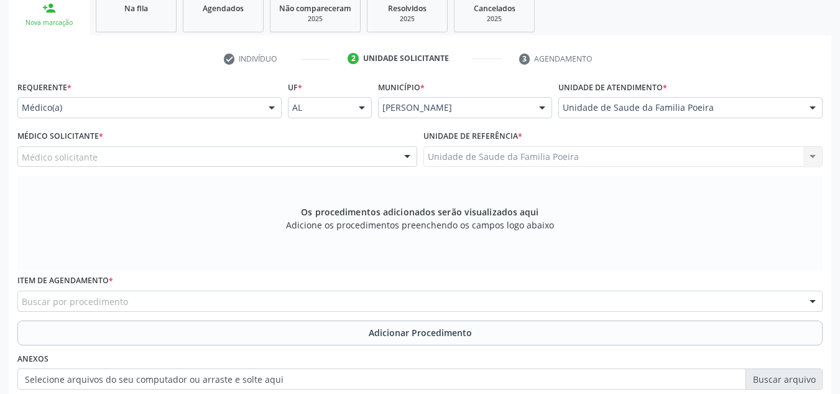
click at [144, 156] on div "Médico solicitante" at bounding box center [217, 156] width 400 height 21
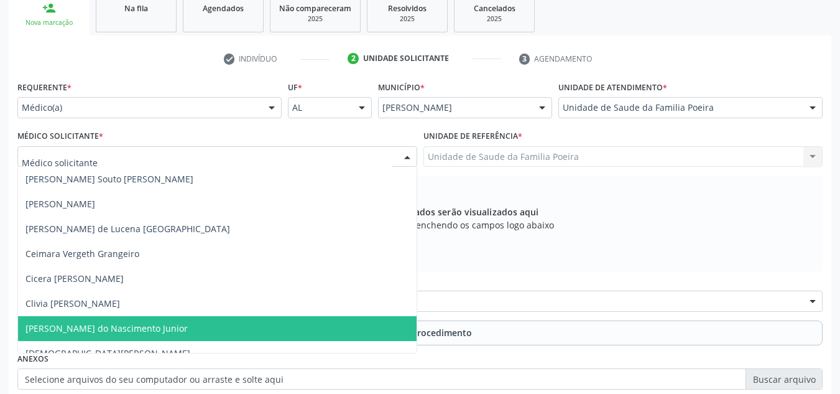
click at [121, 325] on span "[PERSON_NAME] do Nascimento Junior" at bounding box center [106, 328] width 162 height 12
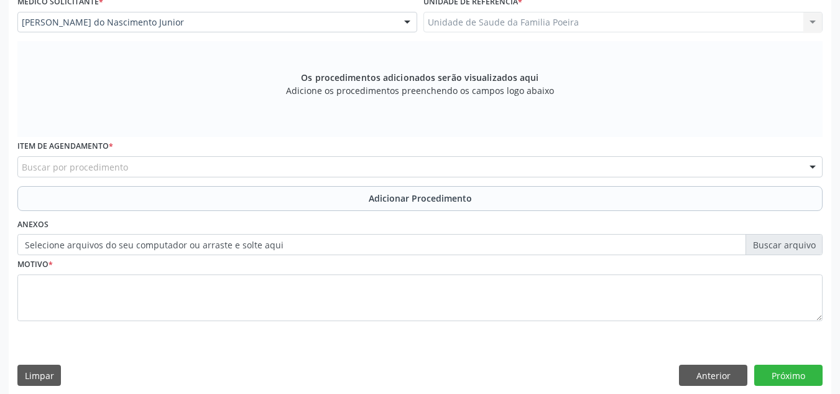
scroll to position [353, 0]
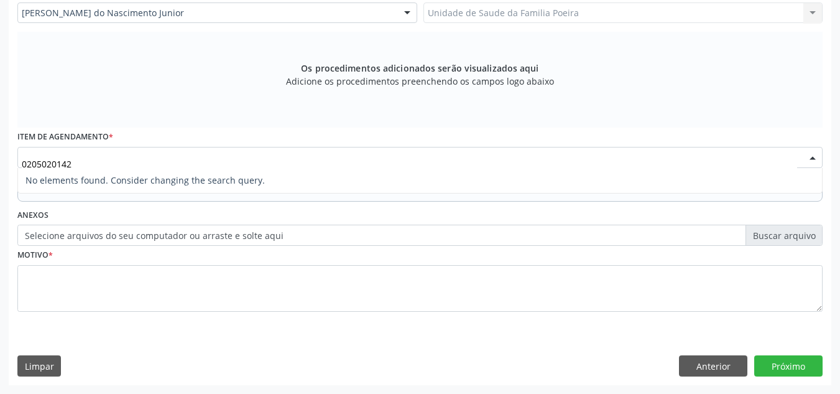
type input "020502014"
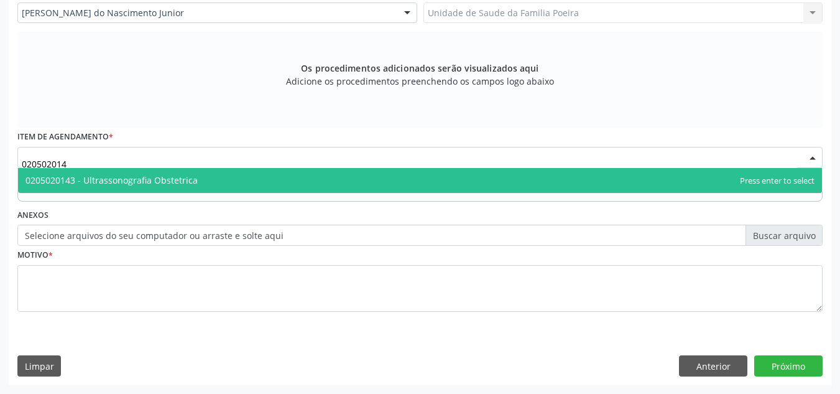
click at [154, 177] on span "0205020143 - Ultrassonografia Obstetrica" at bounding box center [111, 180] width 172 height 12
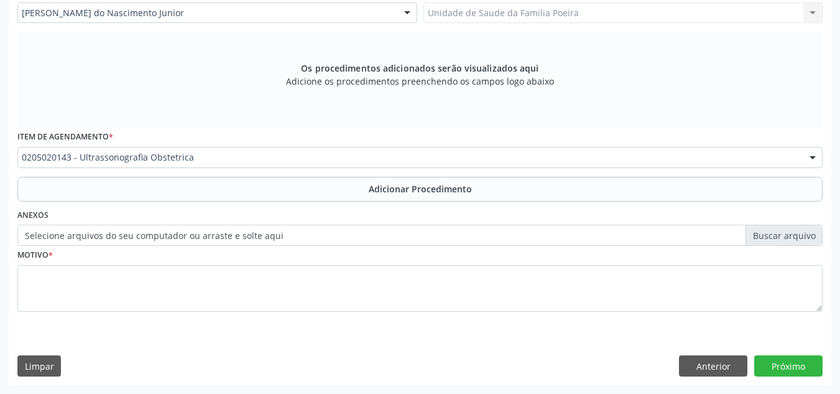
click at [143, 280] on div "Requerente * Médico(a) Médico(a) Enfermeiro(a) Paciente Nenhum resultado encont…" at bounding box center [419, 131] width 805 height 395
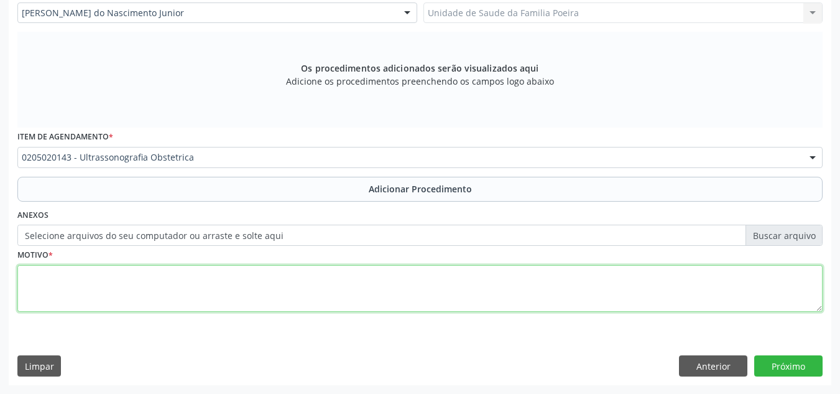
click at [178, 274] on textarea at bounding box center [419, 288] width 805 height 47
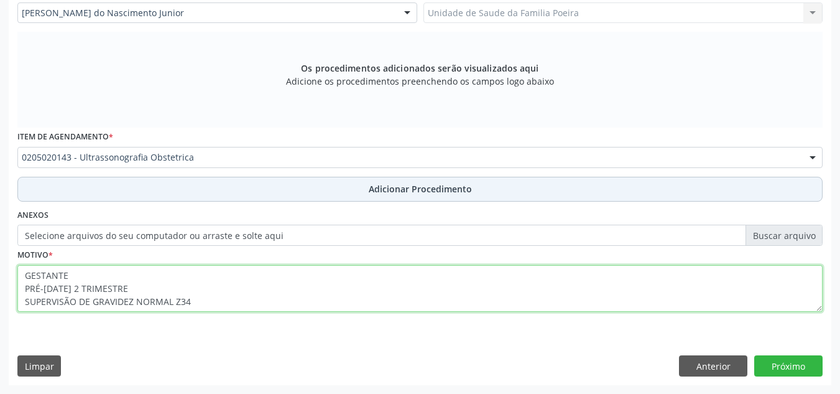
type textarea "GESTANTE PRÉ-NATAL 2 TRIMESTRE SUPERVISÃO DE GRAVIDEZ NORMAL Z34"
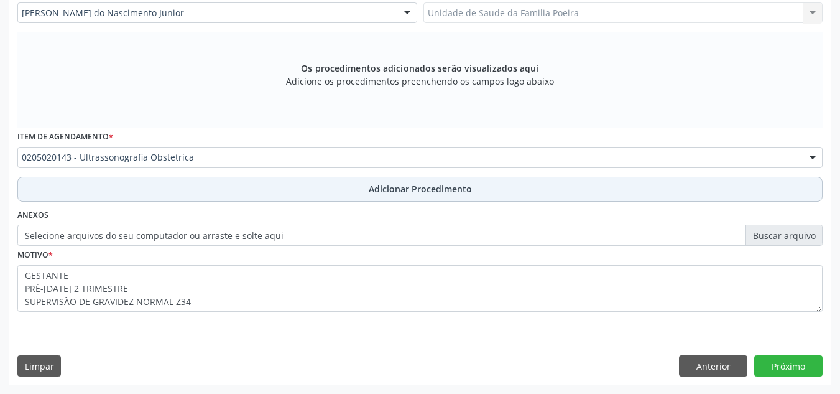
click at [473, 185] on button "Adicionar Procedimento" at bounding box center [419, 189] width 805 height 25
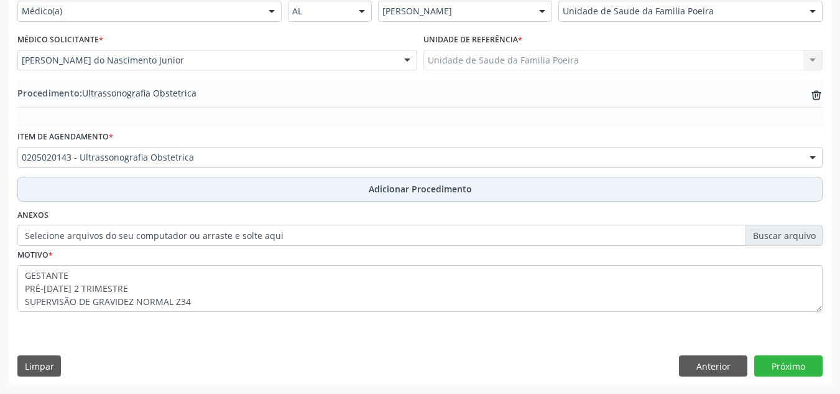
scroll to position [306, 0]
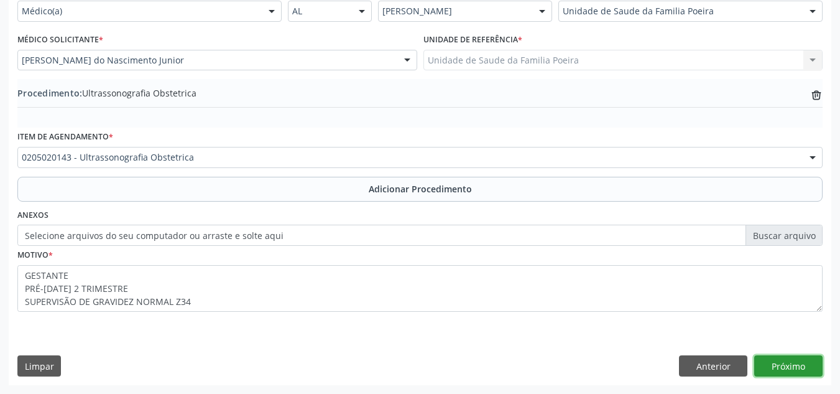
click at [795, 367] on button "Próximo" at bounding box center [788, 365] width 68 height 21
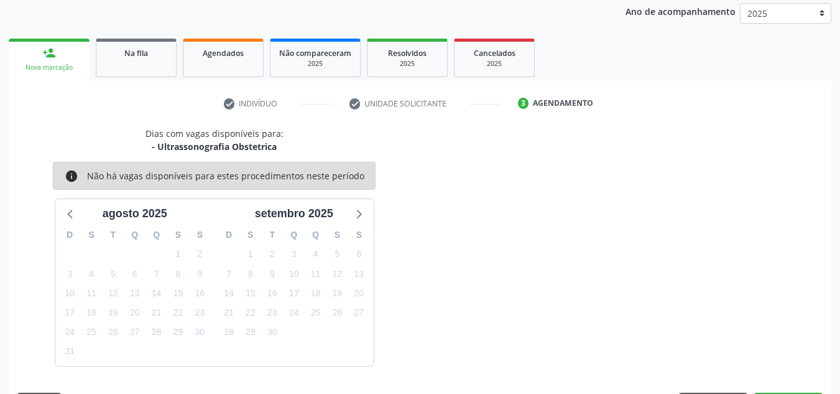
scroll to position [202, 0]
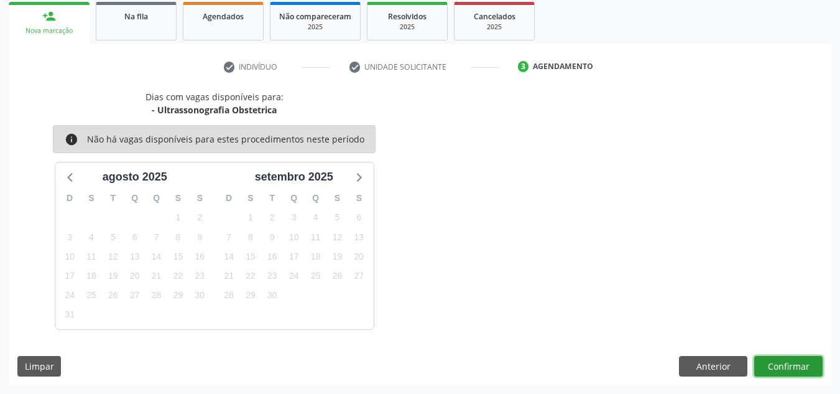
click at [795, 367] on button "Confirmar" at bounding box center [788, 366] width 68 height 21
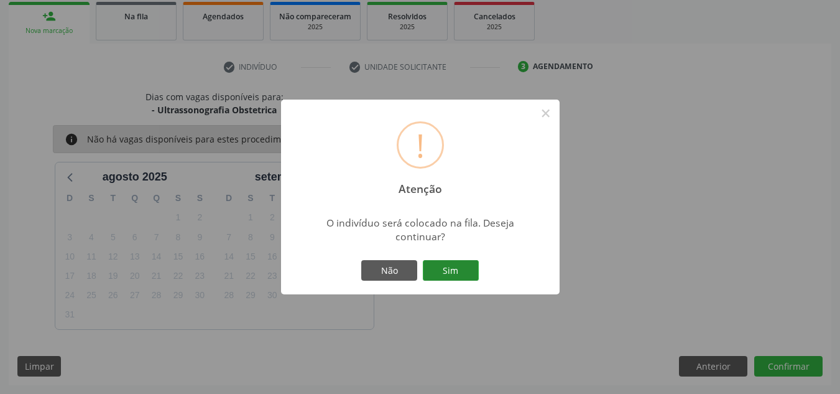
click at [447, 261] on button "Sim" at bounding box center [451, 270] width 56 height 21
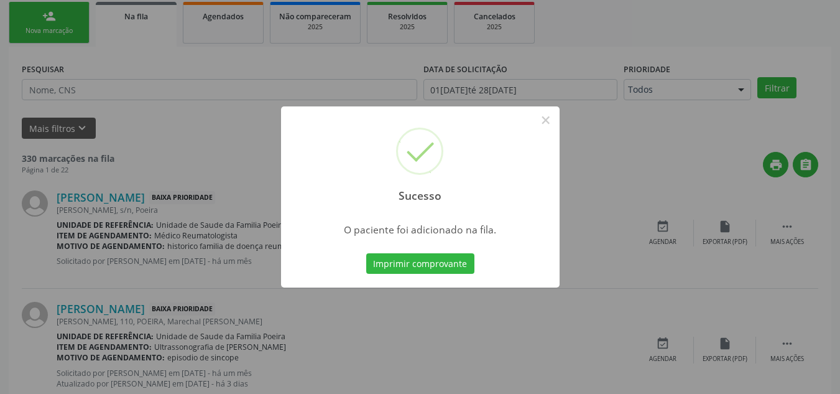
scroll to position [34, 0]
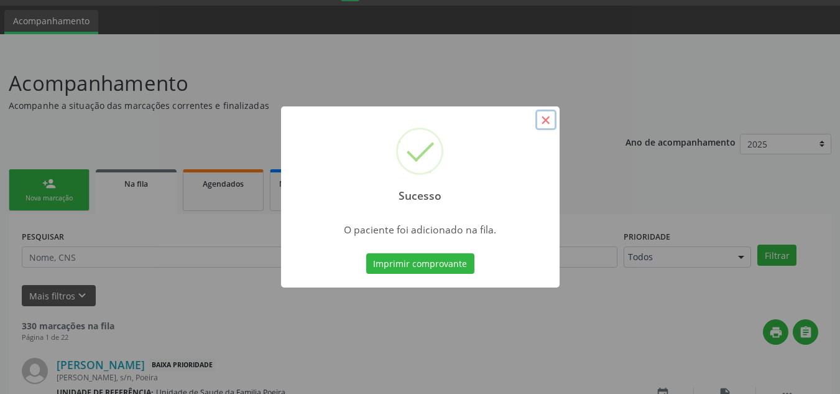
click at [550, 121] on button "×" at bounding box center [545, 119] width 21 height 21
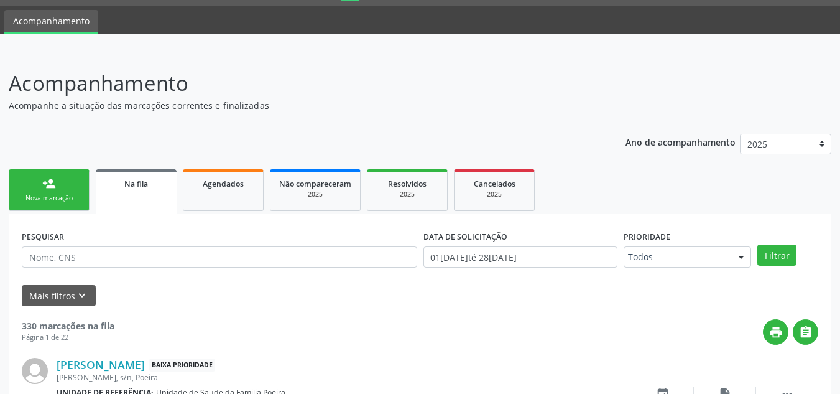
click at [83, 197] on link "person_add Nova marcação" at bounding box center [49, 190] width 81 height 42
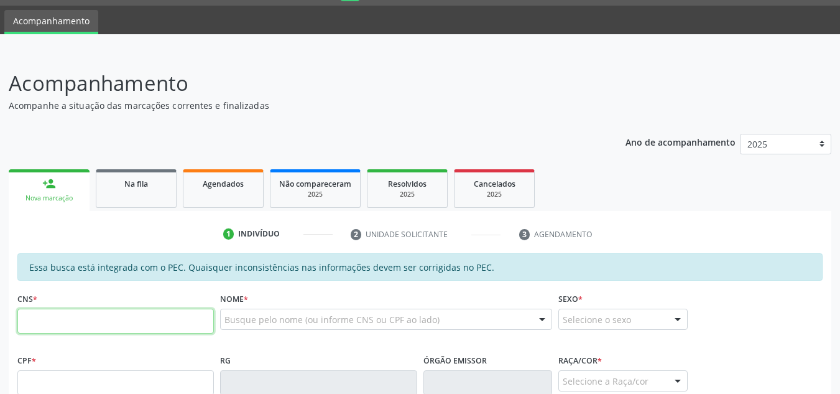
click at [88, 327] on input "text" at bounding box center [115, 320] width 197 height 25
type input "706 9081 1136 3430"
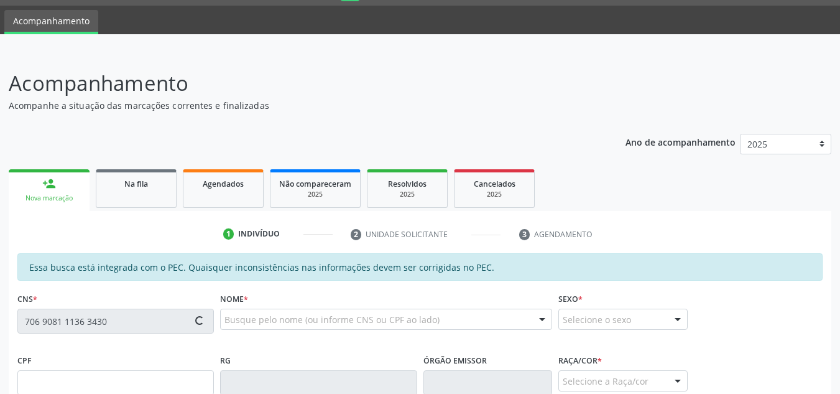
type input "149.724.794-26"
type input "10/02/2004"
type input "Marizelma dos Santos"
type input "(82) 99432-9847"
type input "15"
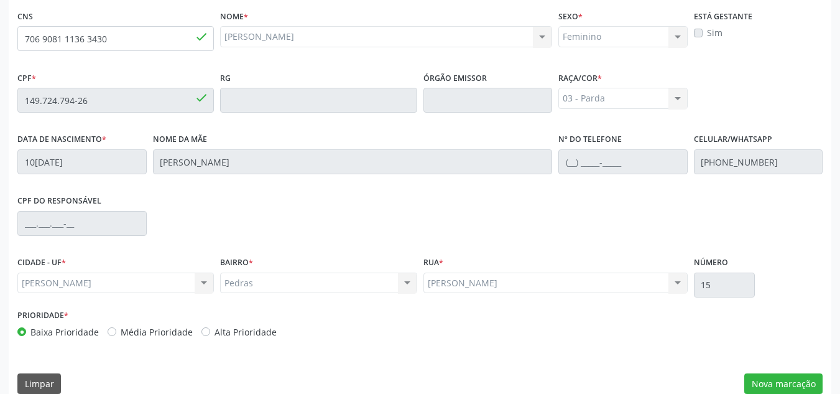
scroll to position [334, 0]
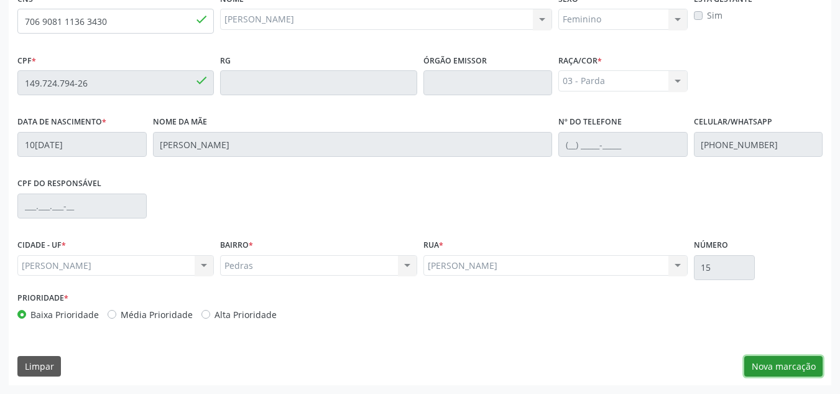
click at [778, 367] on button "Nova marcação" at bounding box center [783, 366] width 78 height 21
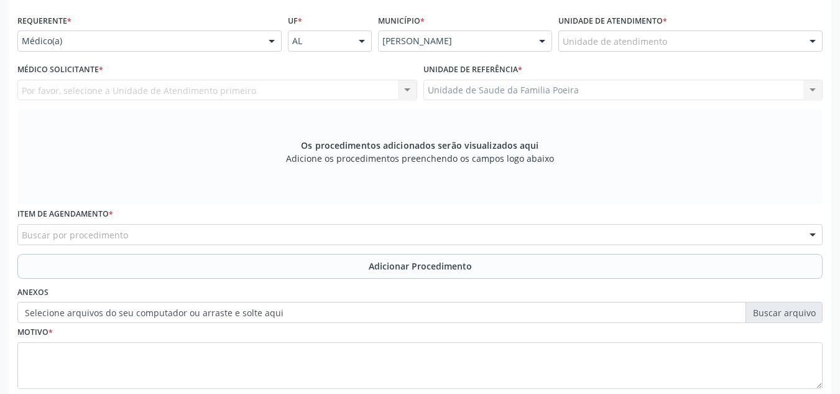
scroll to position [210, 0]
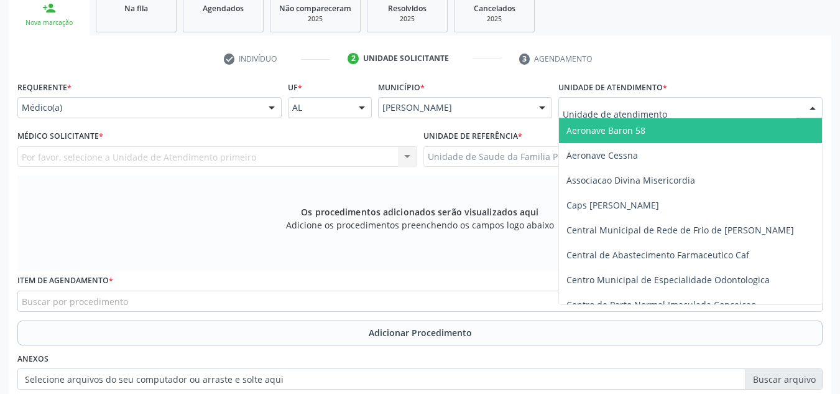
click at [712, 108] on div at bounding box center [691, 107] width 264 height 21
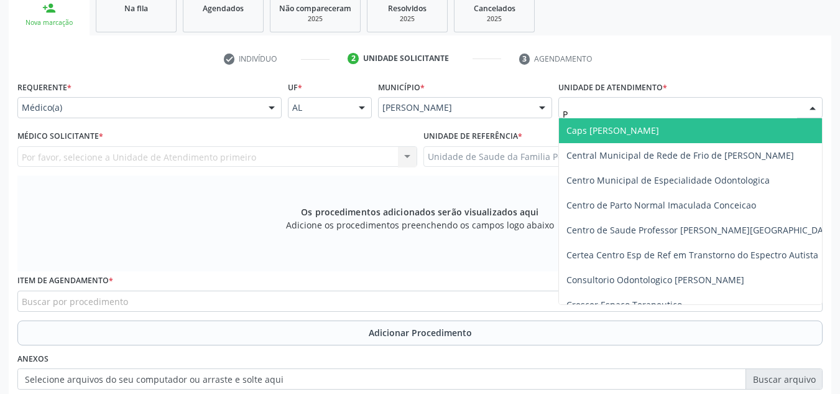
type input "PO"
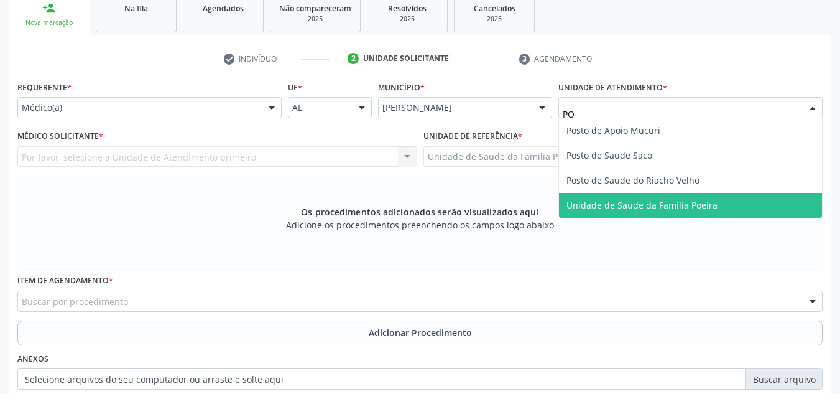
click at [617, 197] on span "Unidade de Saude da Familia Poeira" at bounding box center [690, 205] width 263 height 25
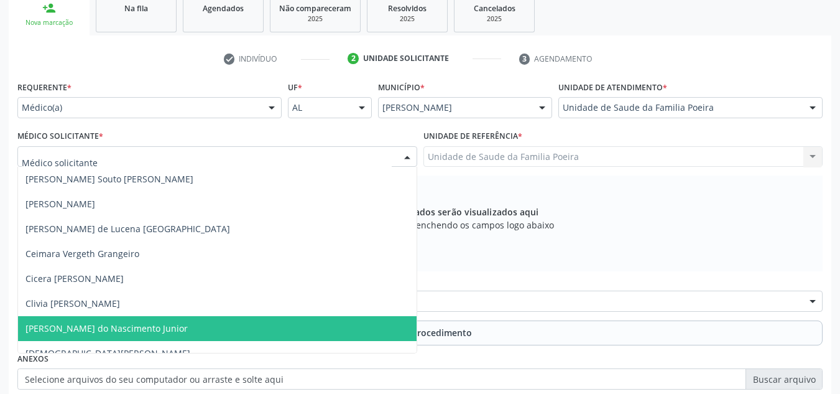
click at [60, 330] on span "[PERSON_NAME] do Nascimento Junior" at bounding box center [106, 328] width 162 height 12
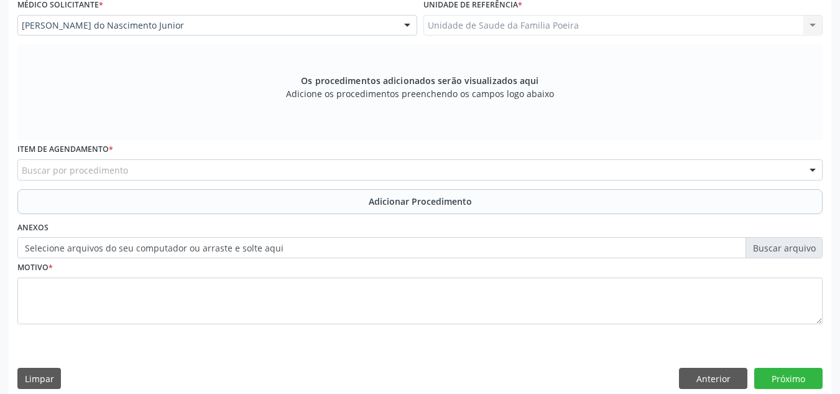
scroll to position [353, 0]
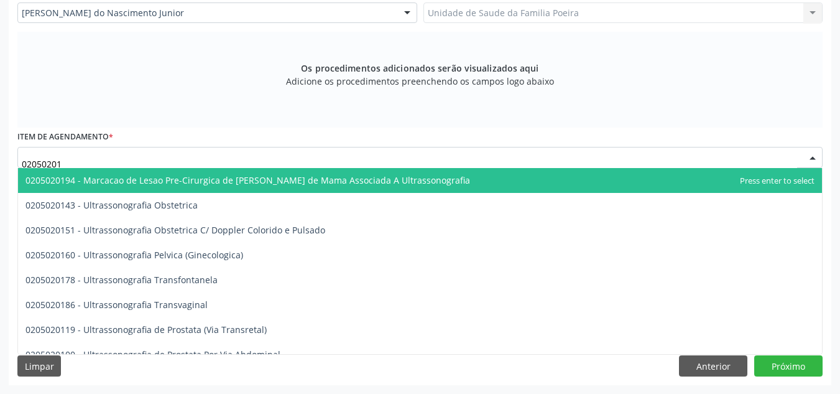
type input "020502016"
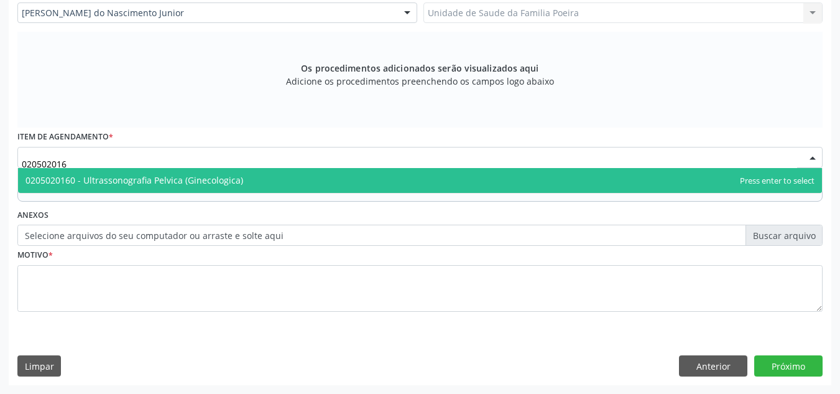
click at [99, 181] on span "0205020160 - Ultrassonografia Pelvica (Ginecologica)" at bounding box center [134, 180] width 218 height 12
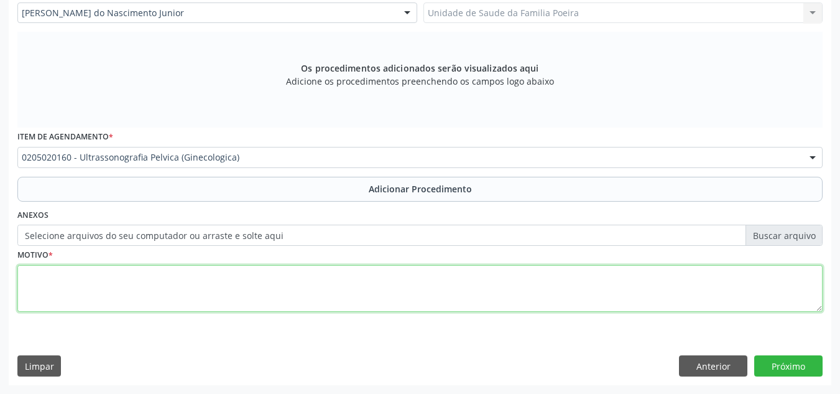
click at [131, 299] on textarea at bounding box center [419, 288] width 805 height 47
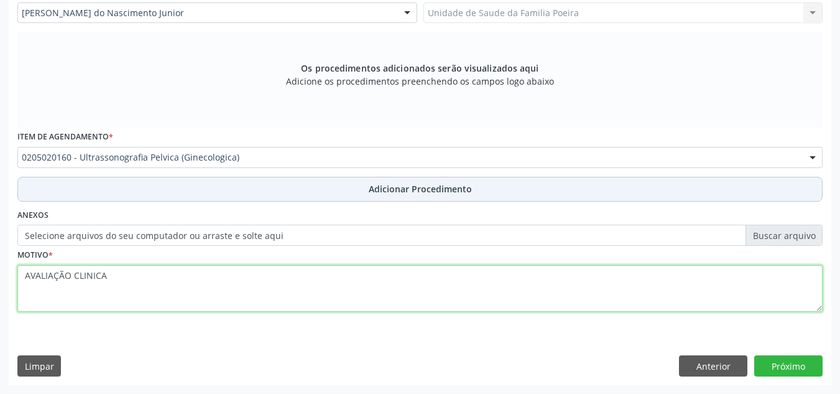
type textarea "AVALIAÇÃO CLINICA"
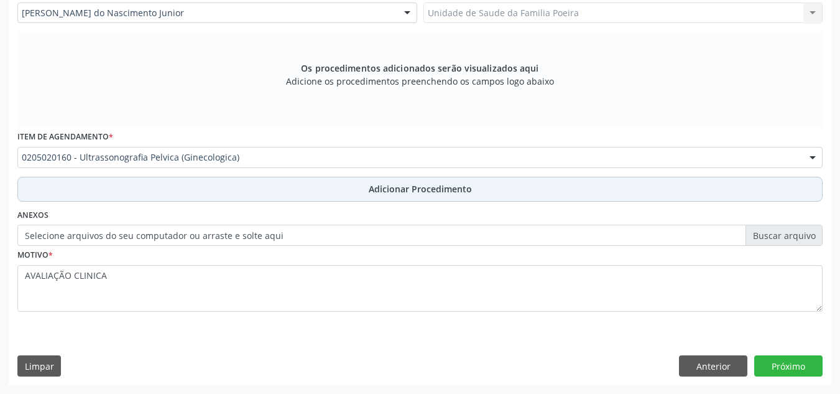
click at [315, 195] on button "Adicionar Procedimento" at bounding box center [419, 189] width 805 height 25
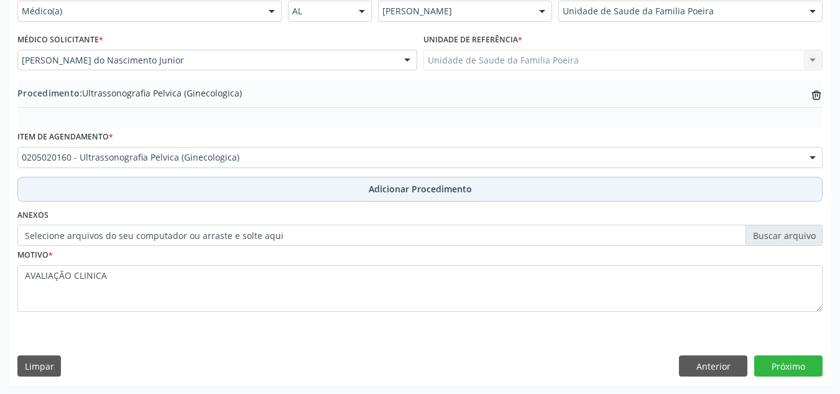
scroll to position [306, 0]
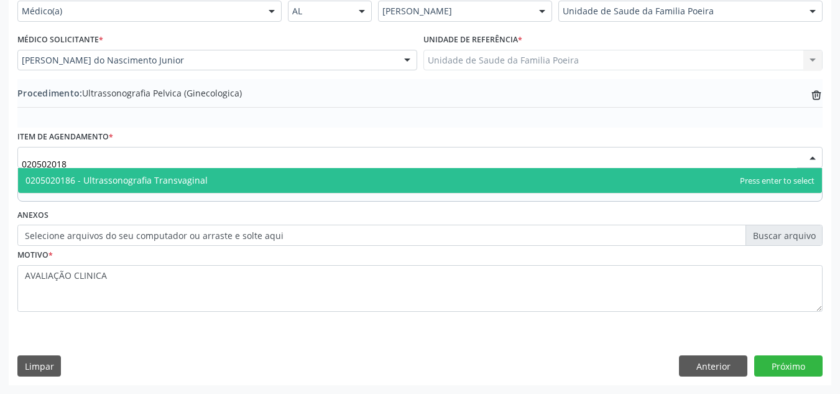
type input "0205020186"
click at [240, 180] on span "0205020186 - Ultrassonografia Transvaginal" at bounding box center [420, 180] width 804 height 25
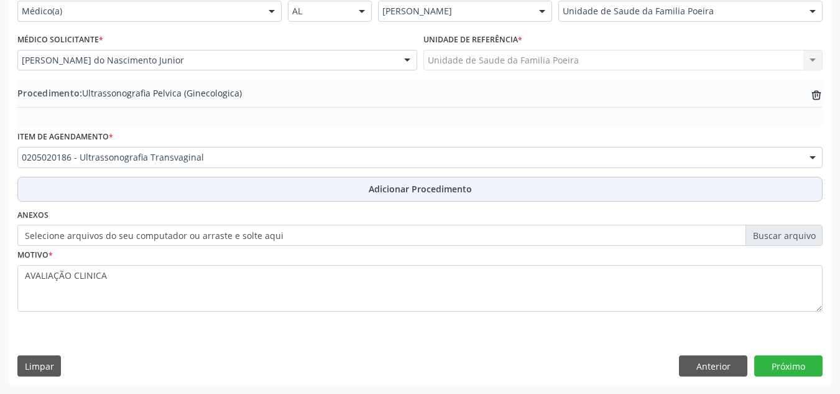
click at [314, 185] on button "Adicionar Procedimento" at bounding box center [419, 189] width 805 height 25
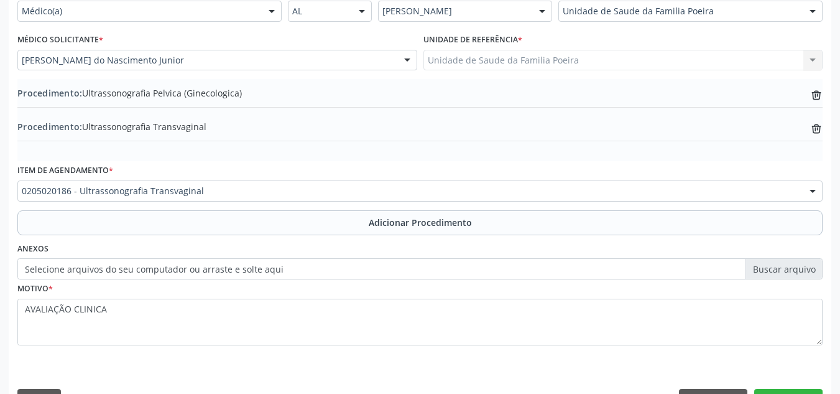
scroll to position [340, 0]
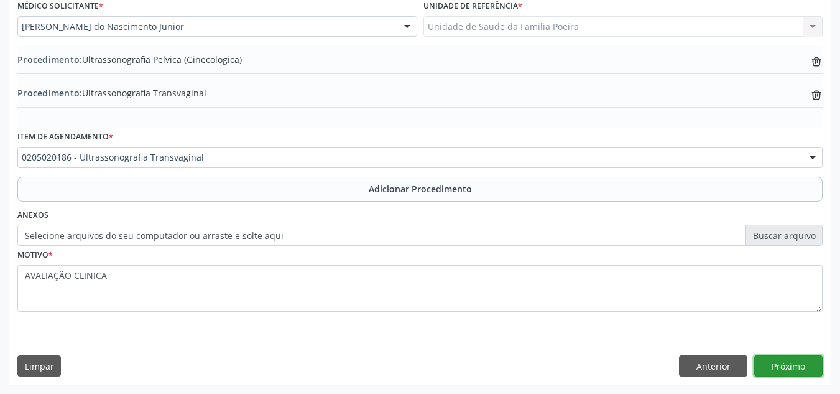
click at [771, 360] on button "Próximo" at bounding box center [788, 365] width 68 height 21
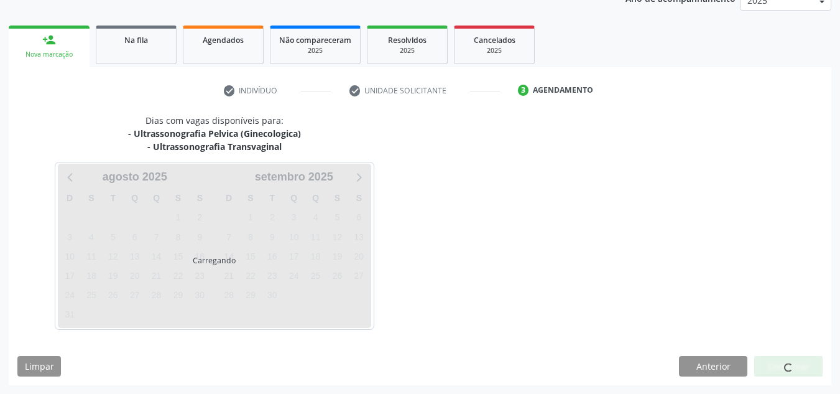
scroll to position [215, 0]
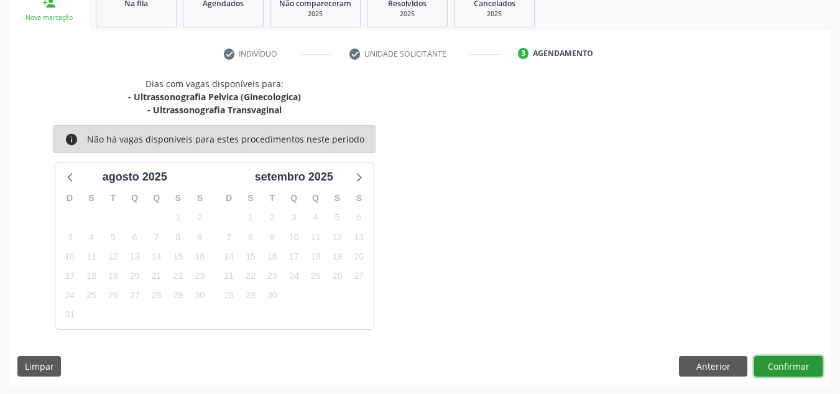
click at [787, 363] on button "Confirmar" at bounding box center [788, 366] width 68 height 21
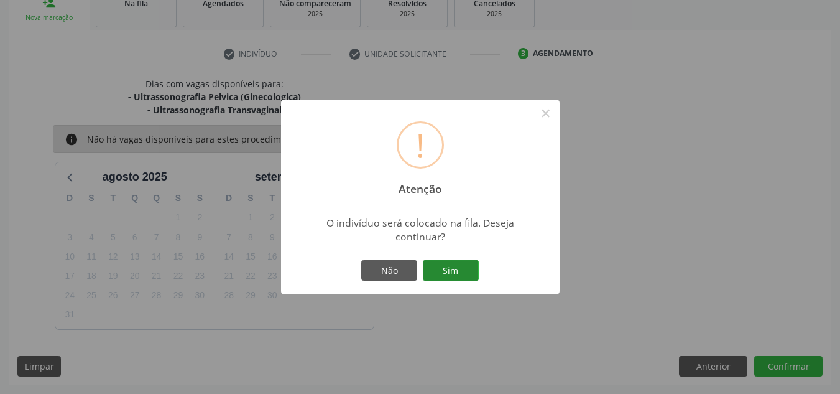
click at [473, 271] on button "Sim" at bounding box center [451, 270] width 56 height 21
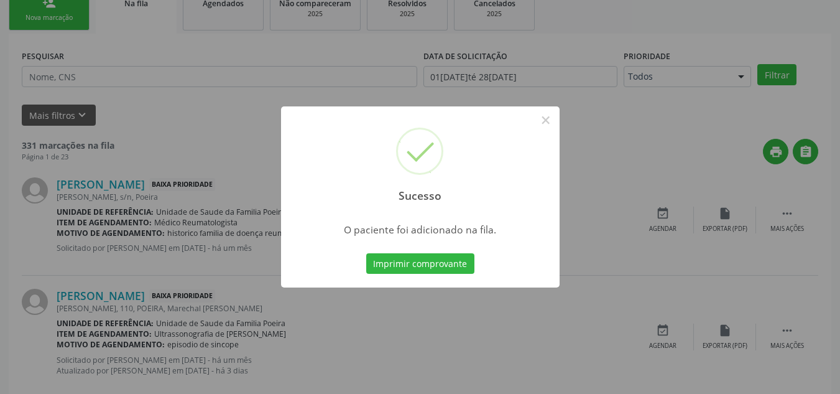
scroll to position [34, 0]
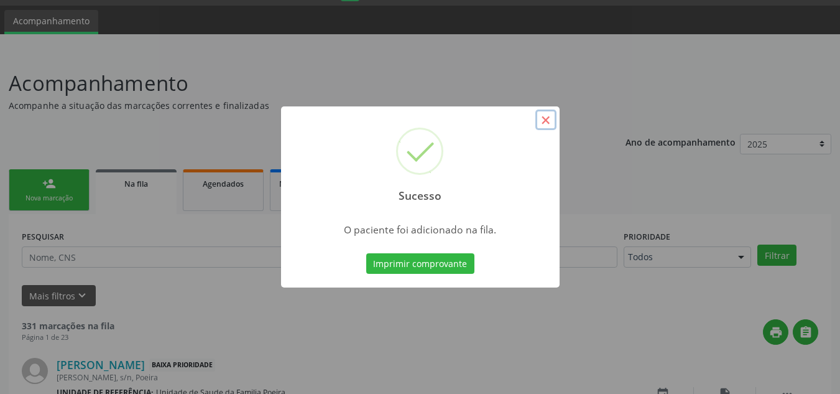
click at [545, 121] on button "×" at bounding box center [545, 119] width 21 height 21
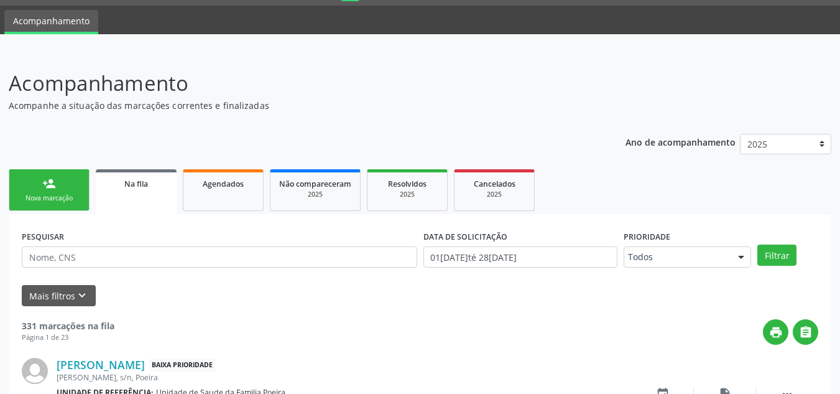
click at [38, 195] on div "Nova marcação" at bounding box center [49, 197] width 62 height 9
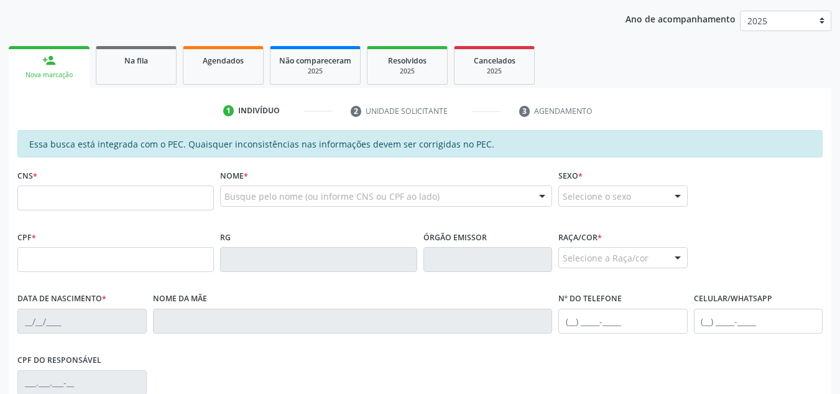
scroll to position [159, 0]
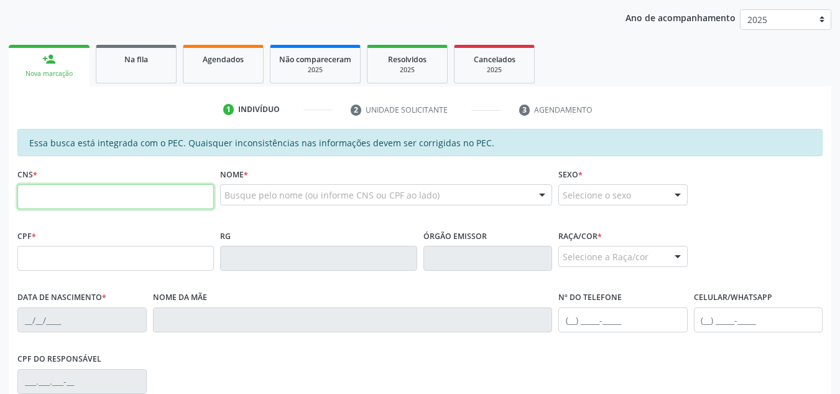
click at [130, 206] on input "text" at bounding box center [115, 196] width 197 height 25
type input "706 9081 1136 3430"
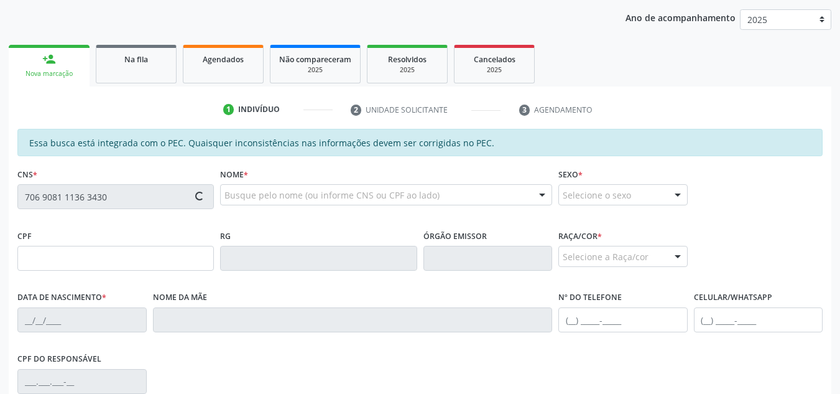
type input "149.724.794-26"
type input "10/02/2004"
type input "Marizelma dos Santos"
type input "(82) 99432-9847"
type input "15"
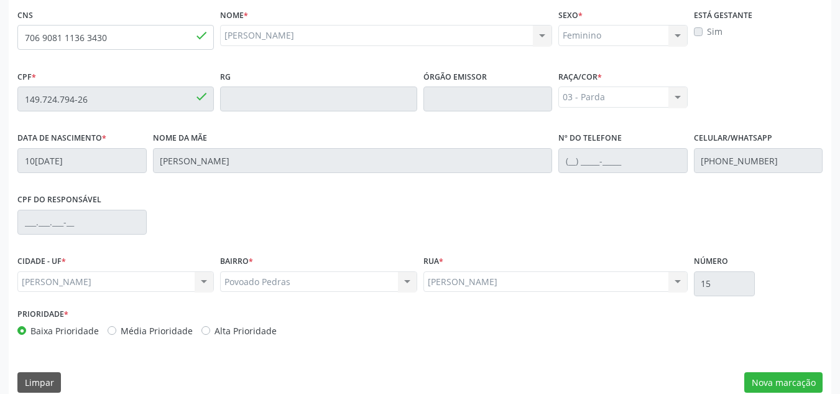
scroll to position [334, 0]
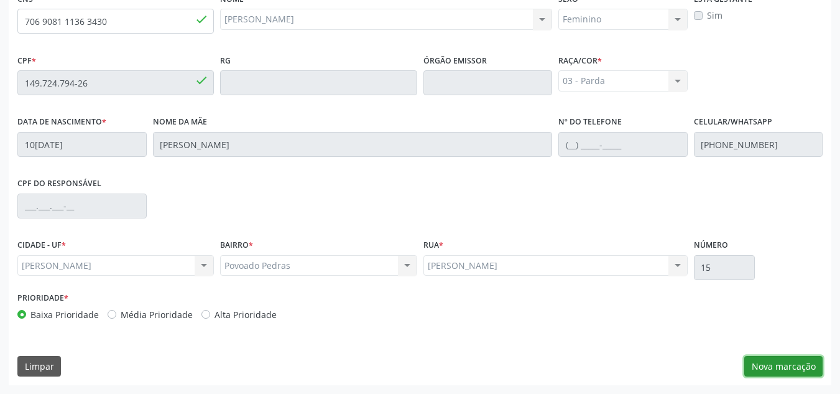
click at [795, 364] on button "Nova marcação" at bounding box center [783, 366] width 78 height 21
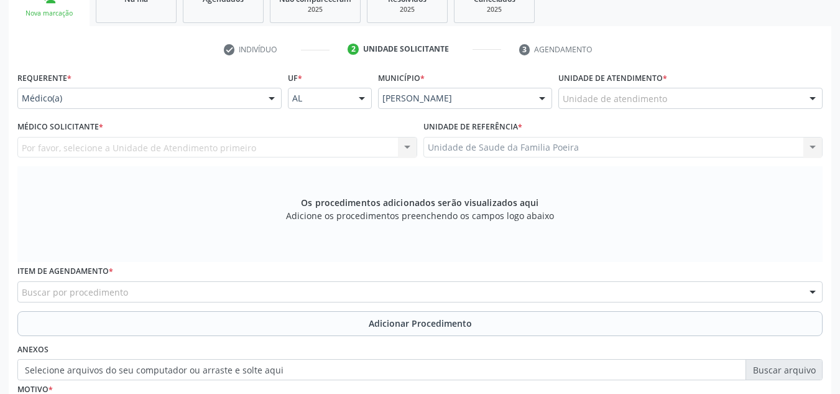
scroll to position [210, 0]
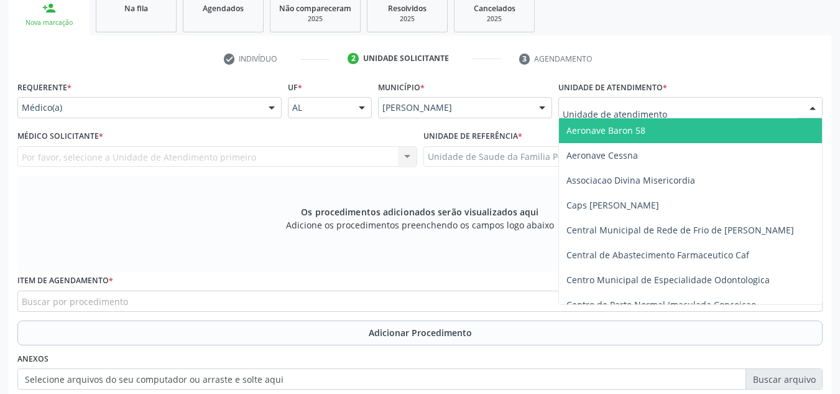
click at [731, 101] on div at bounding box center [691, 107] width 264 height 21
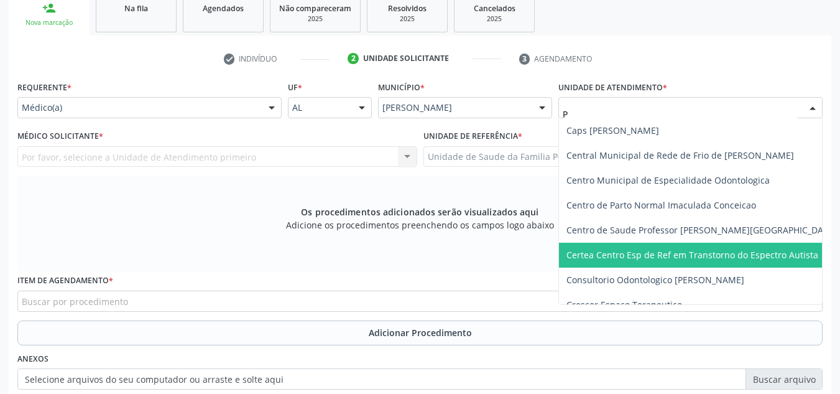
type input "PO"
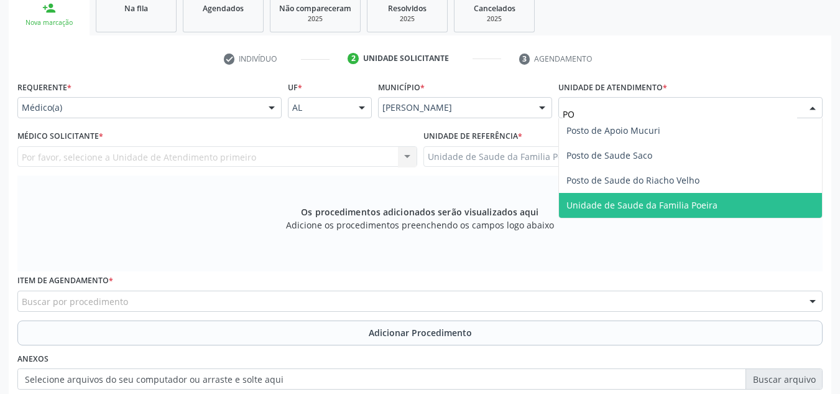
click at [660, 213] on span "Unidade de Saude da Familia Poeira" at bounding box center [690, 205] width 263 height 25
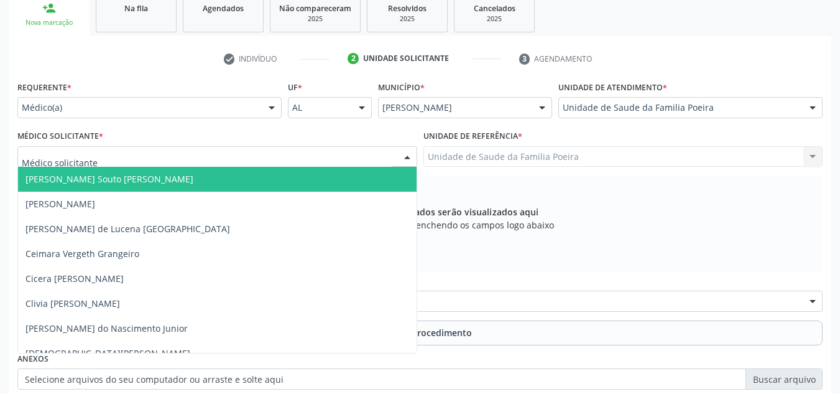
click at [178, 157] on div at bounding box center [217, 156] width 400 height 21
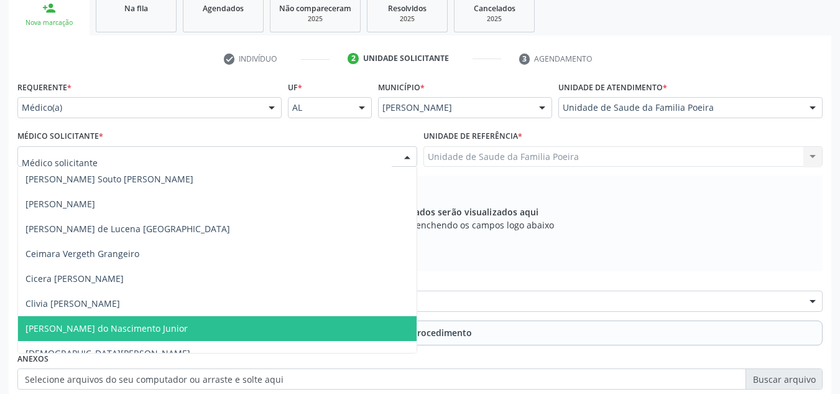
click at [105, 338] on span "[PERSON_NAME] do Nascimento Junior" at bounding box center [217, 328] width 399 height 25
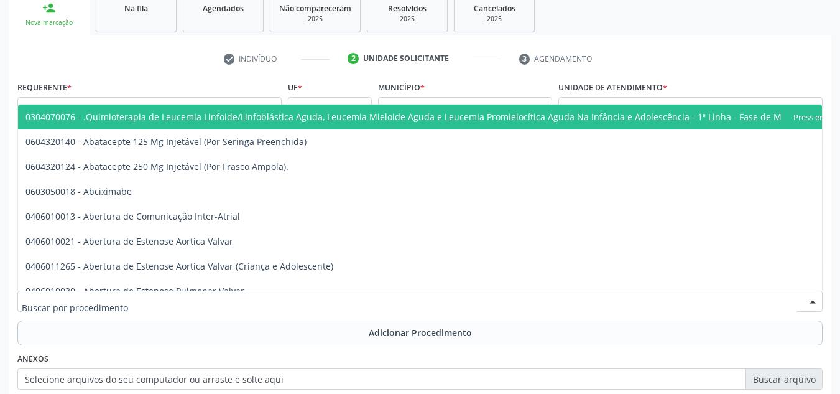
click at [240, 302] on div at bounding box center [419, 300] width 805 height 21
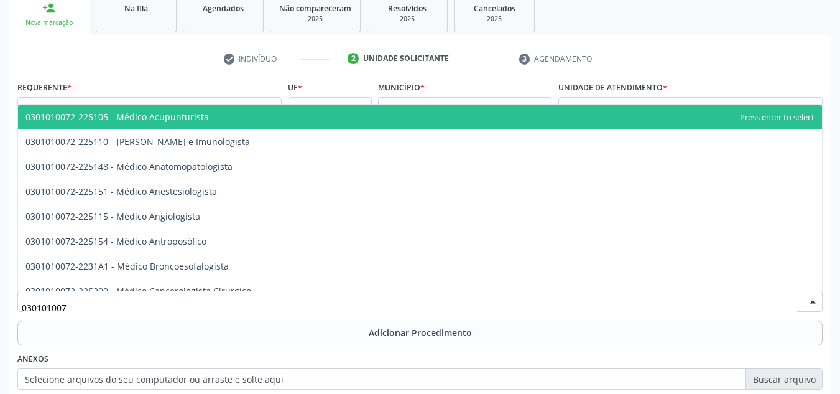
type input "0301010072"
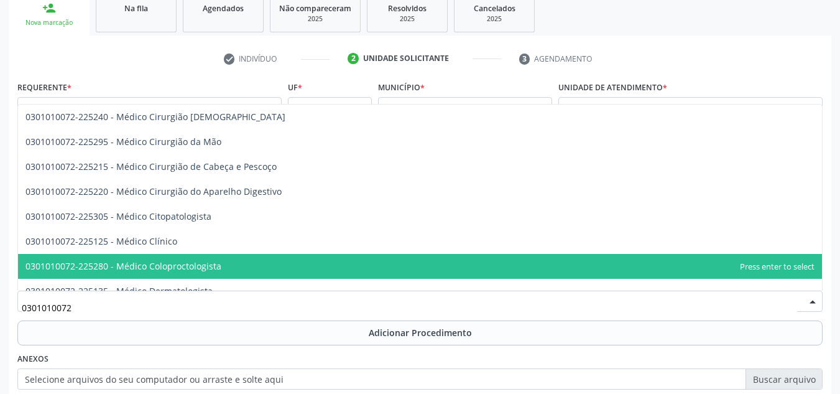
scroll to position [435, 0]
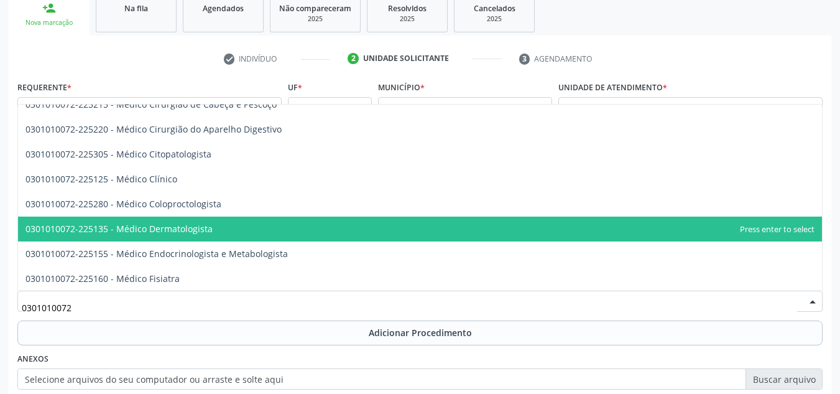
click at [250, 232] on span "0301010072-225135 - Médico Dermatologista" at bounding box center [420, 228] width 804 height 25
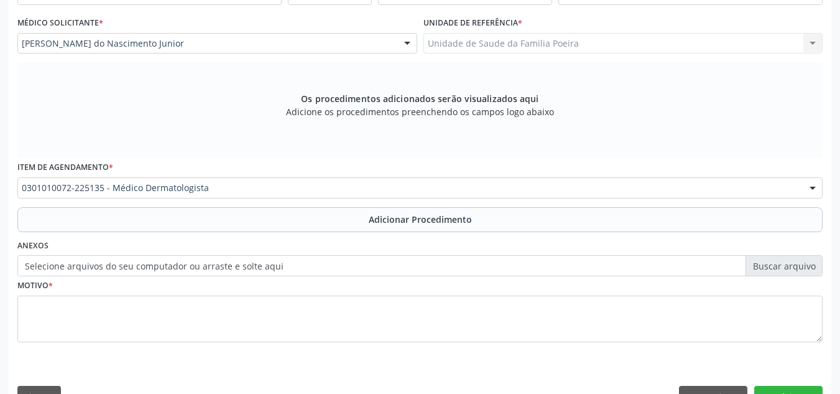
scroll to position [353, 0]
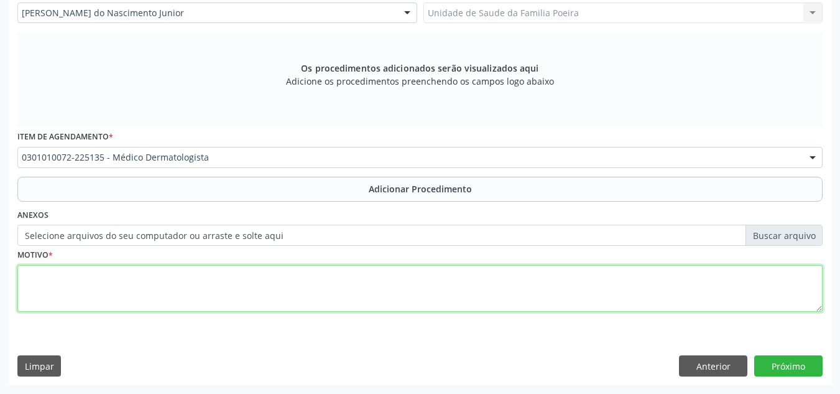
click at [246, 284] on textarea at bounding box center [419, 288] width 805 height 47
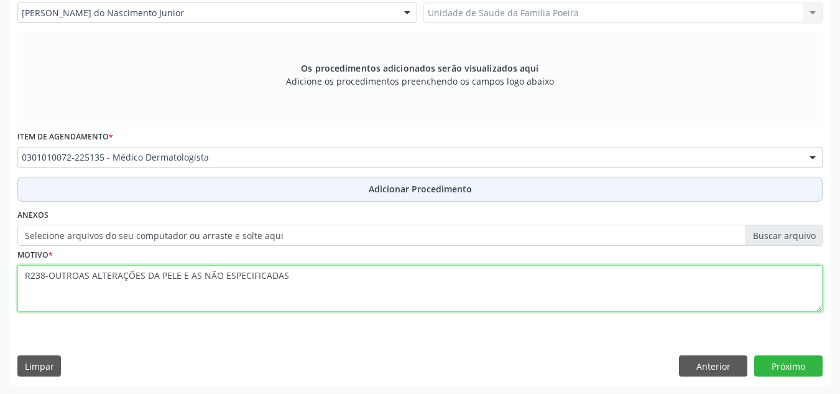
type textarea "R238-OUTROAS ALTERAÇÕES DA PELE E AS NÃO ESPECIFICADAS"
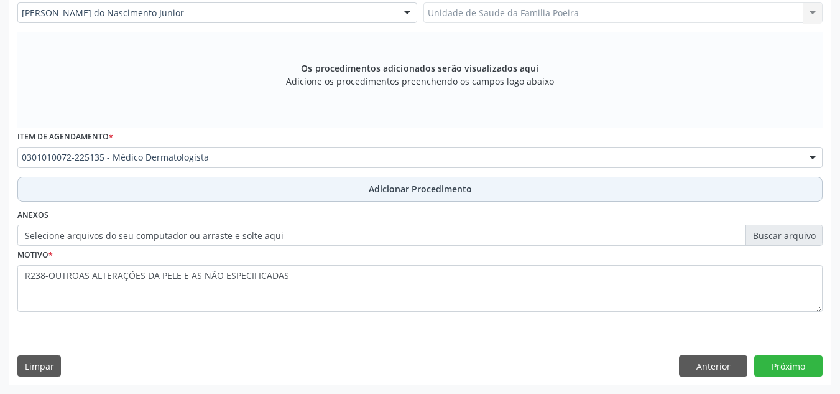
click at [498, 187] on button "Adicionar Procedimento" at bounding box center [419, 189] width 805 height 25
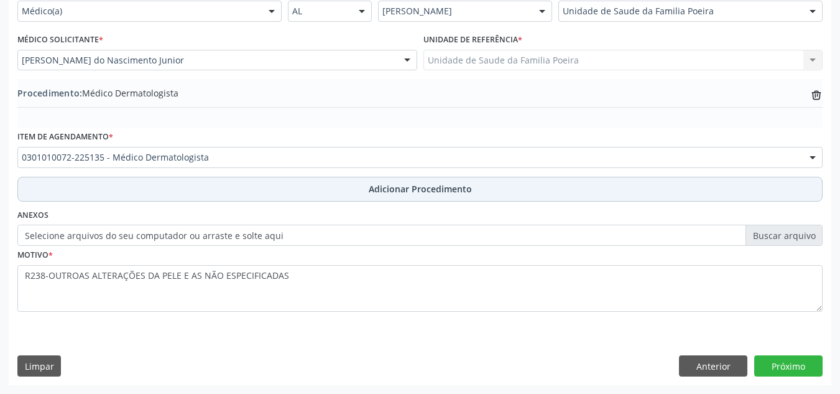
scroll to position [306, 0]
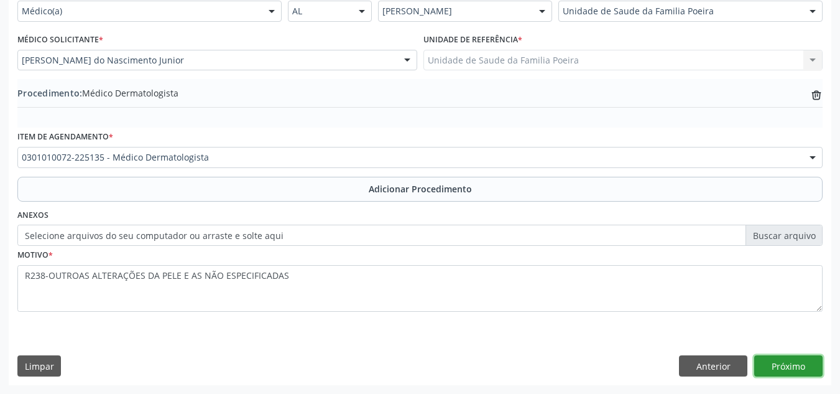
click at [799, 366] on button "Próximo" at bounding box center [788, 365] width 68 height 21
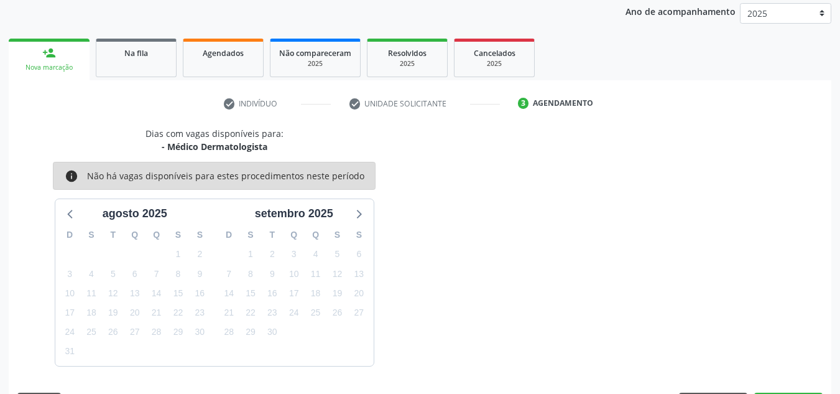
scroll to position [202, 0]
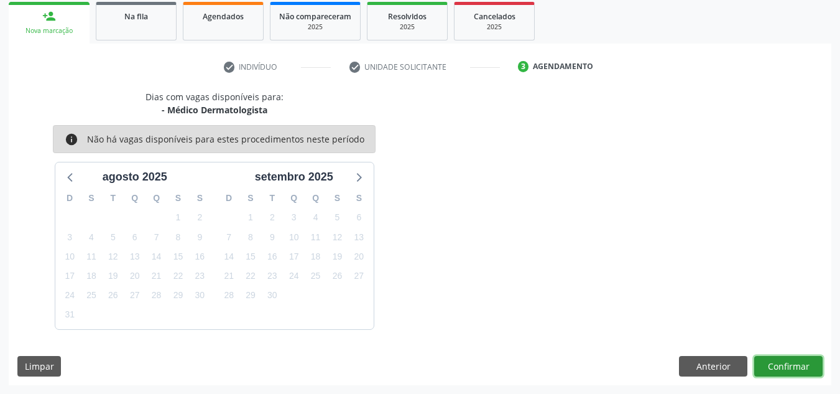
click at [799, 366] on button "Confirmar" at bounding box center [788, 366] width 68 height 21
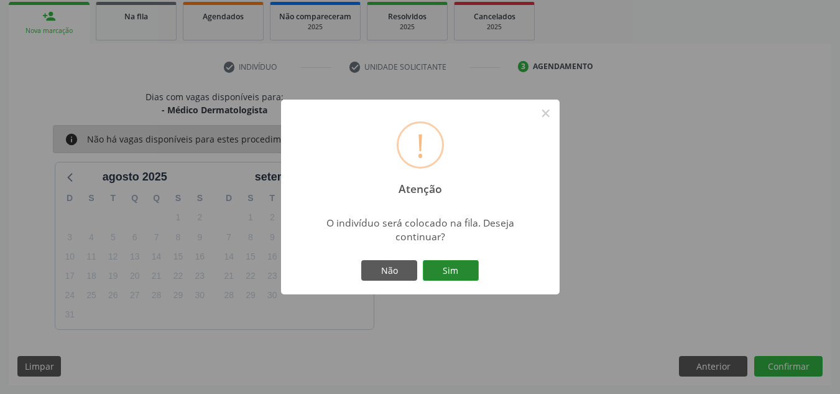
click at [467, 271] on button "Sim" at bounding box center [451, 270] width 56 height 21
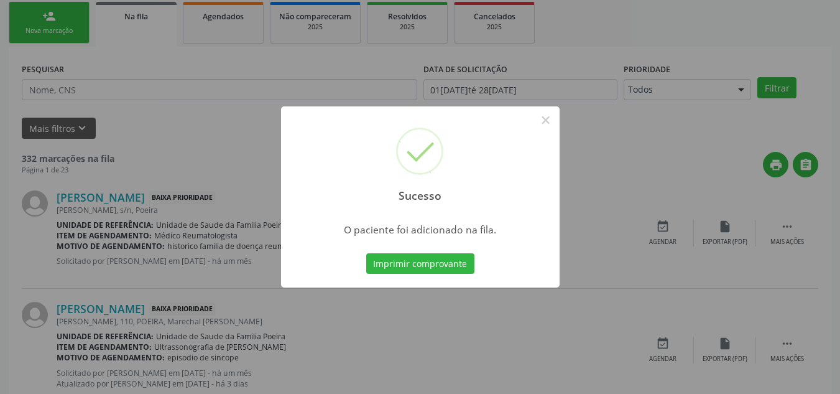
scroll to position [34, 0]
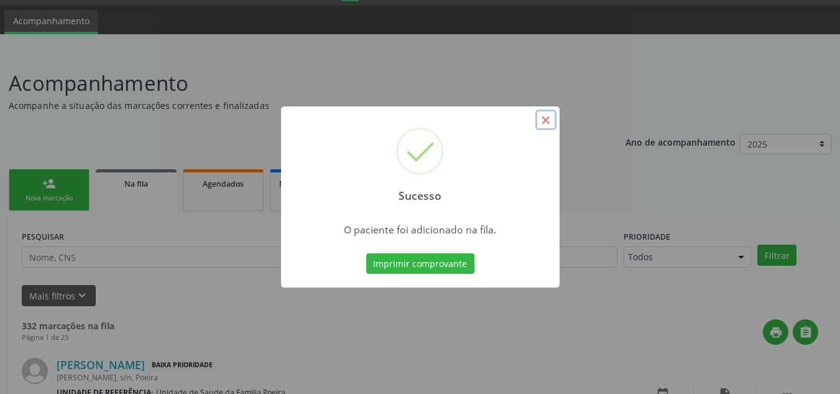
click at [542, 119] on button "×" at bounding box center [545, 119] width 21 height 21
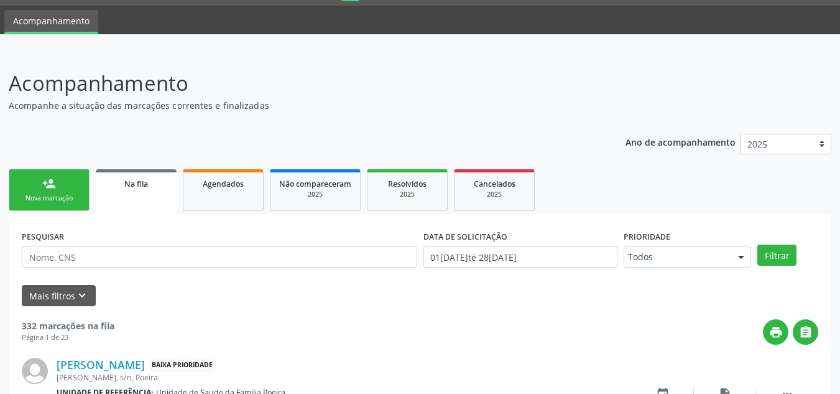
click at [66, 201] on div "Nova marcação" at bounding box center [49, 197] width 62 height 9
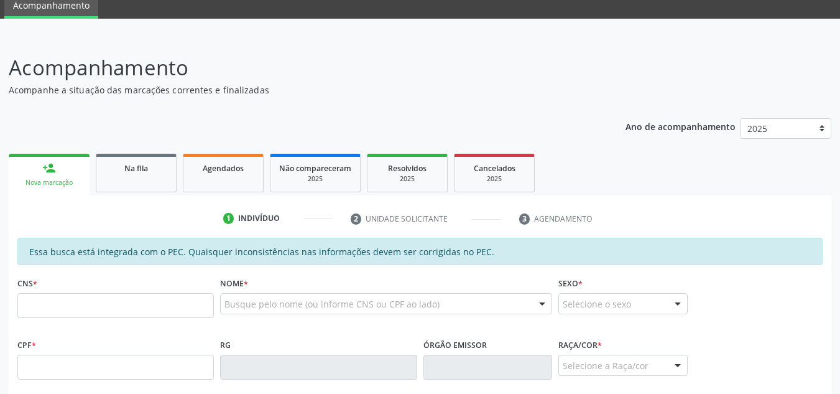
scroll to position [159, 0]
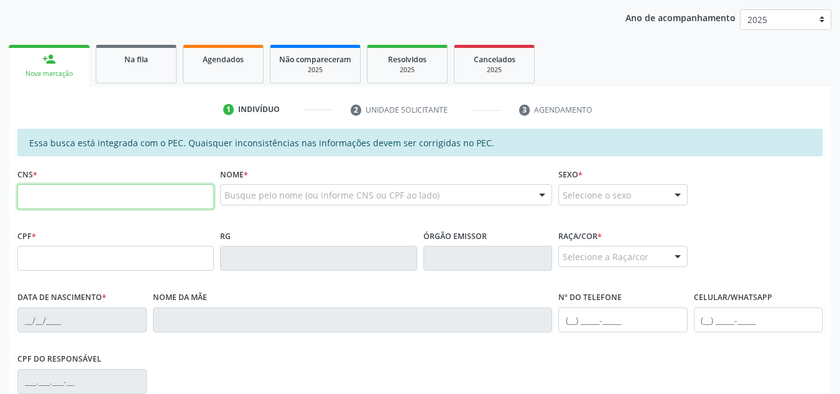
click at [106, 199] on input "text" at bounding box center [115, 196] width 197 height 25
type input "700 0059 7612 6809"
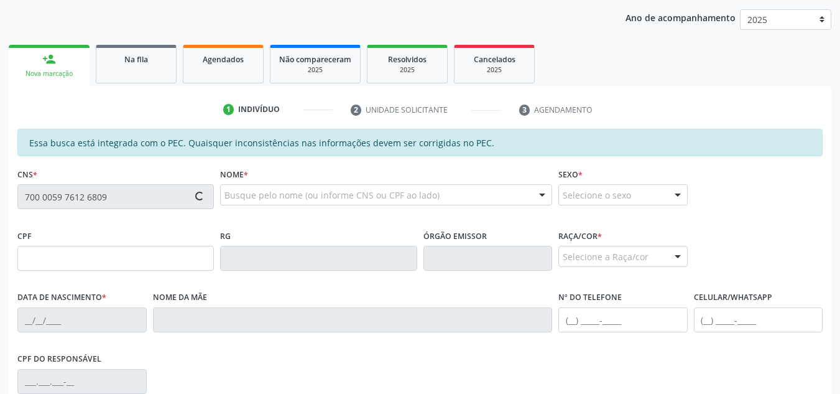
type input "073.553.314-85"
type input "26/12/1966"
type input "Maria Silva de Lima"
type input "(82) 99937-5107"
type input "S/N"
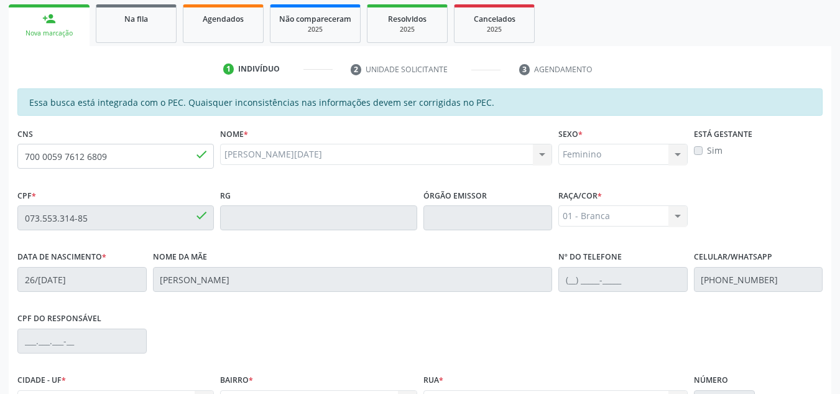
scroll to position [221, 0]
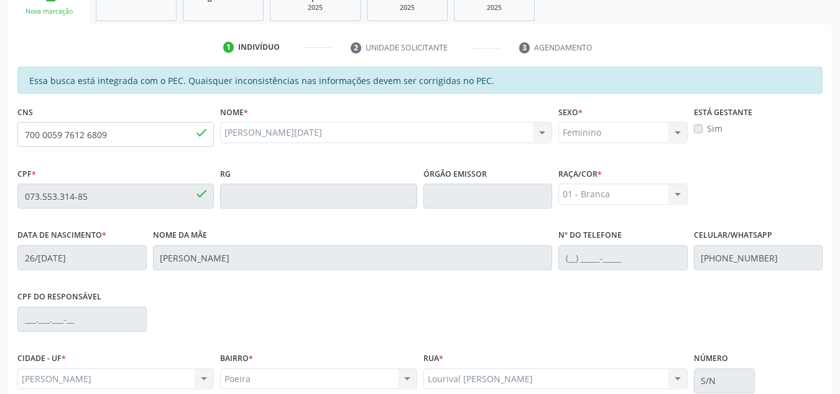
click at [707, 131] on label "Sim" at bounding box center [715, 128] width 16 height 13
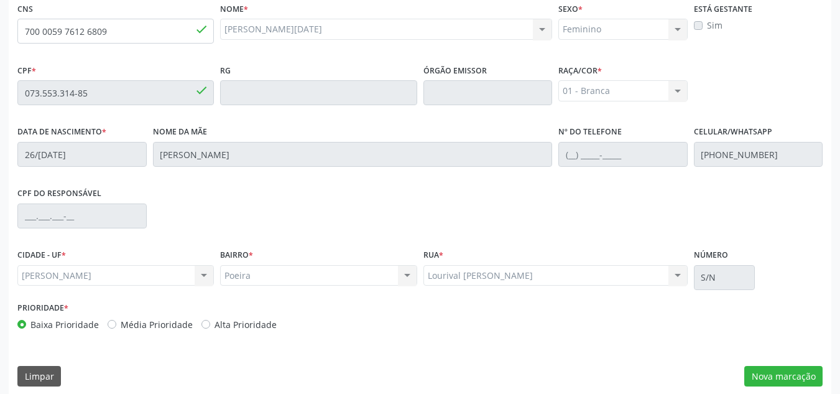
scroll to position [334, 0]
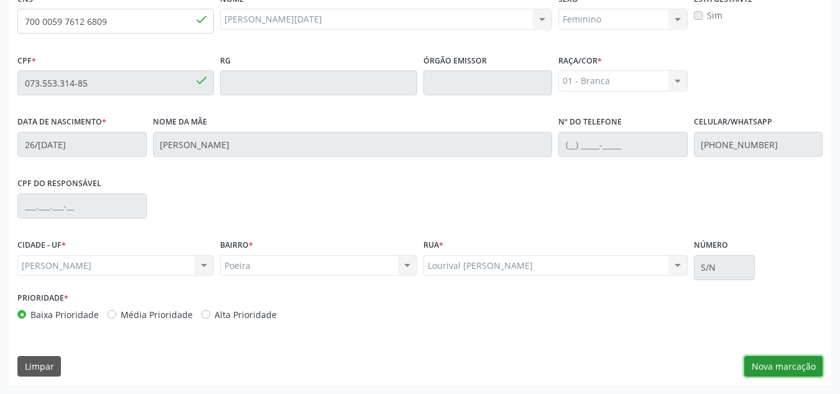
click at [792, 367] on button "Nova marcação" at bounding box center [783, 366] width 78 height 21
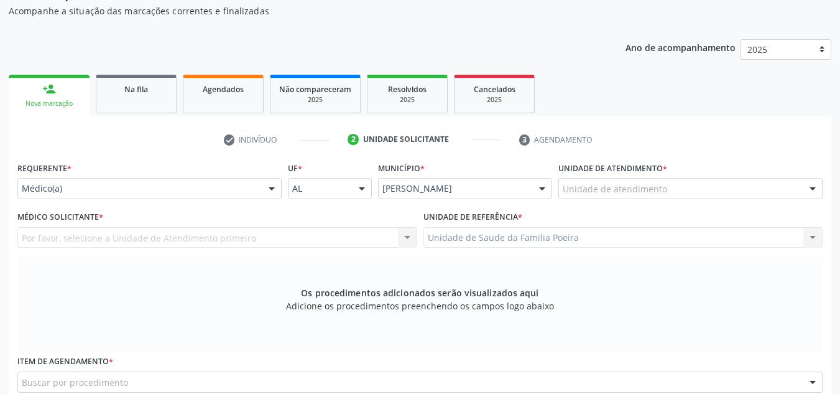
scroll to position [104, 0]
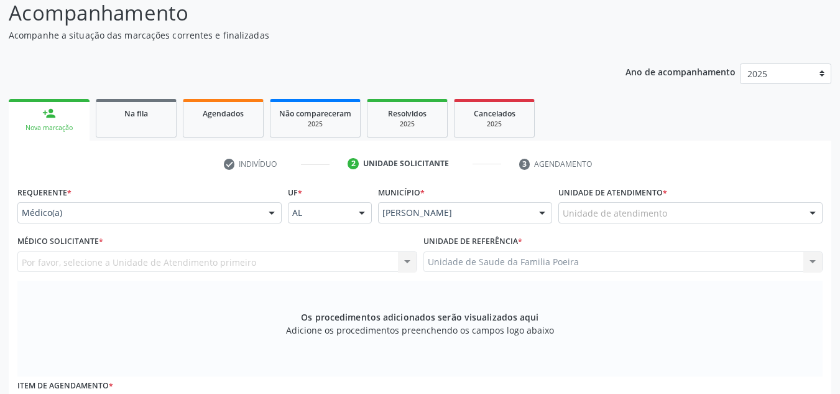
click at [752, 213] on div "Unidade de atendimento" at bounding box center [691, 212] width 264 height 21
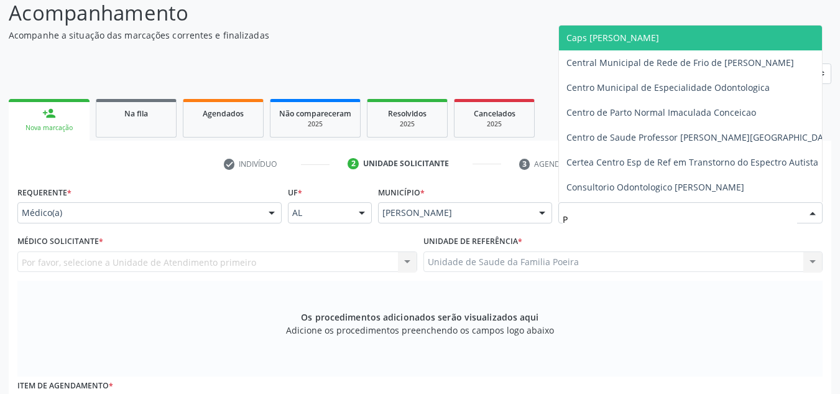
type input "PO"
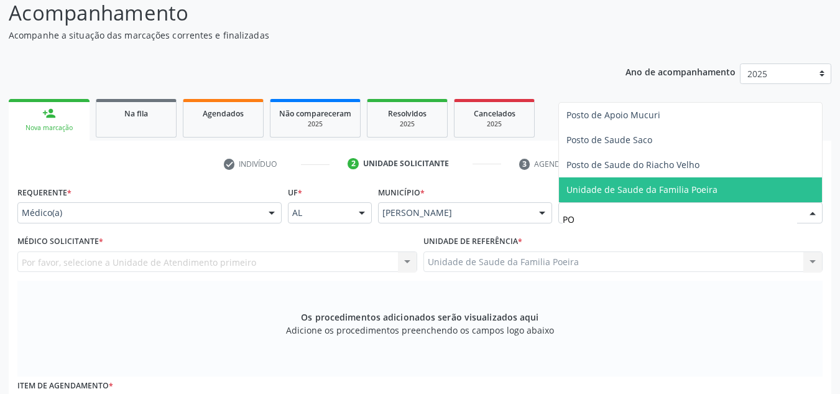
click at [694, 193] on span "Unidade de Saude da Familia Poeira" at bounding box center [642, 189] width 151 height 12
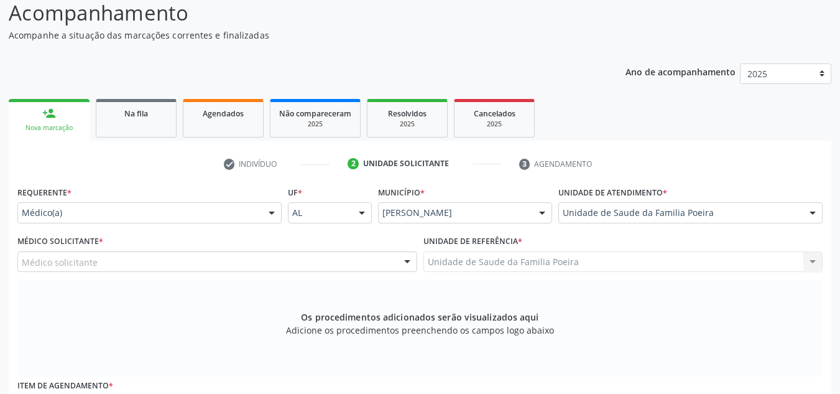
click at [127, 259] on div "Médico solicitante" at bounding box center [217, 261] width 400 height 21
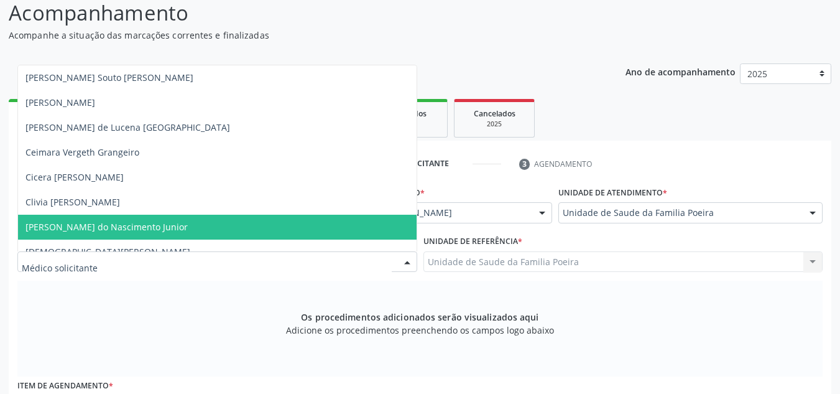
click at [107, 228] on span "[PERSON_NAME] do Nascimento Junior" at bounding box center [106, 227] width 162 height 12
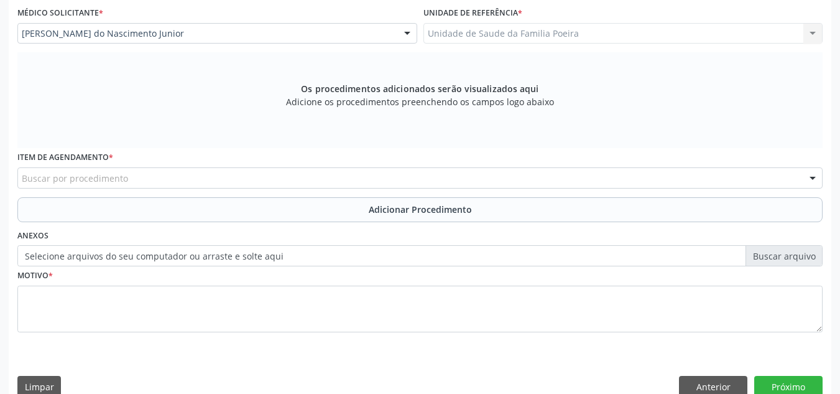
scroll to position [353, 0]
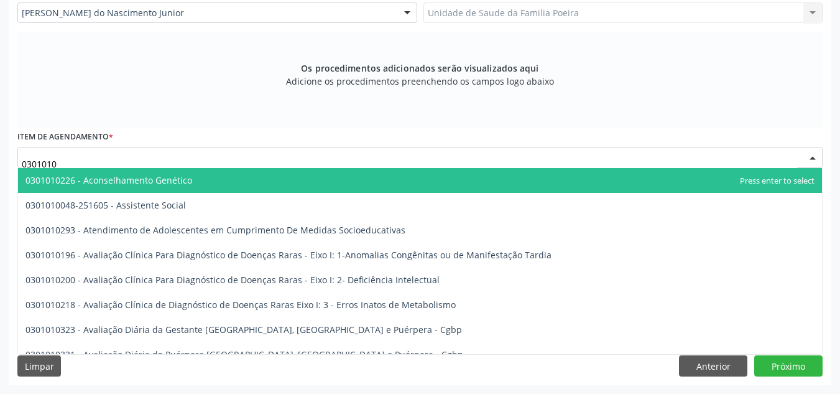
type input "03010100"
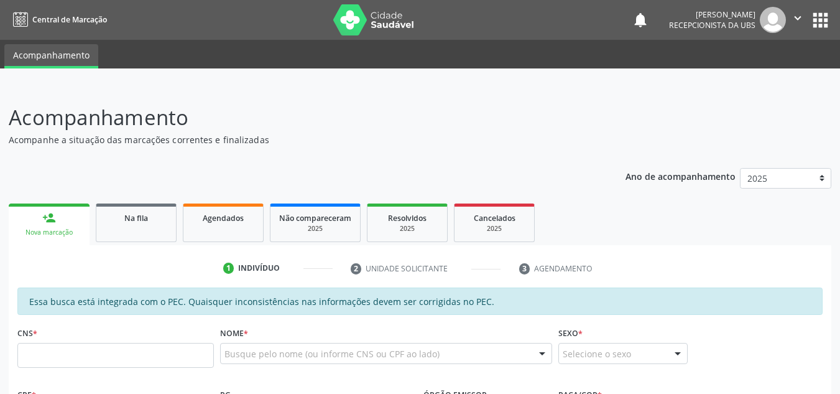
scroll to position [187, 0]
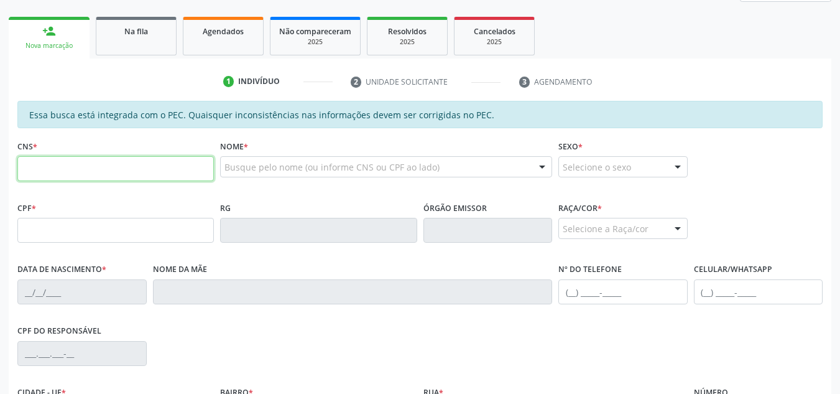
paste input "898 0063 7220 4845"
type input "898 0063 7220 4845"
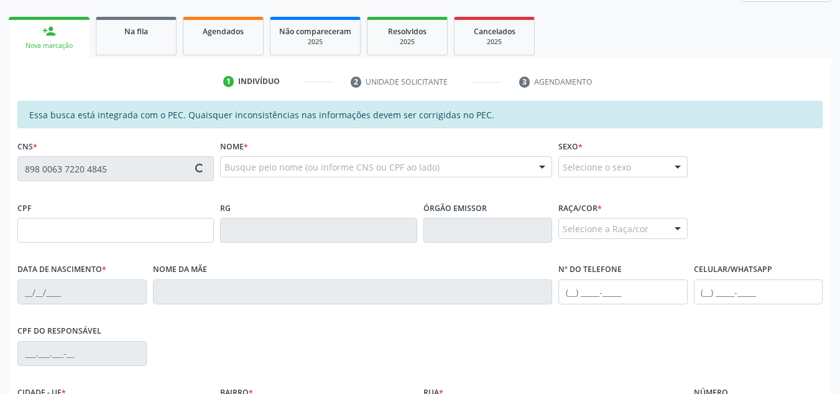
type input "003.580.444-05"
type input "[DATE]"
type input "[PERSON_NAME]"
type input "[PHONE_NUMBER]"
type input "S/N"
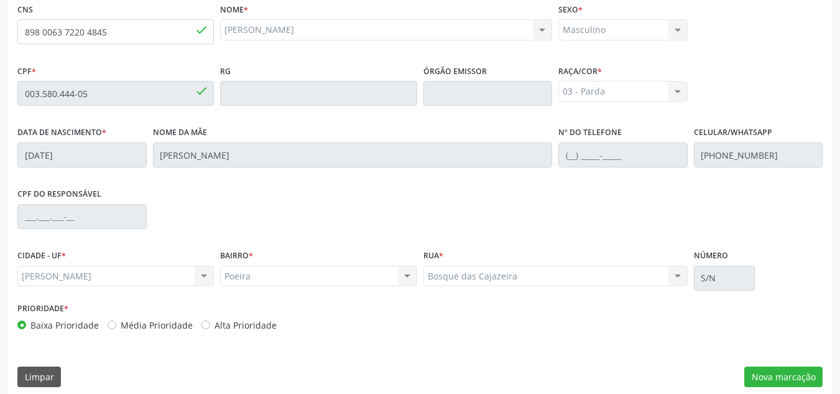
scroll to position [334, 0]
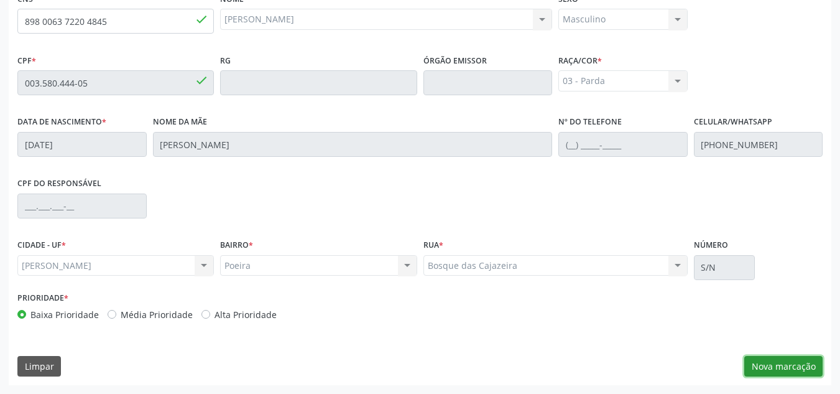
click at [769, 362] on button "Nova marcação" at bounding box center [783, 366] width 78 height 21
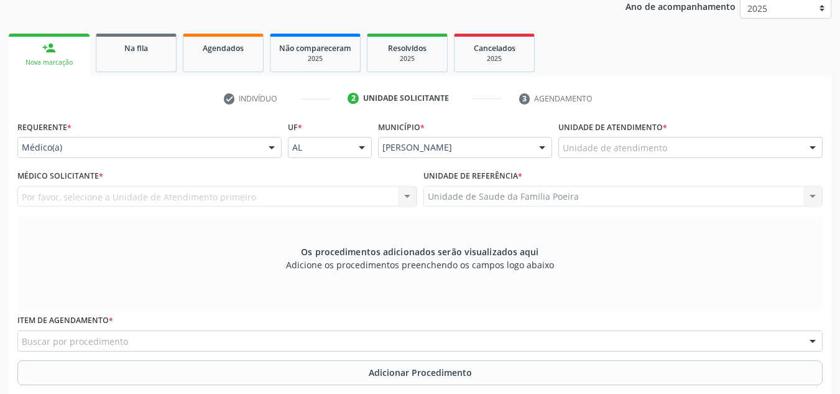
scroll to position [147, 0]
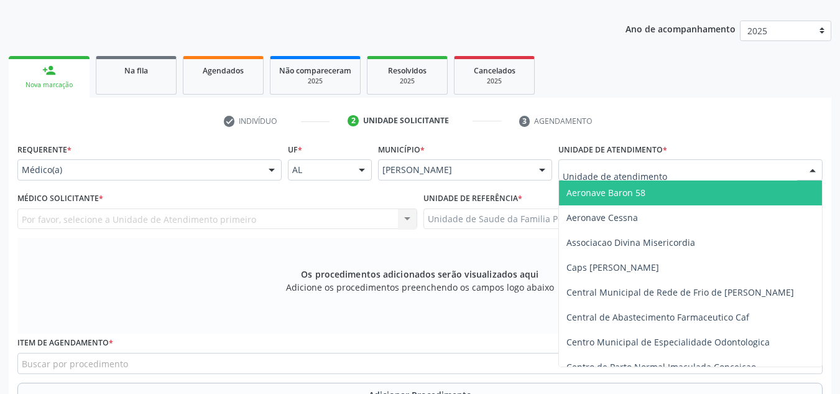
click at [733, 178] on div at bounding box center [691, 169] width 264 height 21
type input "PO"
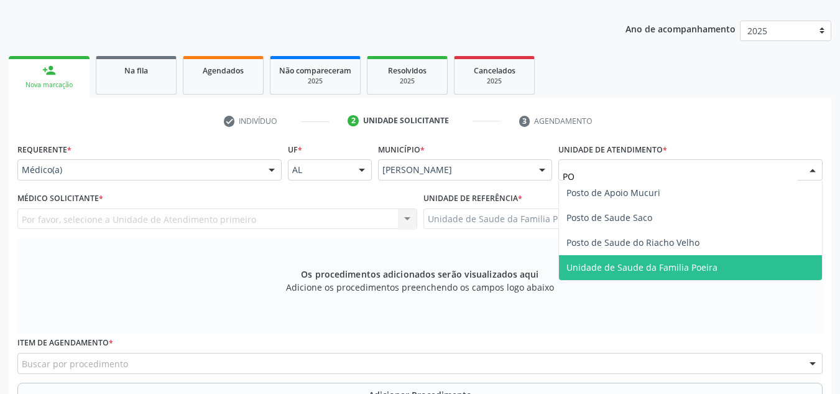
click at [761, 276] on span "Unidade de Saude da Familia Poeira" at bounding box center [690, 267] width 263 height 25
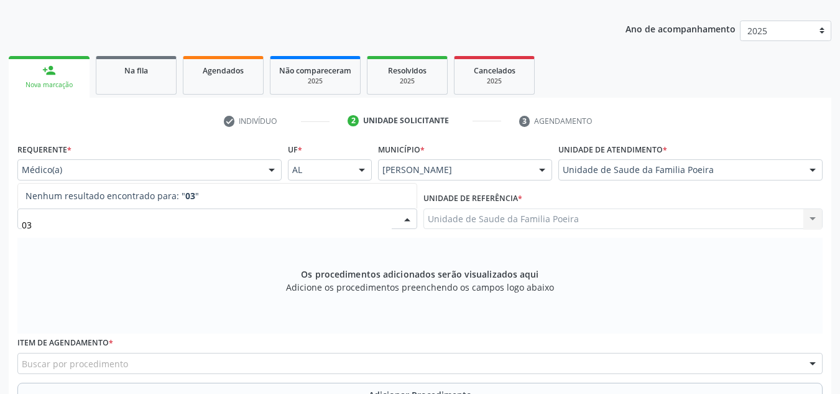
type input "0"
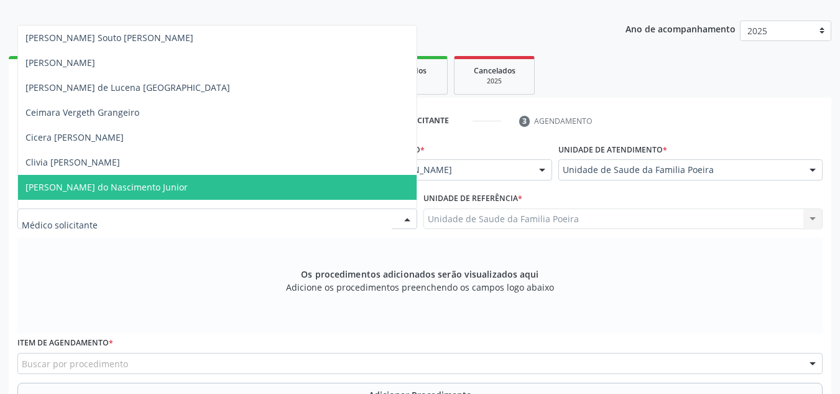
click at [81, 197] on span "[PERSON_NAME] do Nascimento Junior" at bounding box center [217, 187] width 399 height 25
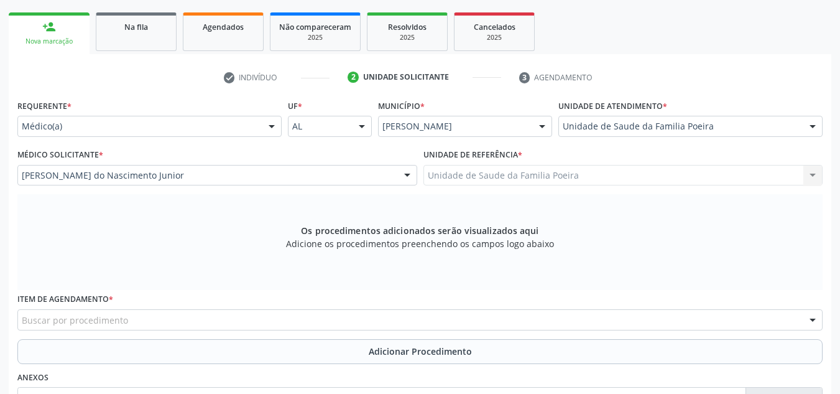
scroll to position [272, 0]
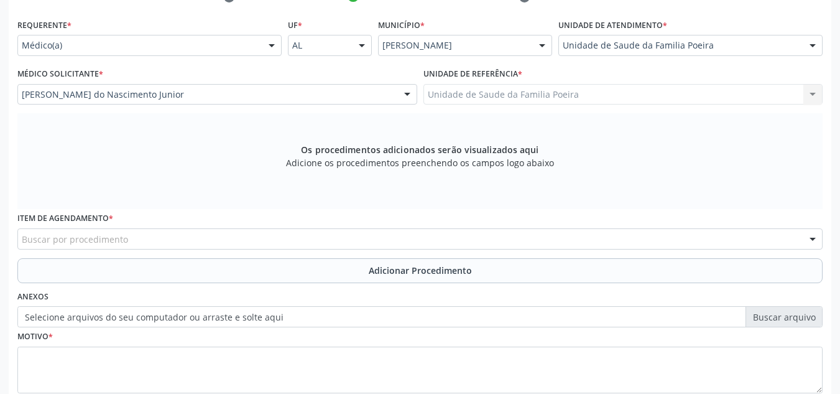
drag, startPoint x: 101, startPoint y: 228, endPoint x: 101, endPoint y: 236, distance: 8.7
click at [101, 228] on label "Item de agendamento *" at bounding box center [65, 218] width 96 height 19
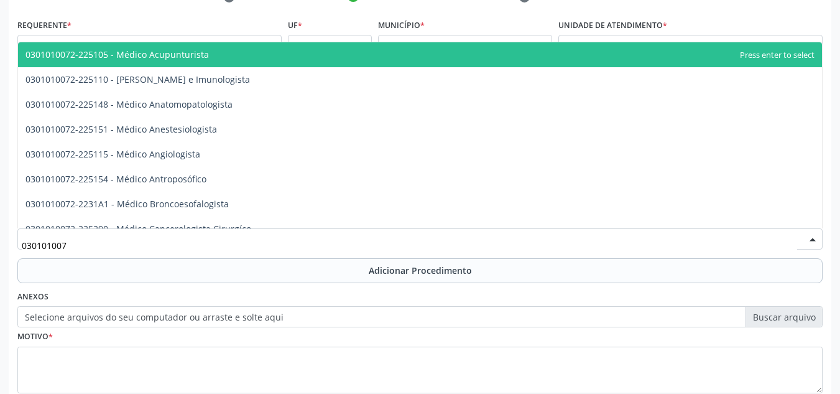
type input "0301010072"
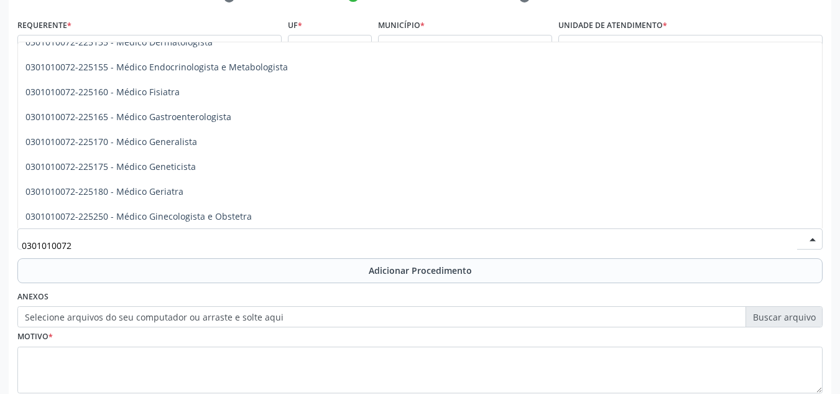
scroll to position [498, 0]
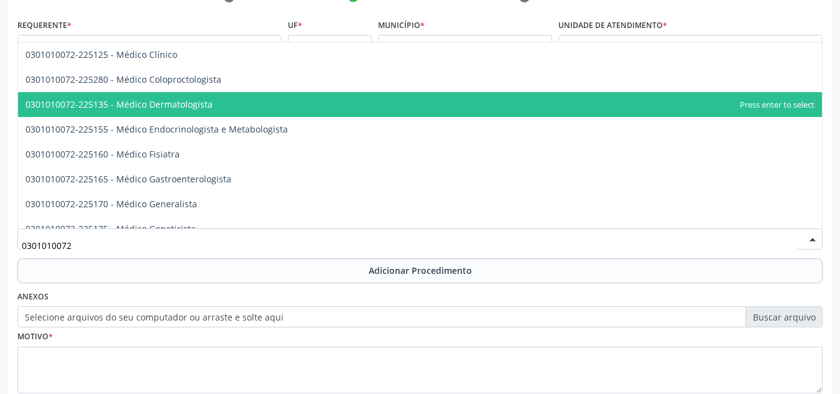
click at [171, 103] on span "0301010072-225135 - Médico Dermatologista" at bounding box center [118, 104] width 187 height 12
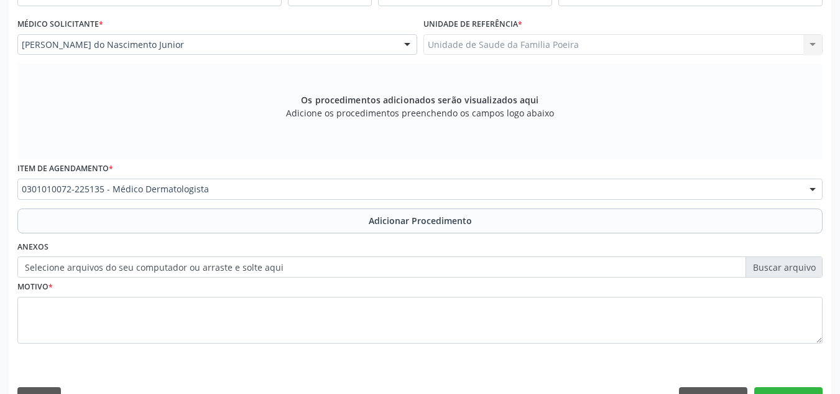
scroll to position [353, 0]
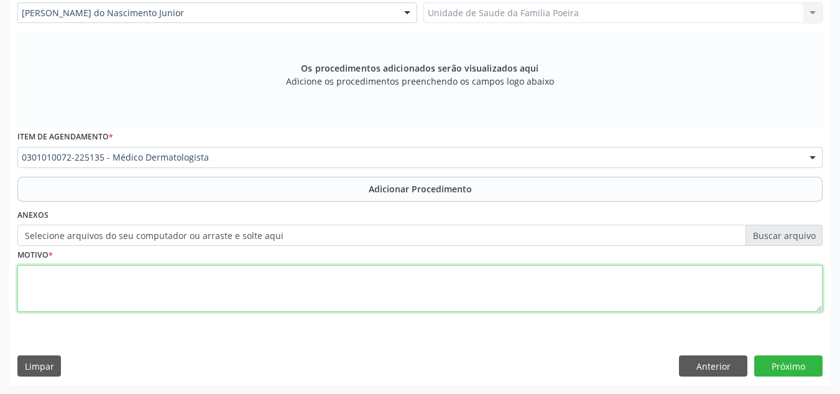
click at [187, 292] on textarea at bounding box center [419, 288] width 805 height 47
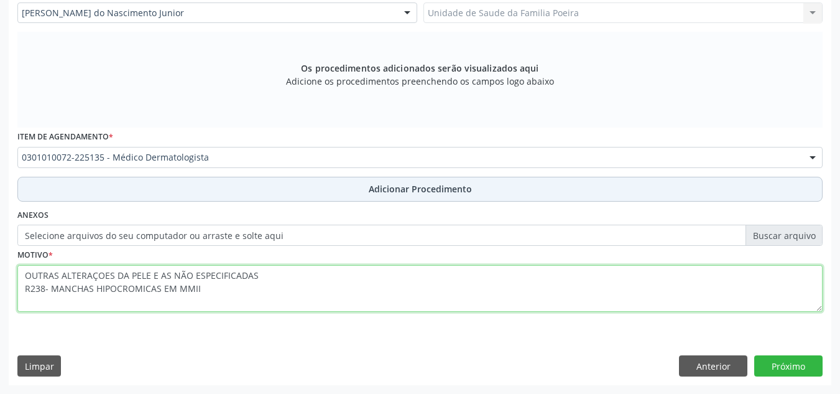
type textarea "OUTRAS ALTERAÇOES DA PELE E AS NÃO ESPECIFICADAS R238- MANCHAS HIPOCROMICAS EM …"
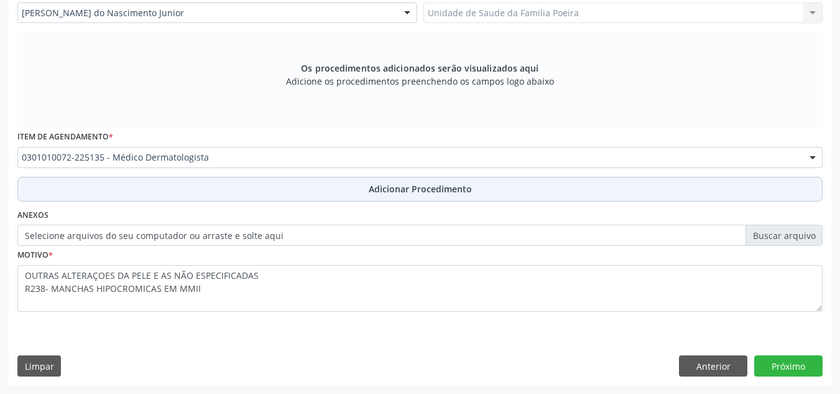
click at [349, 192] on button "Adicionar Procedimento" at bounding box center [419, 189] width 805 height 25
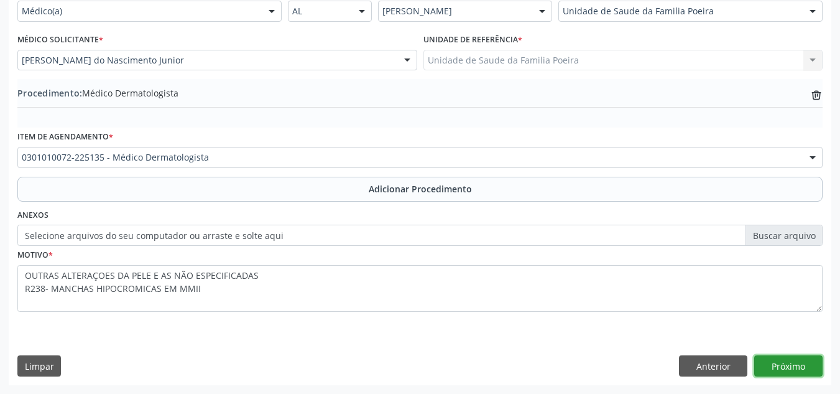
click at [795, 371] on button "Próximo" at bounding box center [788, 365] width 68 height 21
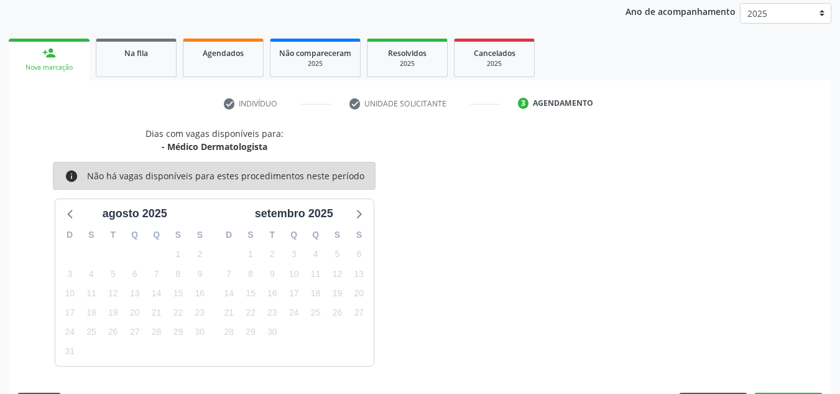
scroll to position [202, 0]
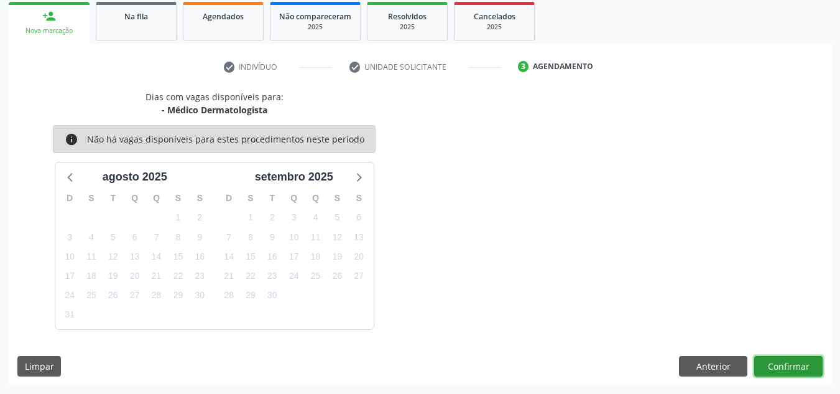
click at [794, 371] on button "Confirmar" at bounding box center [788, 366] width 68 height 21
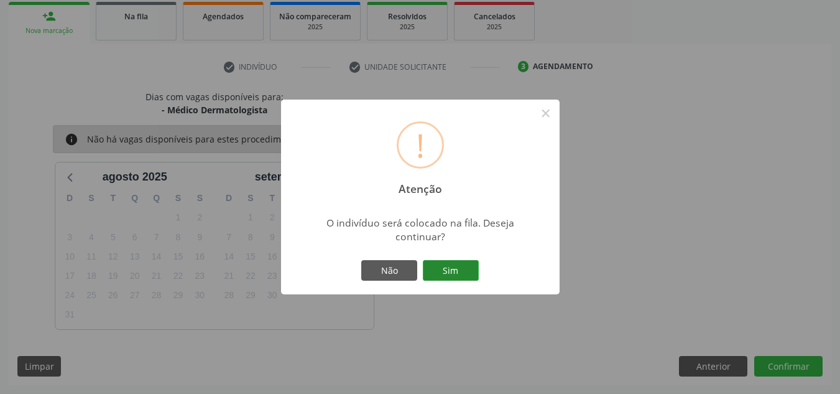
click at [448, 267] on button "Sim" at bounding box center [451, 270] width 56 height 21
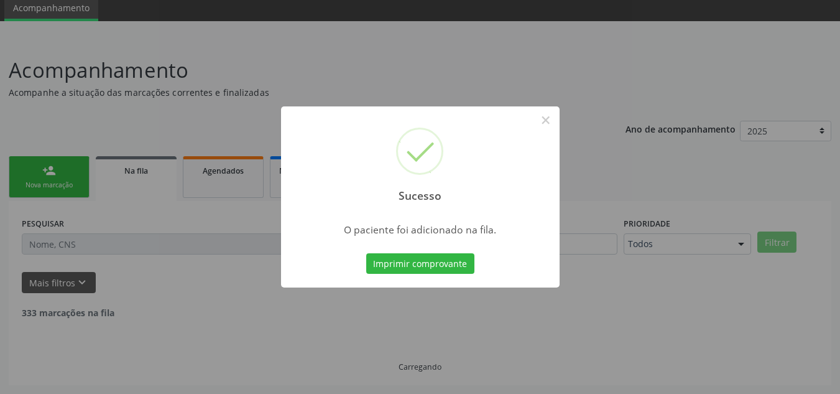
scroll to position [34, 0]
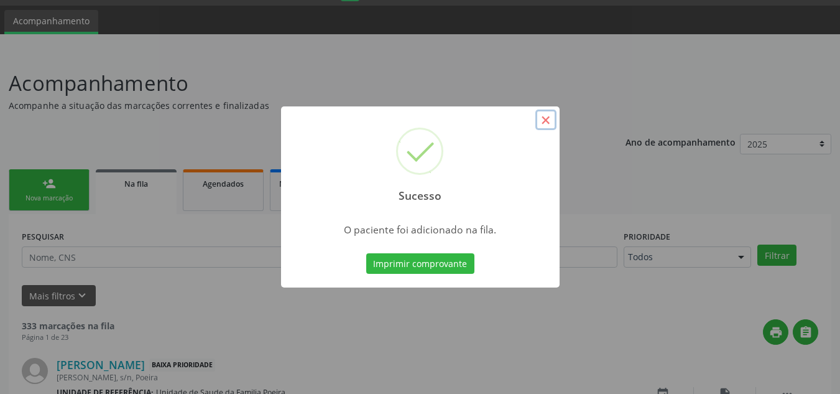
click at [549, 123] on button "×" at bounding box center [545, 119] width 21 height 21
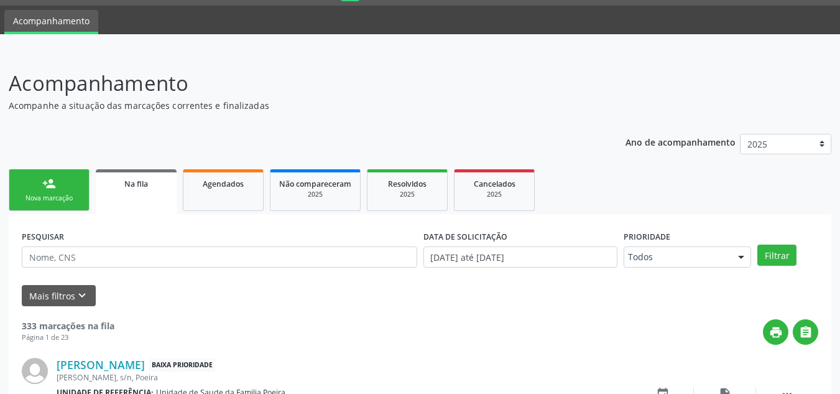
click at [73, 207] on link "person_add Nova marcação" at bounding box center [49, 190] width 81 height 42
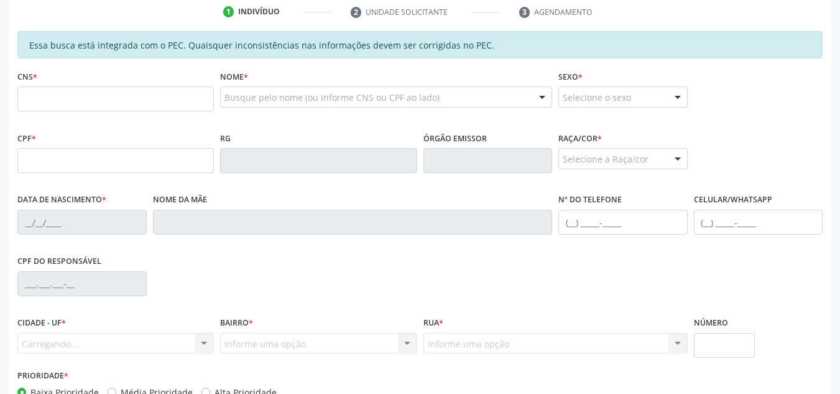
scroll to position [283, 0]
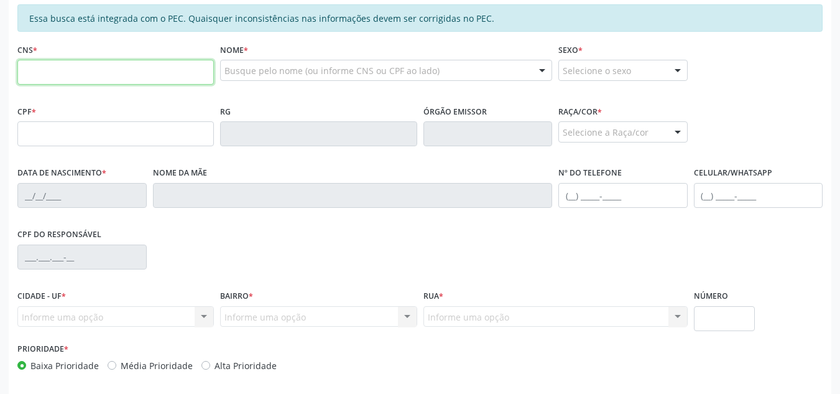
click at [119, 72] on input "text" at bounding box center [115, 72] width 197 height 25
type input "7"
paste input "898 0063 7220 4845"
type input "898 0063 7220 4845"
type input "003.580.444-05"
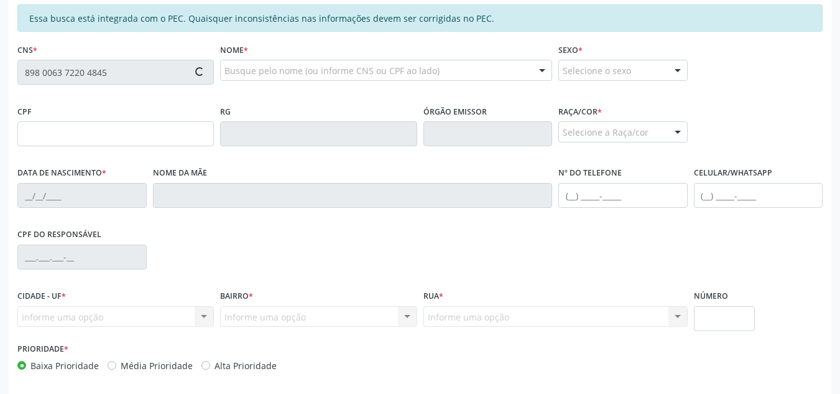
type input "[DATE]"
type input "[PERSON_NAME]"
type input "[PHONE_NUMBER]"
type input "S/N"
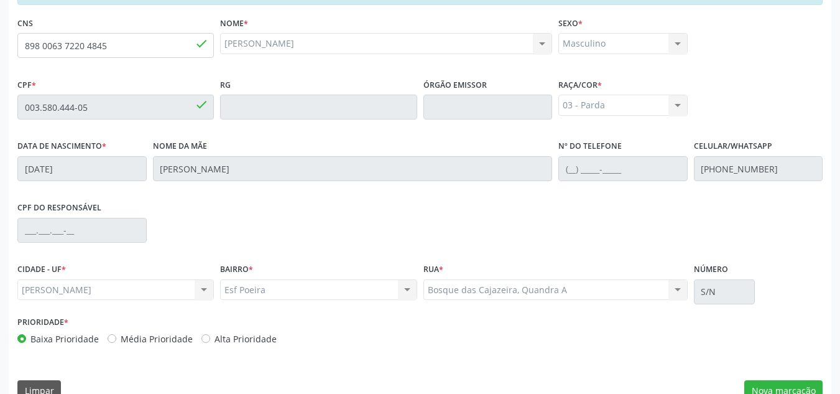
scroll to position [334, 0]
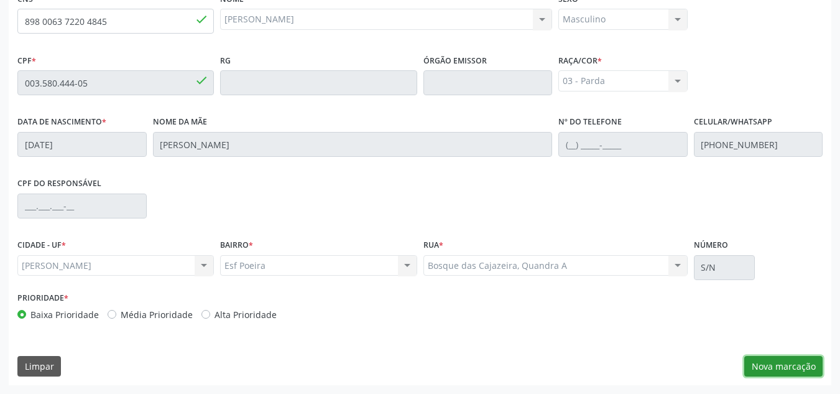
click at [793, 369] on button "Nova marcação" at bounding box center [783, 366] width 78 height 21
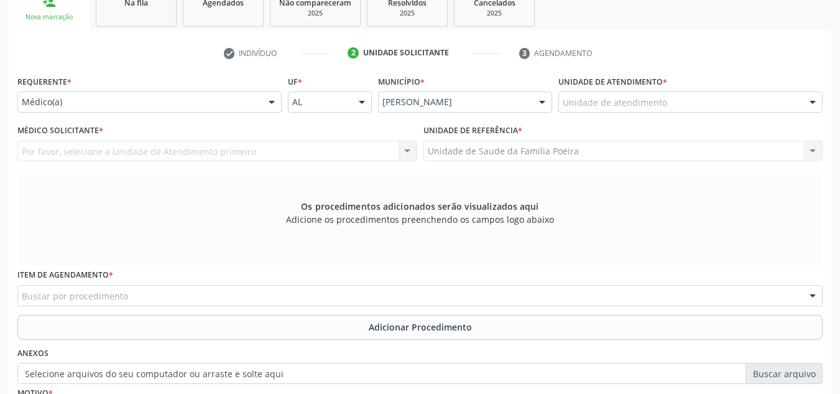
scroll to position [210, 0]
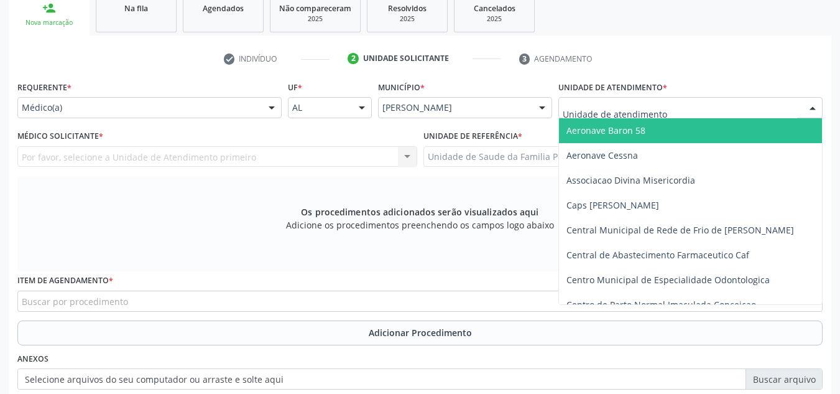
click at [700, 108] on div at bounding box center [691, 107] width 264 height 21
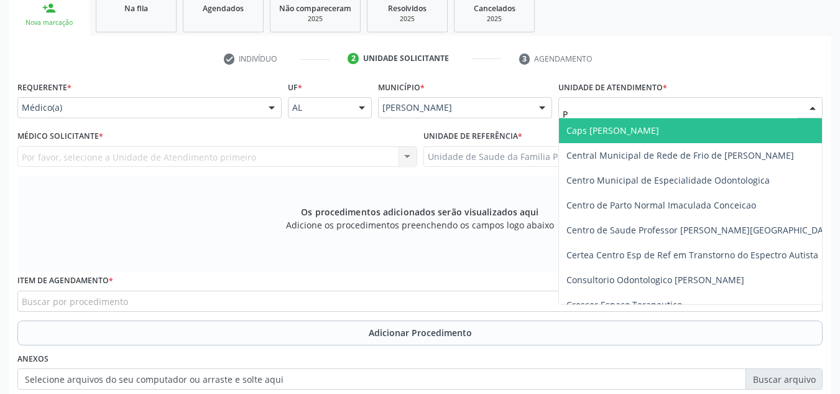
type input "PO"
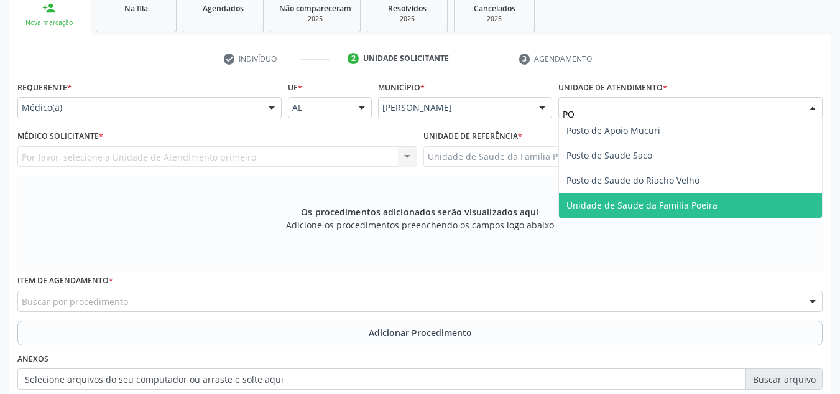
click at [683, 205] on span "Unidade de Saude da Familia Poeira" at bounding box center [642, 205] width 151 height 12
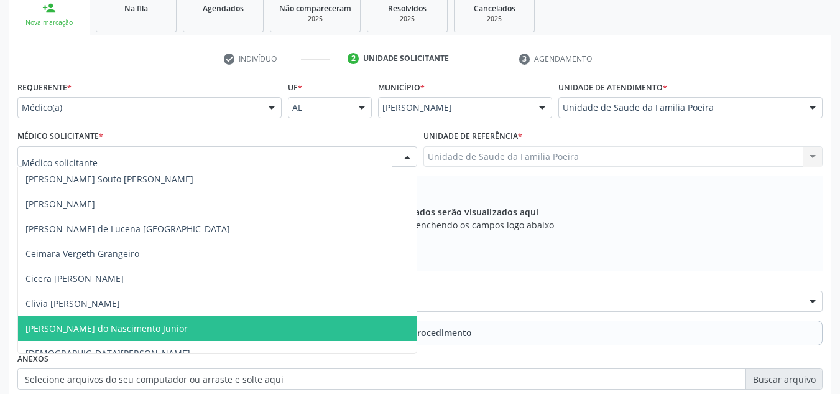
click at [69, 323] on span "[PERSON_NAME] do Nascimento Junior" at bounding box center [106, 328] width 162 height 12
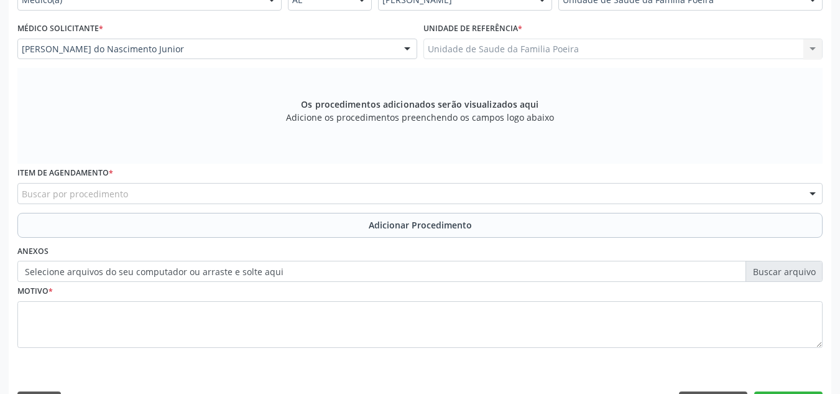
scroll to position [334, 0]
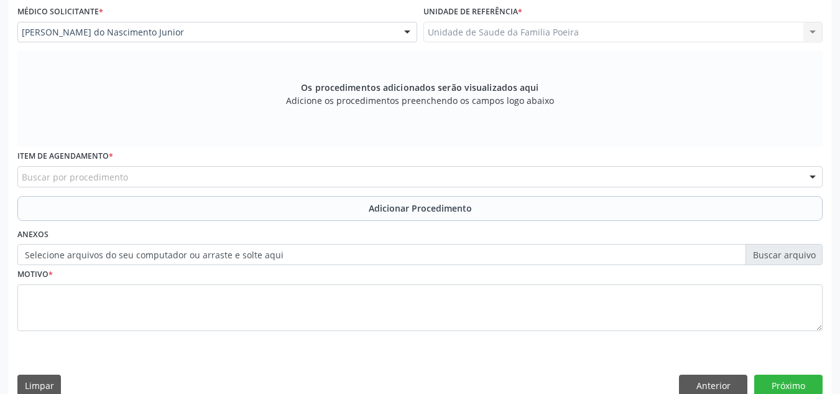
click at [132, 167] on div "Buscar por procedimento" at bounding box center [419, 176] width 805 height 21
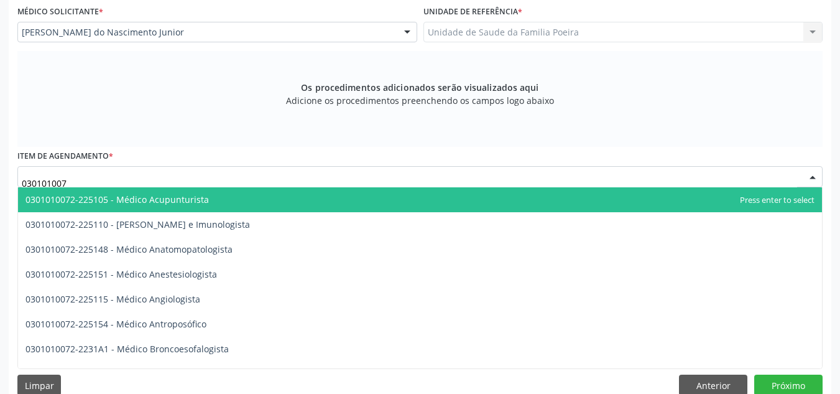
type input "0301010072"
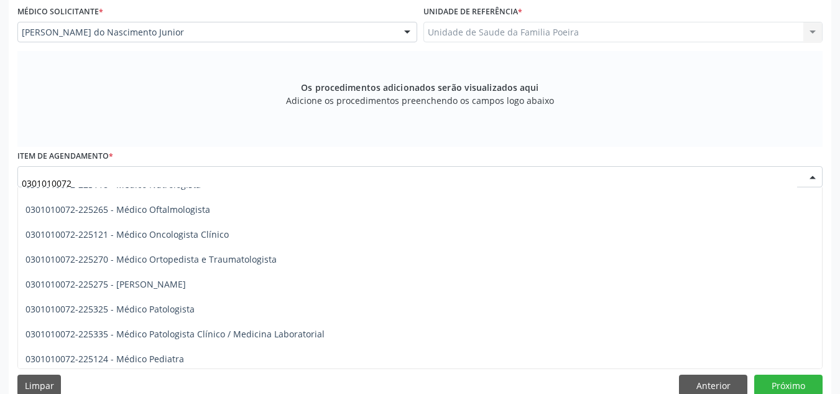
scroll to position [1057, 0]
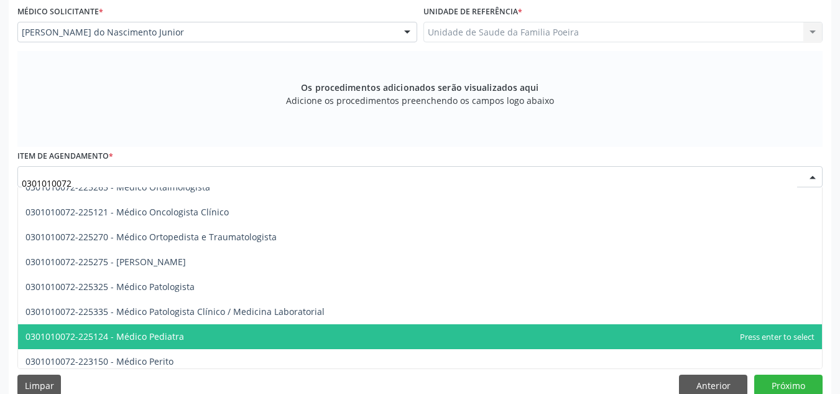
click at [175, 339] on span "0301010072-225124 - Médico Pediatra" at bounding box center [104, 336] width 159 height 12
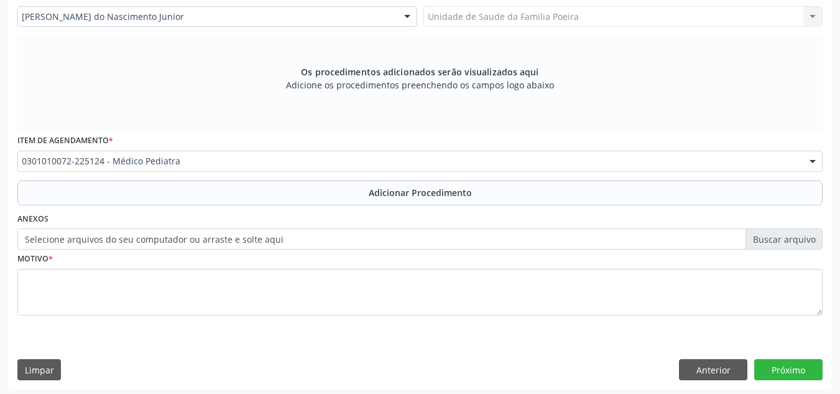
scroll to position [353, 0]
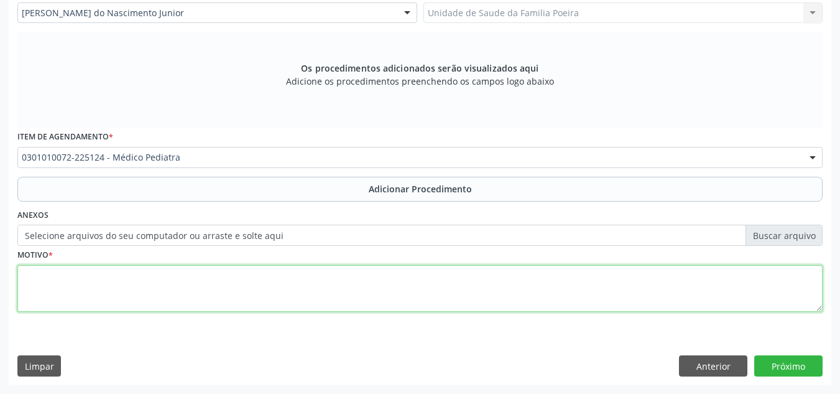
click at [187, 283] on textarea at bounding box center [419, 288] width 805 height 47
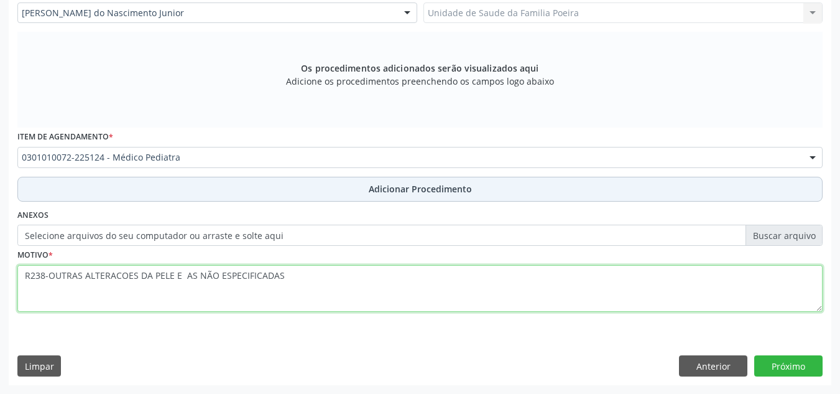
type textarea "R238-OUTRAS ALTERACOES DA PELE E AS NÃO ESPECIFICADAS"
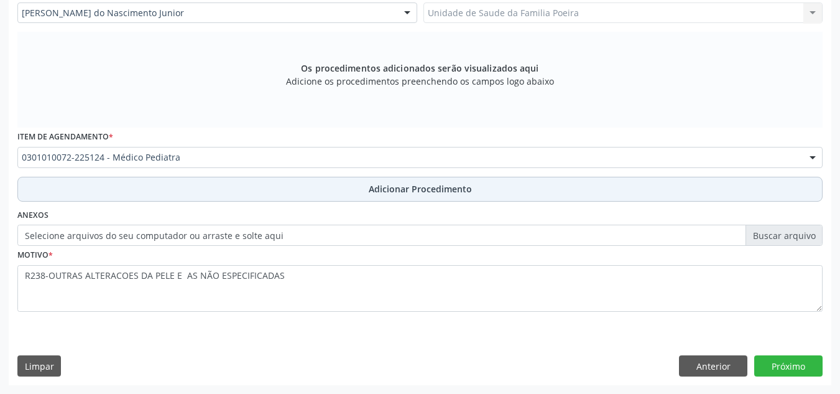
click at [412, 184] on span "Adicionar Procedimento" at bounding box center [420, 188] width 103 height 13
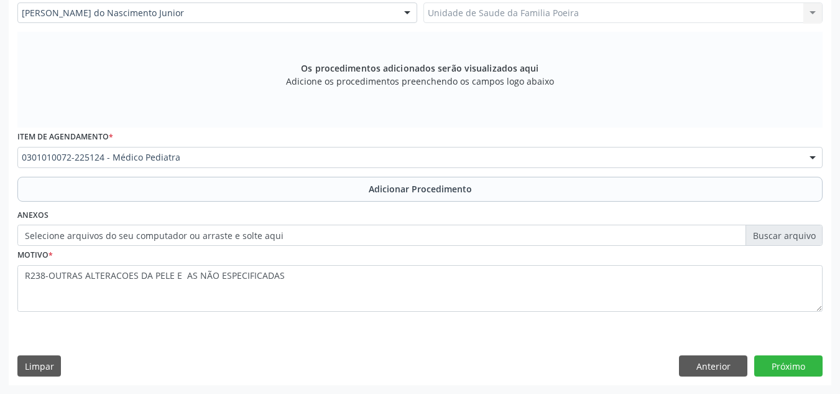
scroll to position [306, 0]
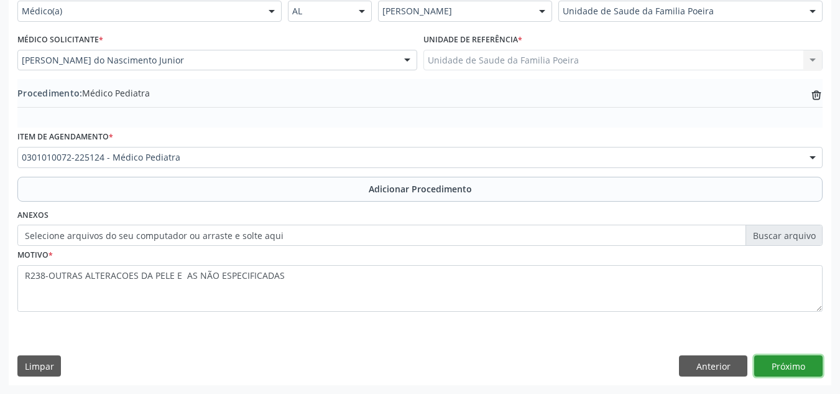
click at [773, 373] on button "Próximo" at bounding box center [788, 365] width 68 height 21
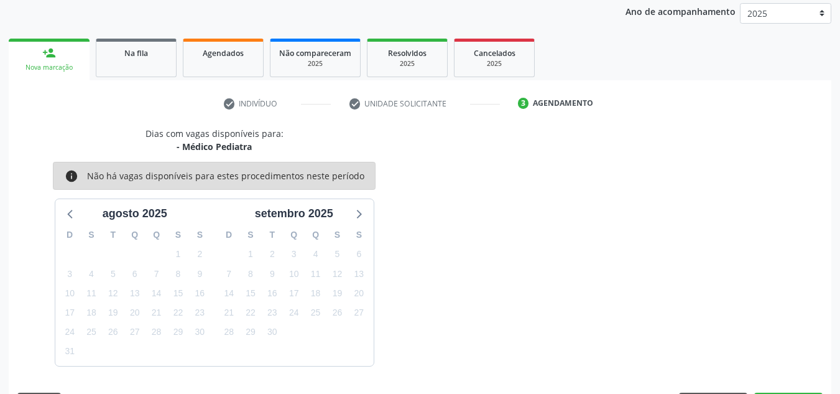
scroll to position [202, 0]
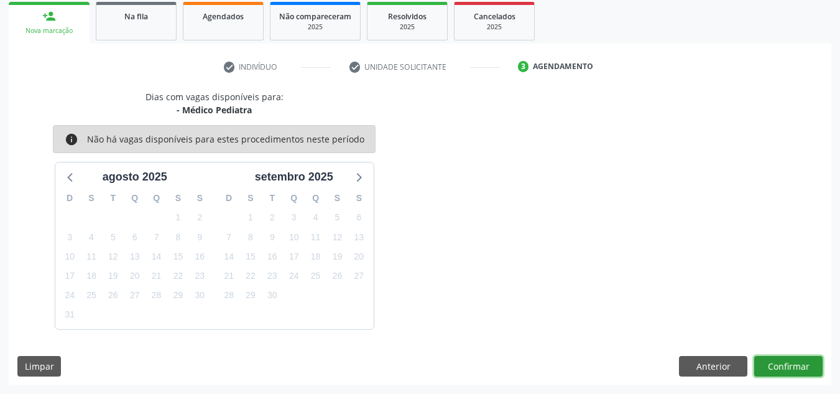
click at [808, 371] on button "Confirmar" at bounding box center [788, 366] width 68 height 21
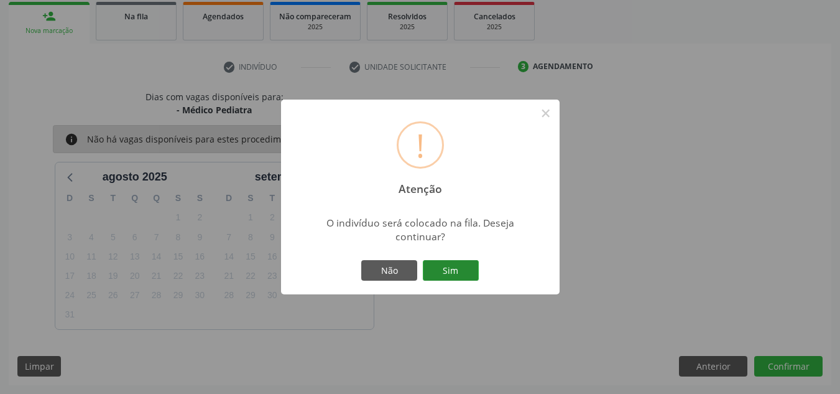
click at [440, 265] on button "Sim" at bounding box center [451, 270] width 56 height 21
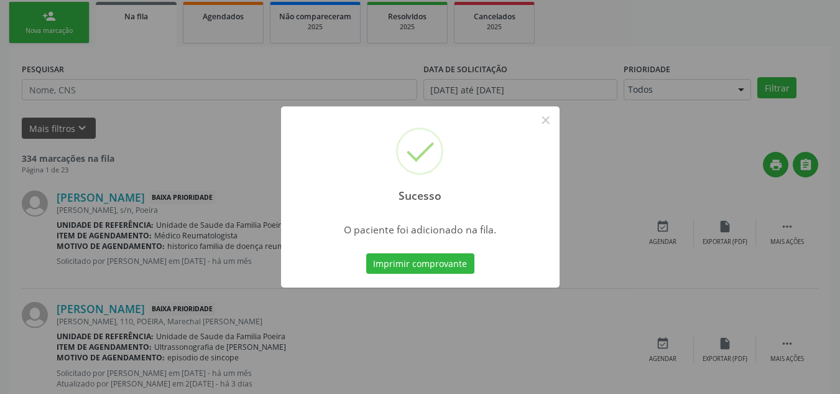
scroll to position [34, 0]
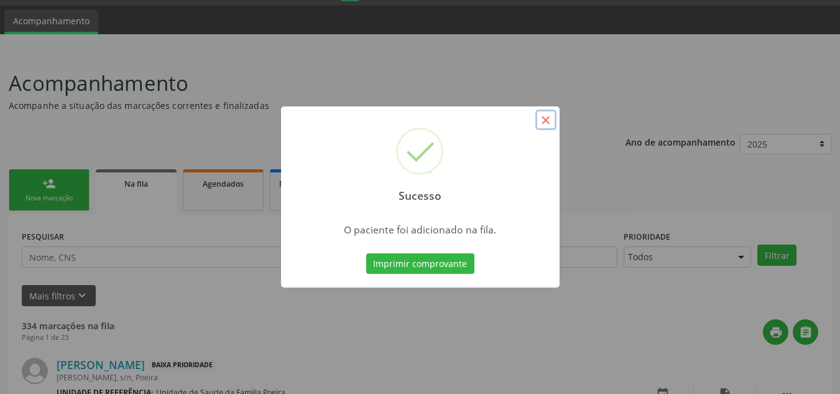
click at [552, 116] on button "×" at bounding box center [545, 119] width 21 height 21
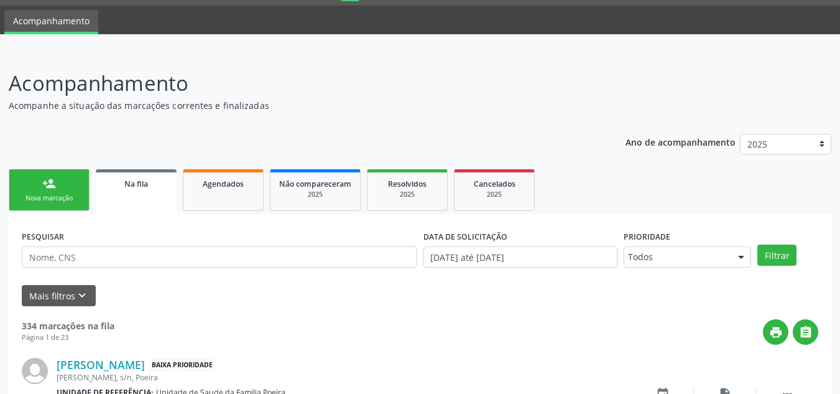
click at [37, 203] on div "Nova marcação" at bounding box center [49, 197] width 62 height 9
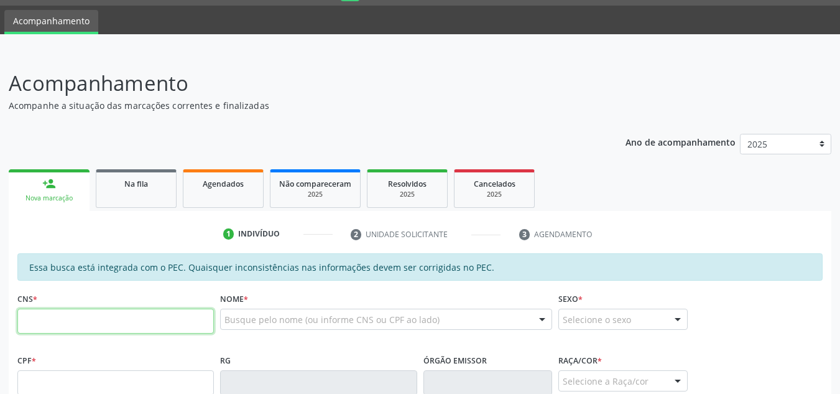
click at [54, 321] on input "text" at bounding box center [115, 320] width 197 height 25
type input "7"
drag, startPoint x: 90, startPoint y: 323, endPoint x: 74, endPoint y: 323, distance: 15.5
paste input "702 6062 7427 7140"
type input "702 6062 7427 7140"
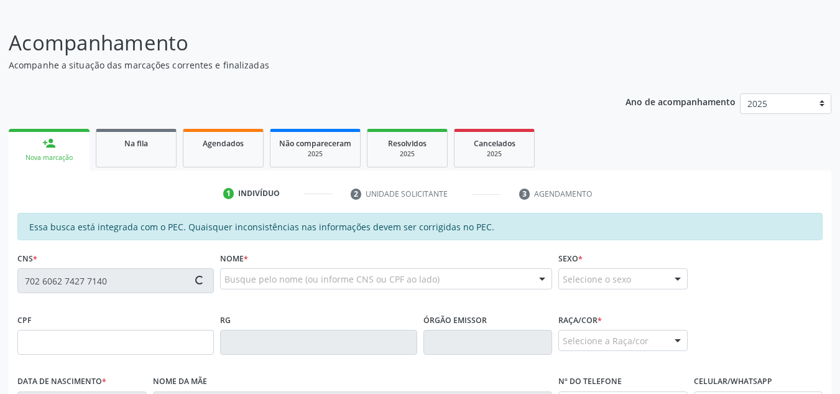
scroll to position [96, 0]
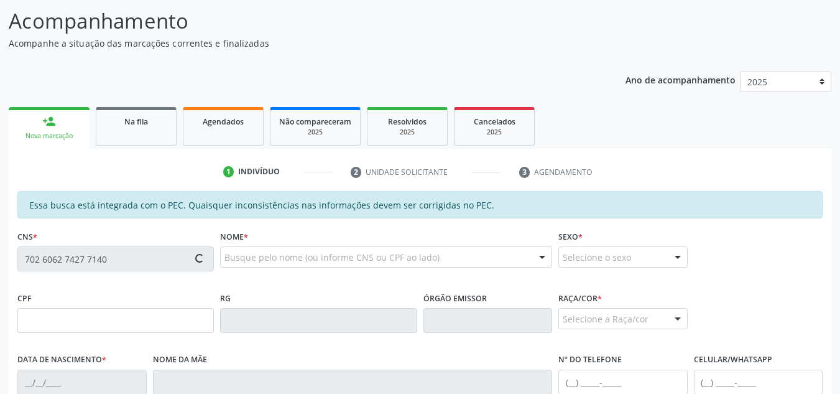
type input "636.393.274-20"
type input "[DATE]"
type input "Cicera Maria da Conceicao"
type input "[PHONE_NUMBER]"
type input "724"
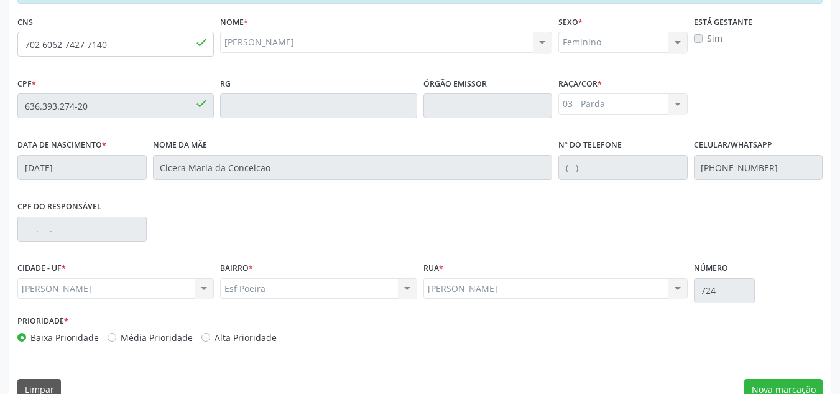
scroll to position [334, 0]
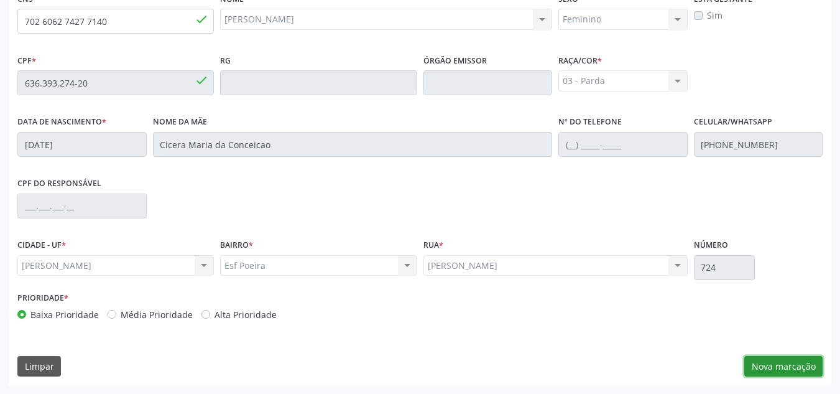
click at [770, 359] on button "Nova marcação" at bounding box center [783, 366] width 78 height 21
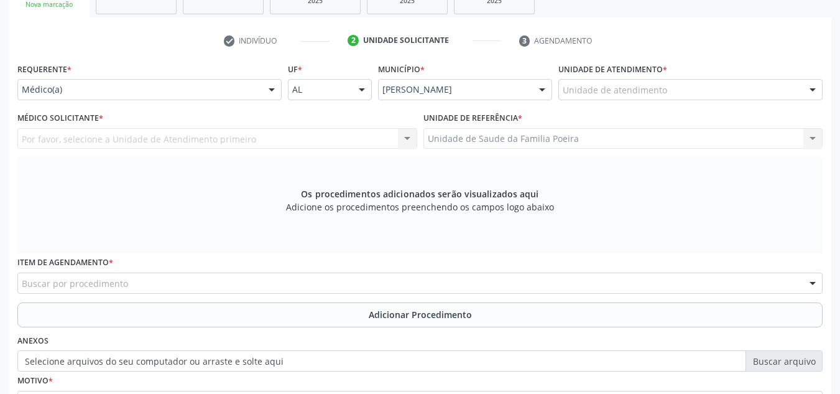
scroll to position [210, 0]
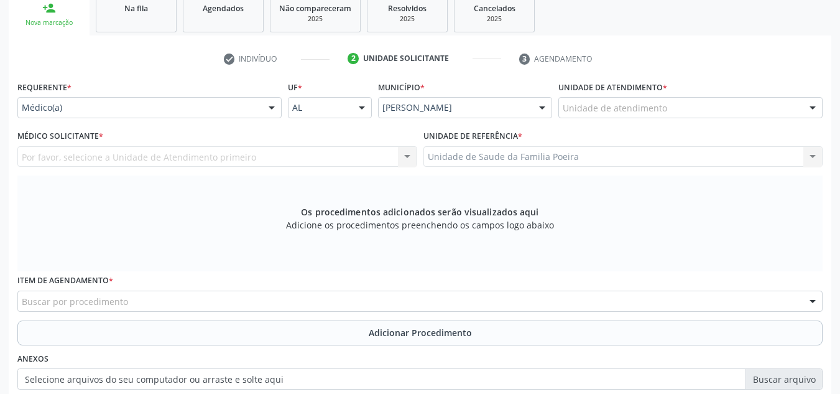
click at [682, 108] on div "Unidade de atendimento" at bounding box center [691, 107] width 264 height 21
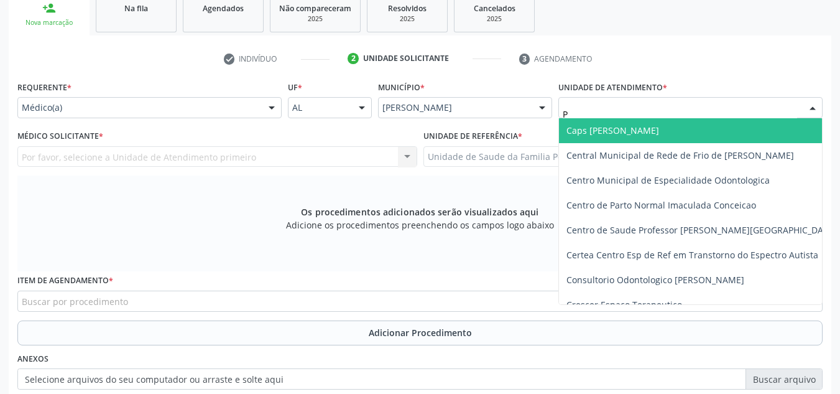
type input "PO"
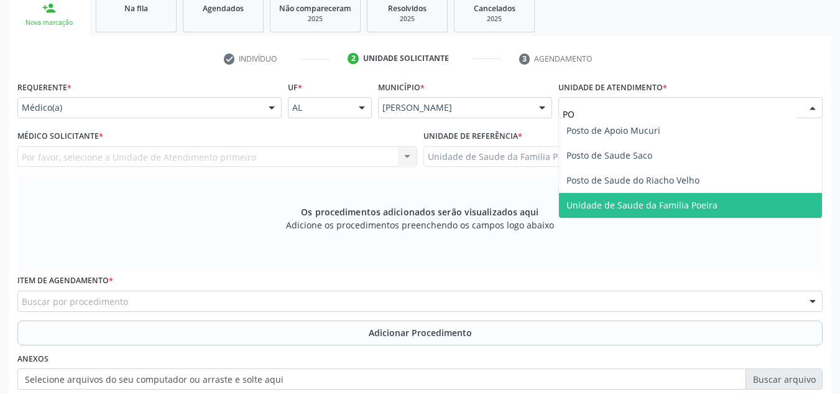
click at [661, 213] on span "Unidade de Saude da Familia Poeira" at bounding box center [690, 205] width 263 height 25
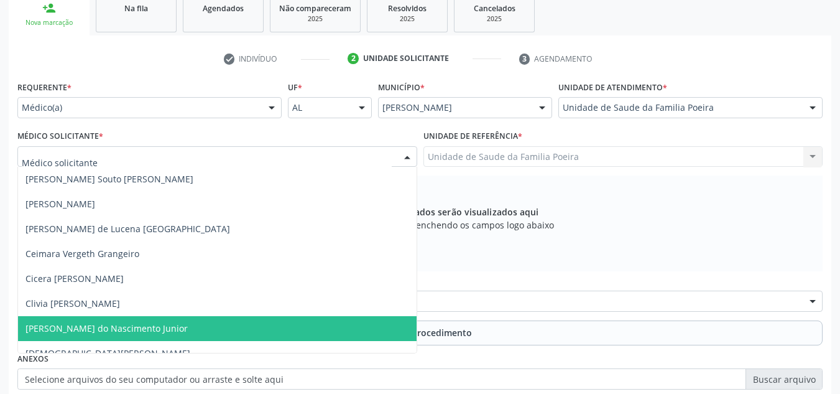
click at [93, 327] on span "[PERSON_NAME] do Nascimento Junior" at bounding box center [106, 328] width 162 height 12
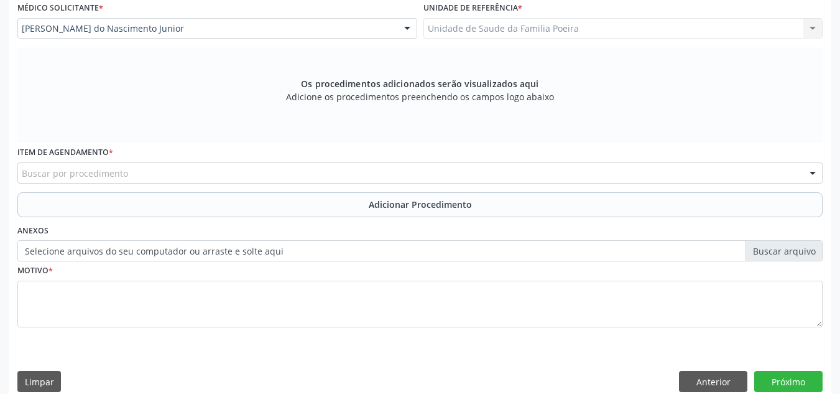
scroll to position [353, 0]
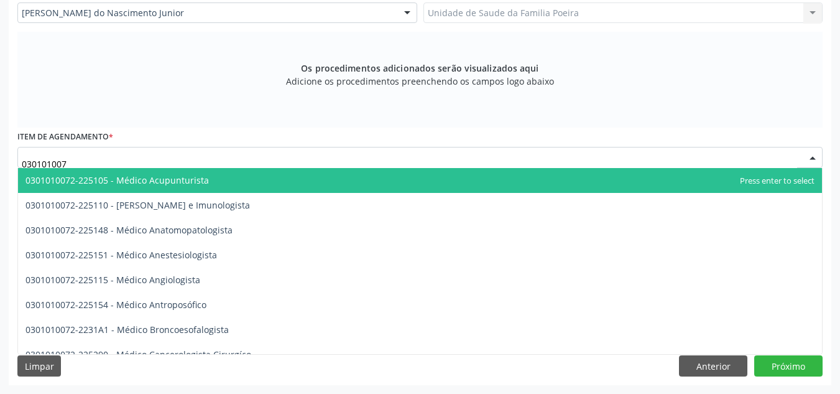
type input "0301010072"
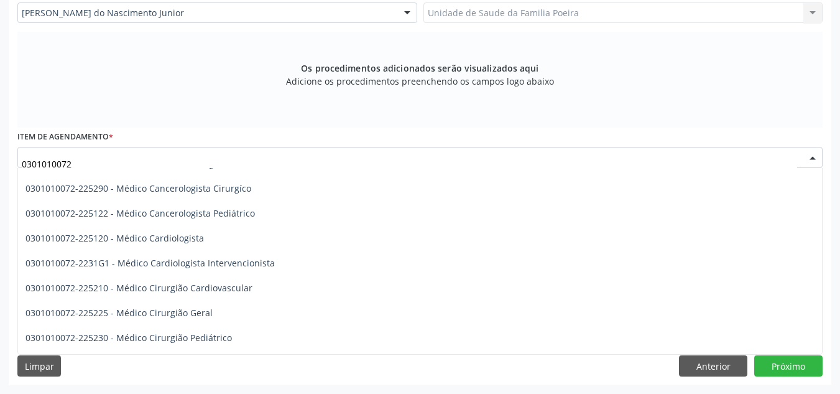
scroll to position [187, 0]
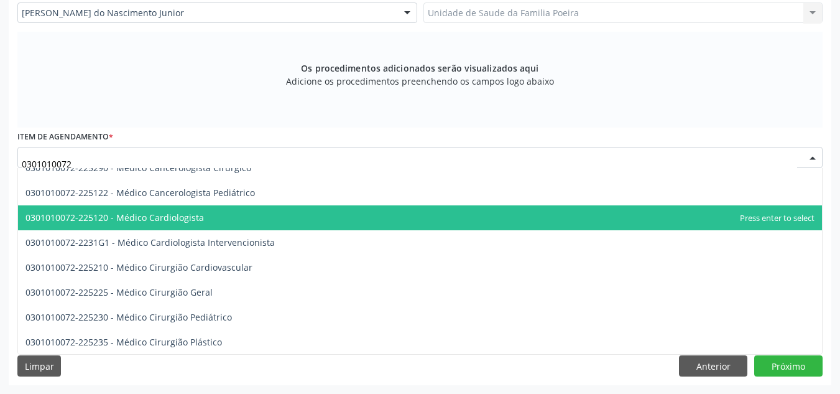
click at [208, 224] on span "0301010072-225120 - Médico Cardiologista" at bounding box center [420, 217] width 804 height 25
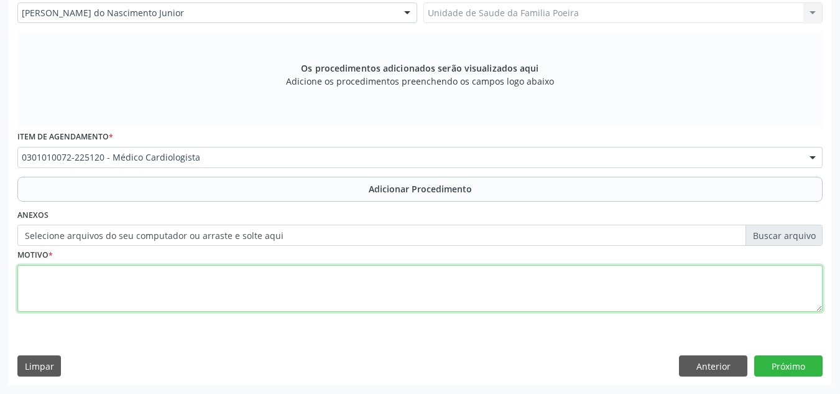
click at [192, 302] on textarea at bounding box center [419, 288] width 805 height 47
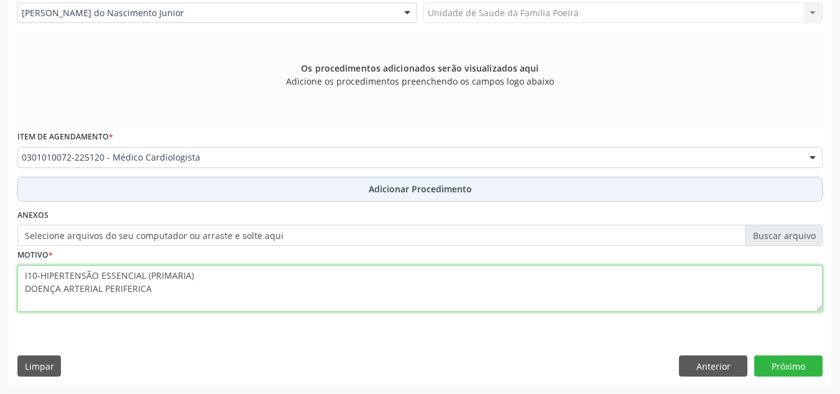
type textarea "I10-HIPERTENSÃO ESSENCIAL (PRIMARIA) DOENÇA ARTERIAL PERIFERICA"
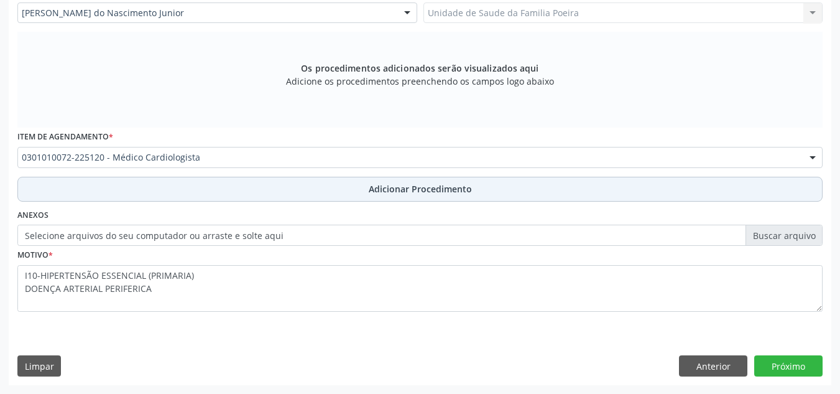
click at [373, 197] on button "Adicionar Procedimento" at bounding box center [419, 189] width 805 height 25
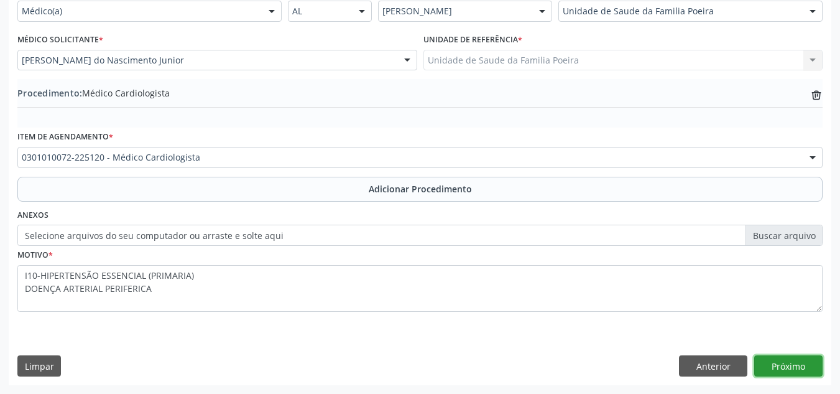
click at [781, 361] on button "Próximo" at bounding box center [788, 365] width 68 height 21
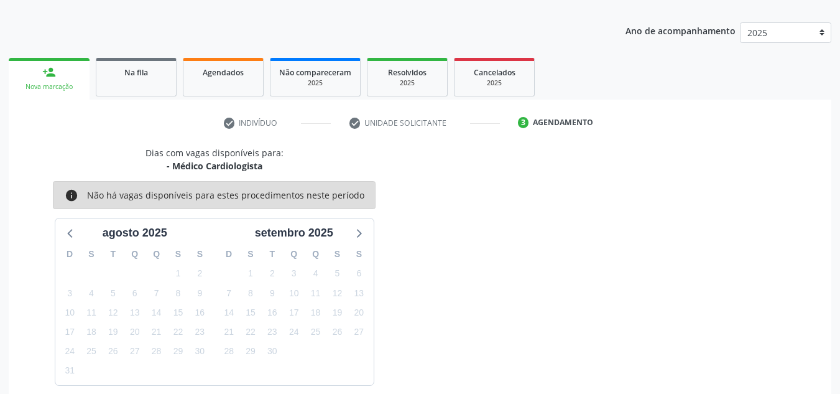
scroll to position [202, 0]
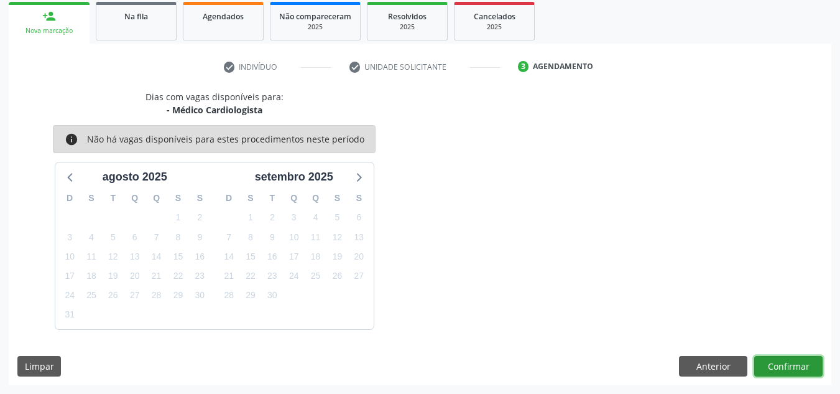
click at [769, 358] on button "Confirmar" at bounding box center [788, 366] width 68 height 21
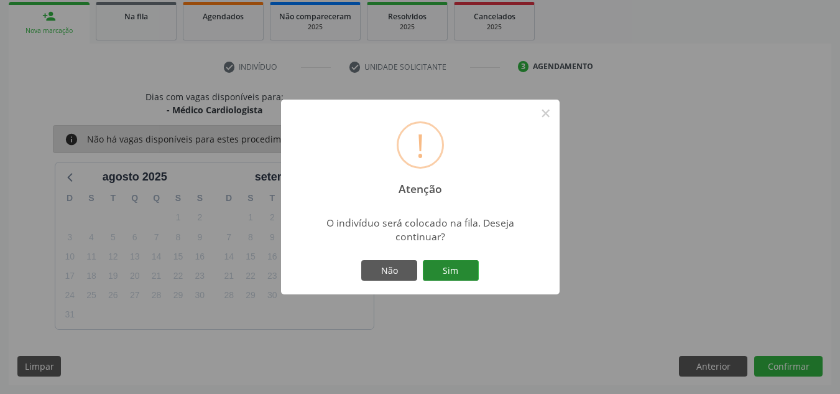
click at [453, 265] on button "Sim" at bounding box center [451, 270] width 56 height 21
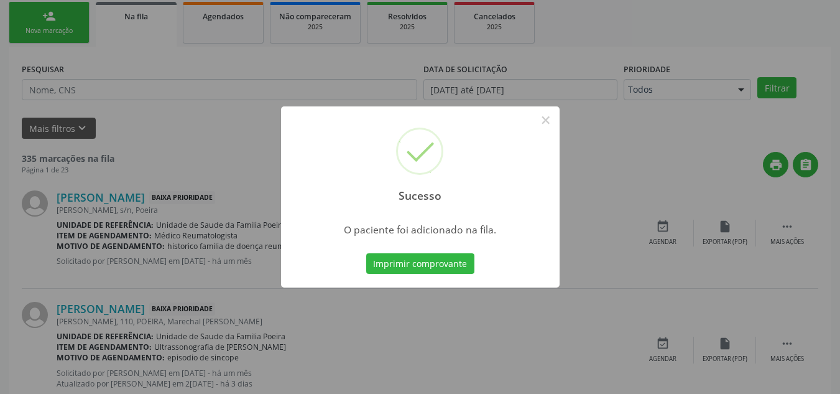
scroll to position [34, 0]
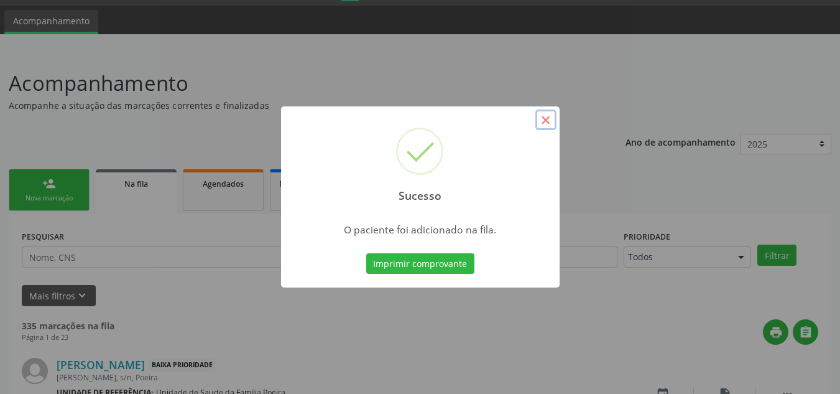
click at [547, 115] on button "×" at bounding box center [545, 119] width 21 height 21
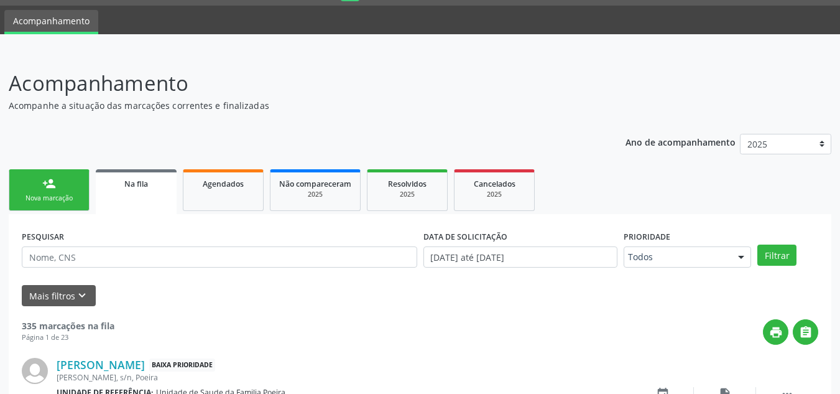
click at [46, 202] on div "Nova marcação" at bounding box center [49, 197] width 62 height 9
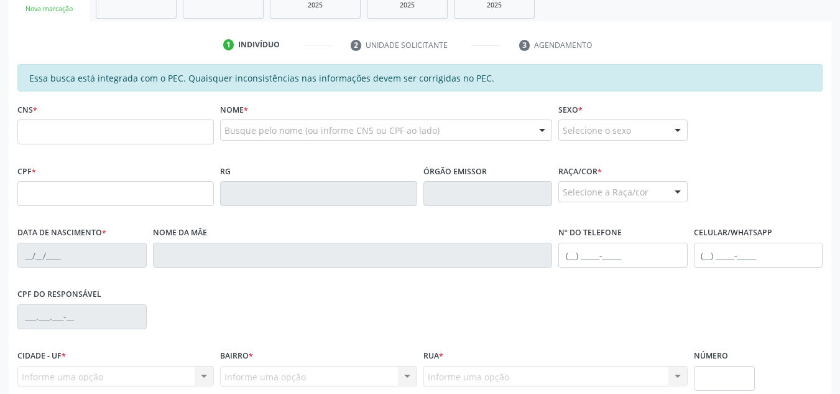
scroll to position [283, 0]
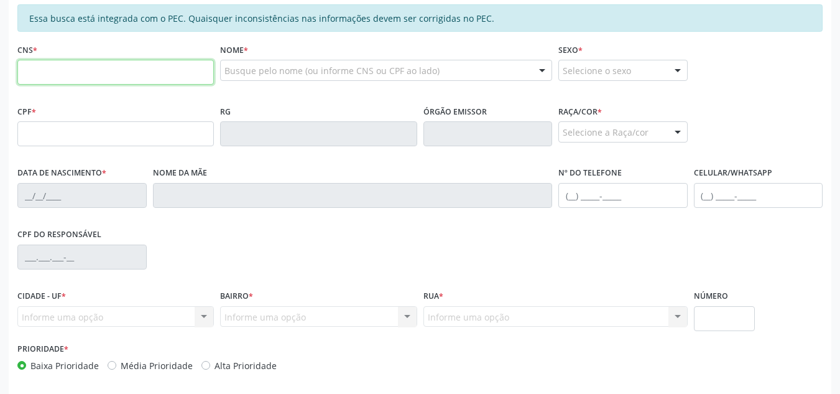
click at [137, 76] on input "text" at bounding box center [115, 72] width 197 height 25
type input "706 0088 8575 3543"
type input "154.822.224-03"
type input "[DATE]"
type input "[PERSON_NAME]"
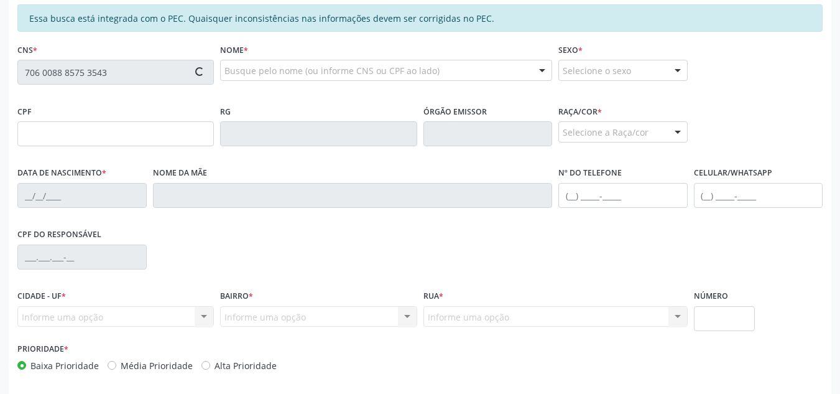
type input "[PHONE_NUMBER]"
type input "81"
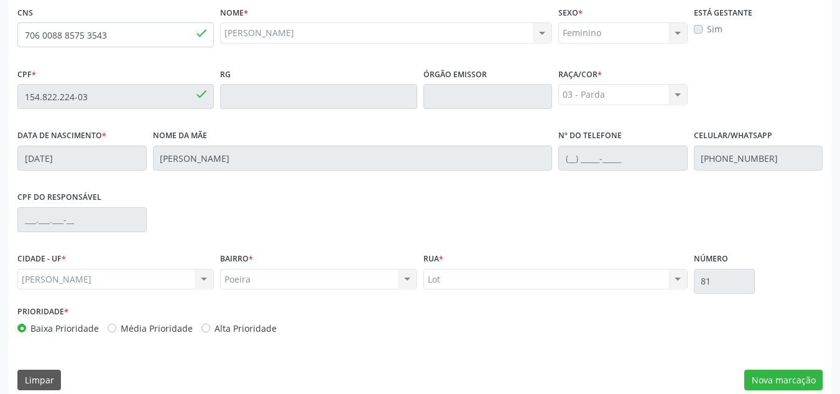
scroll to position [334, 0]
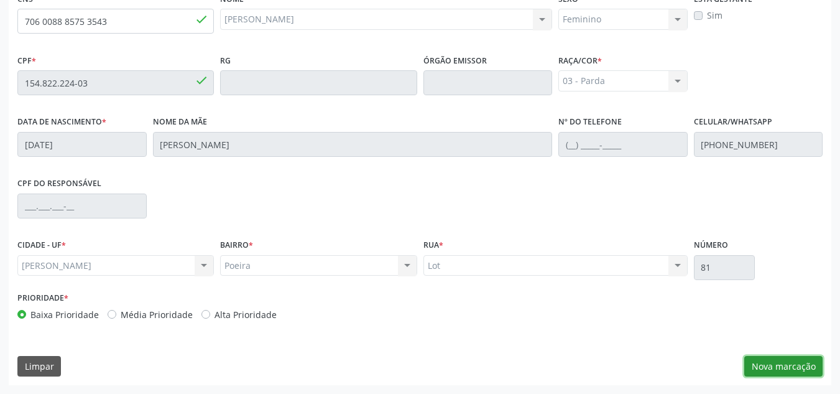
click at [765, 364] on button "Nova marcação" at bounding box center [783, 366] width 78 height 21
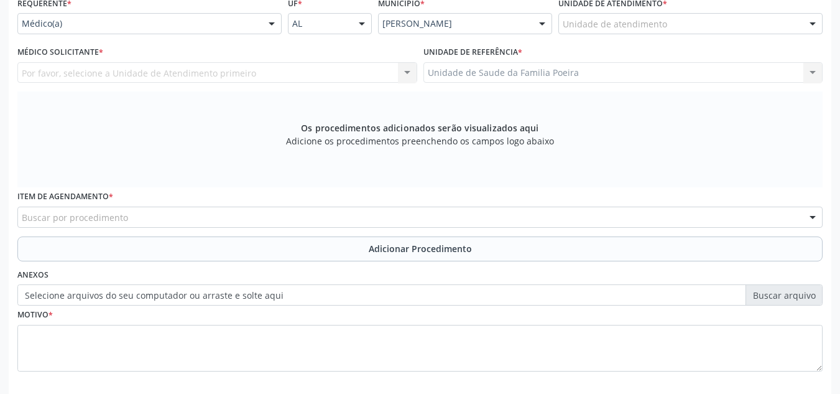
scroll to position [272, 0]
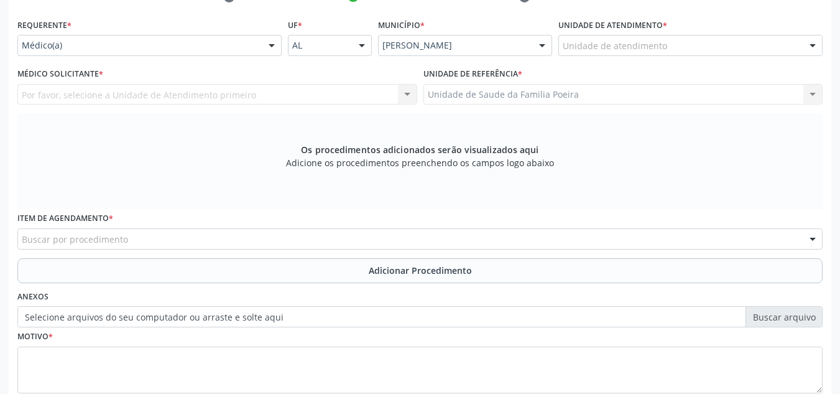
click at [783, 56] on div "Unidade de atendimento * Unidade de atendimento Aeronave Baron 58 Aeronave Cess…" at bounding box center [690, 40] width 271 height 49
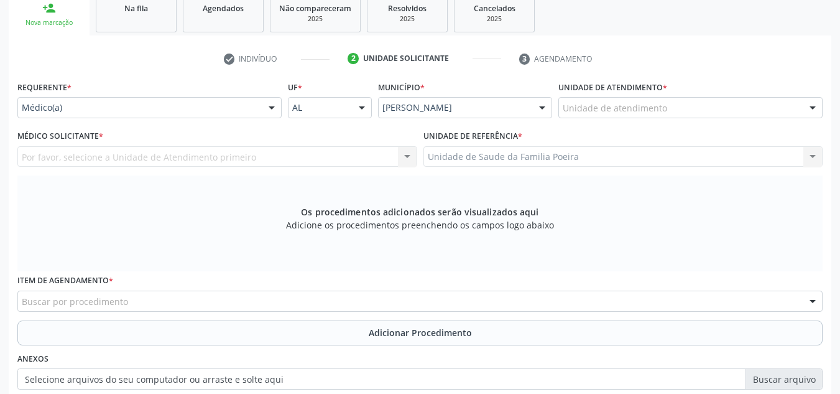
click at [802, 109] on div "Unidade de atendimento Aeronave Baron 58 Aeronave Cessna Associacao Divina Mise…" at bounding box center [691, 107] width 264 height 21
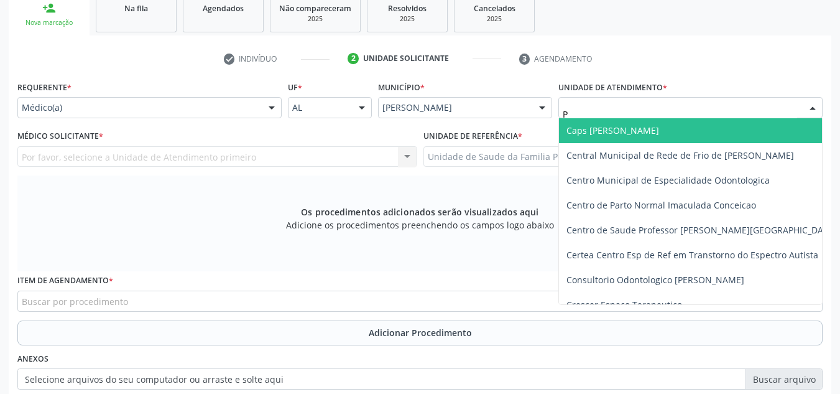
type input "PO"
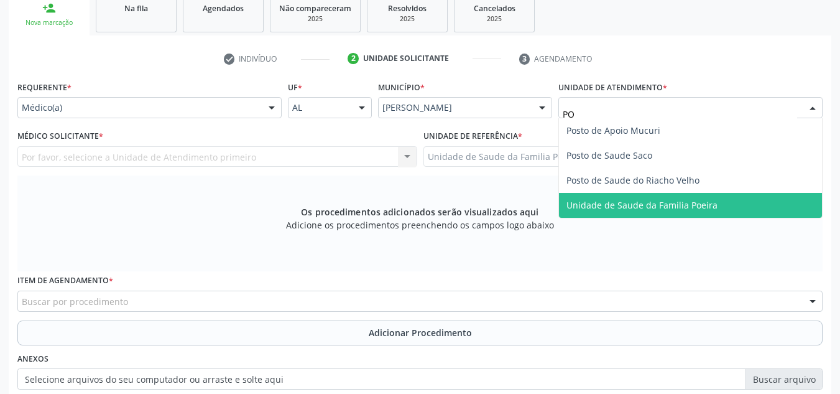
click at [670, 215] on span "Unidade de Saude da Familia Poeira" at bounding box center [690, 205] width 263 height 25
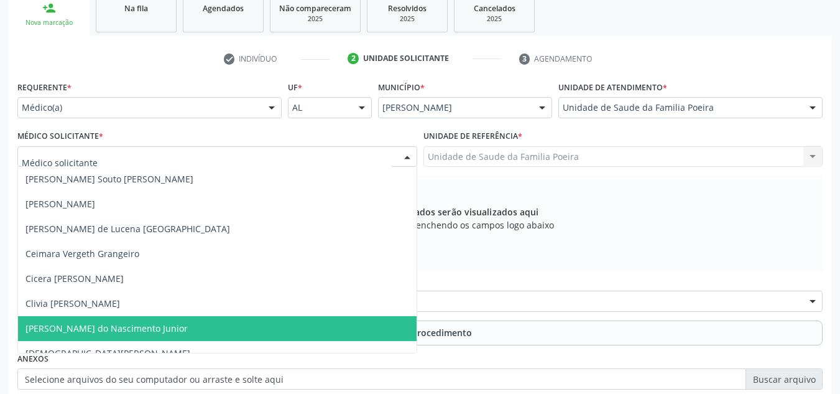
click at [86, 325] on span "[PERSON_NAME] do Nascimento Junior" at bounding box center [106, 328] width 162 height 12
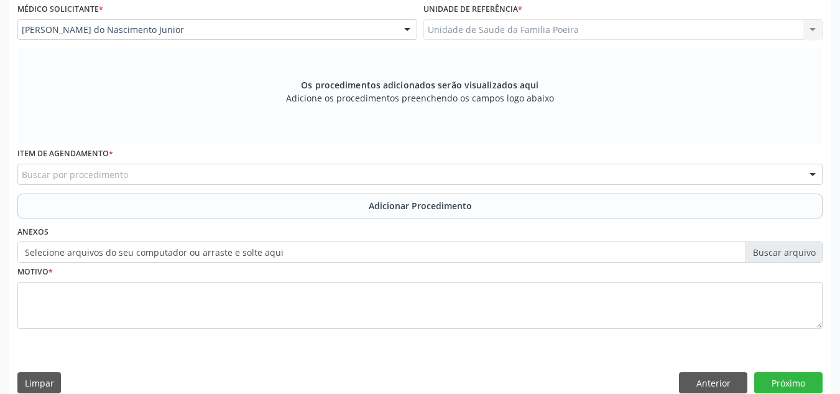
scroll to position [353, 0]
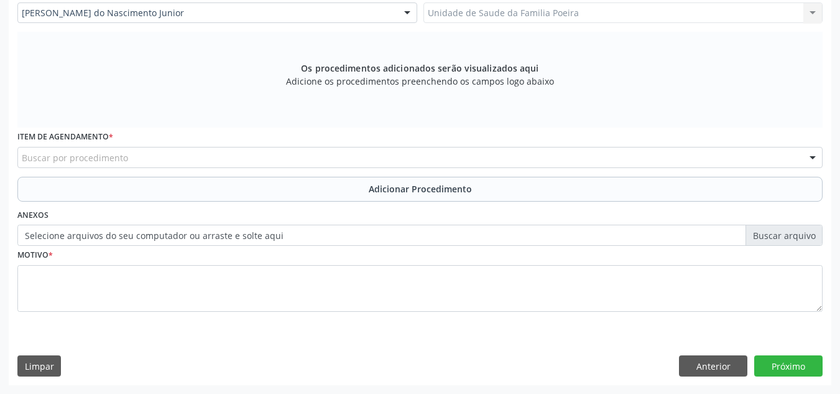
click at [106, 150] on div "Buscar por procedimento" at bounding box center [419, 157] width 805 height 21
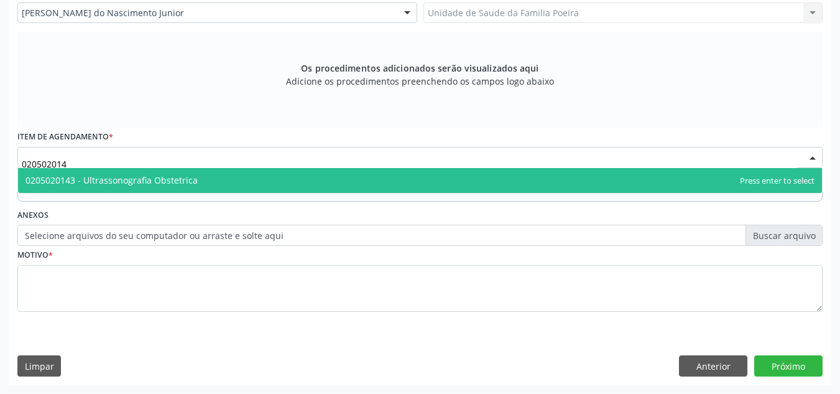
type input "0205020143"
click at [114, 183] on span "0205020143 - Ultrassonografia Obstetrica" at bounding box center [111, 180] width 172 height 12
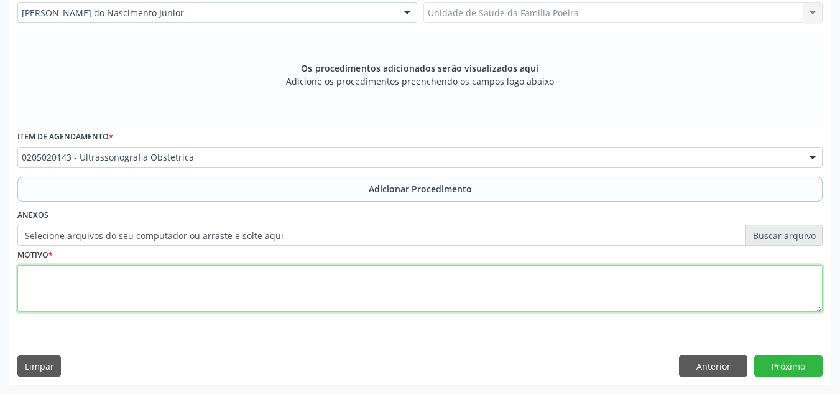
click at [158, 280] on textarea at bounding box center [419, 288] width 805 height 47
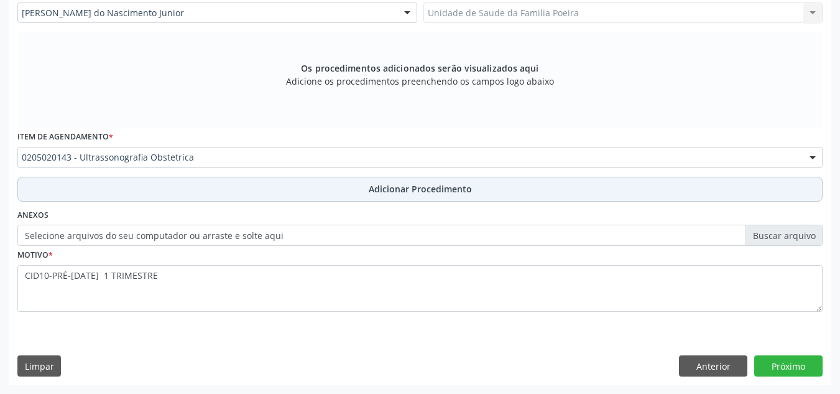
click at [396, 195] on button "Adicionar Procedimento" at bounding box center [419, 189] width 805 height 25
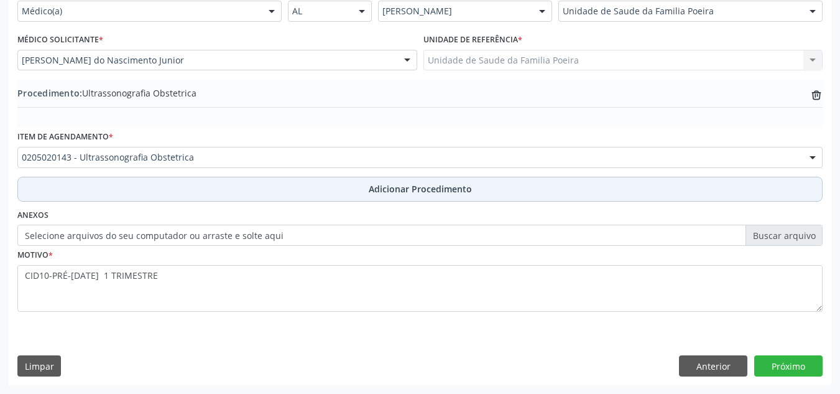
scroll to position [306, 0]
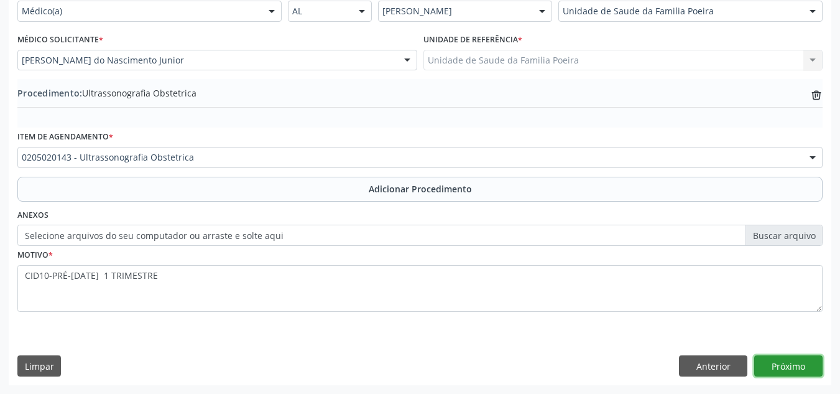
click at [791, 362] on button "Próximo" at bounding box center [788, 365] width 68 height 21
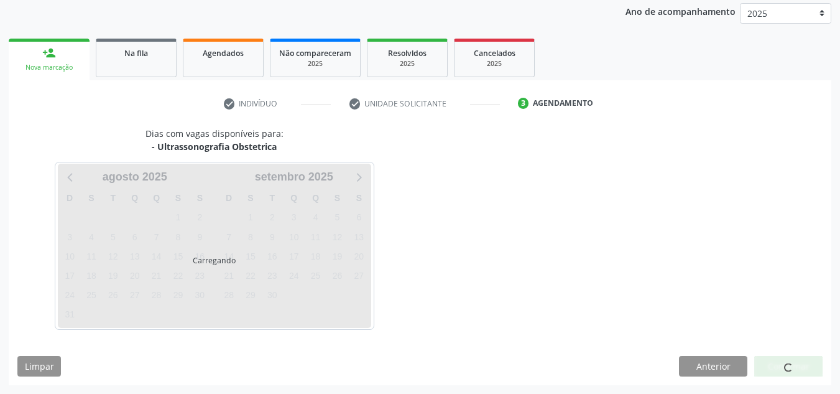
scroll to position [165, 0]
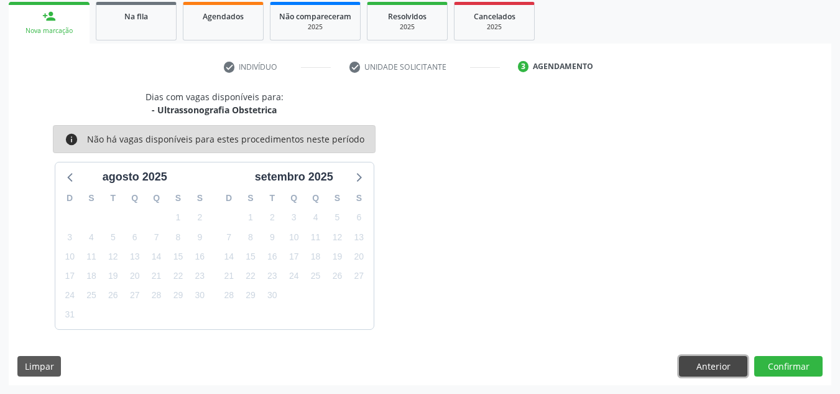
click at [717, 374] on button "Anterior" at bounding box center [713, 366] width 68 height 21
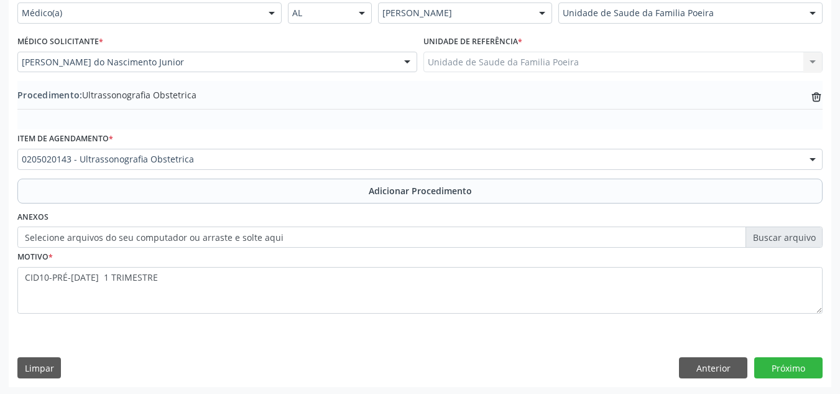
scroll to position [306, 0]
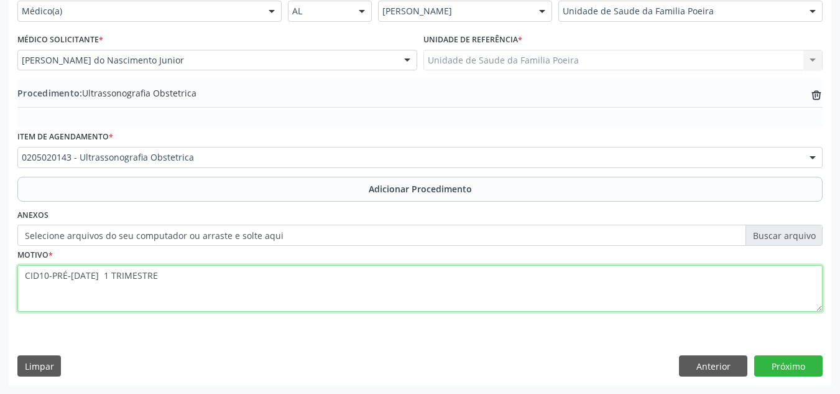
click at [20, 275] on textarea "CID10-PRÉ-[DATE] 1 TRIMESTRE" at bounding box center [419, 288] width 805 height 47
type textarea "GESTANTE CID10-PRÉ-[DATE] 1 TRIMESTRE"
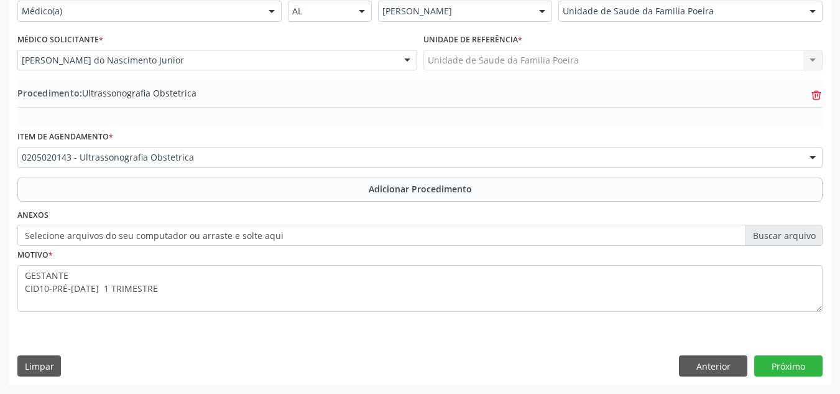
click at [814, 96] on icon at bounding box center [816, 96] width 8 height 8
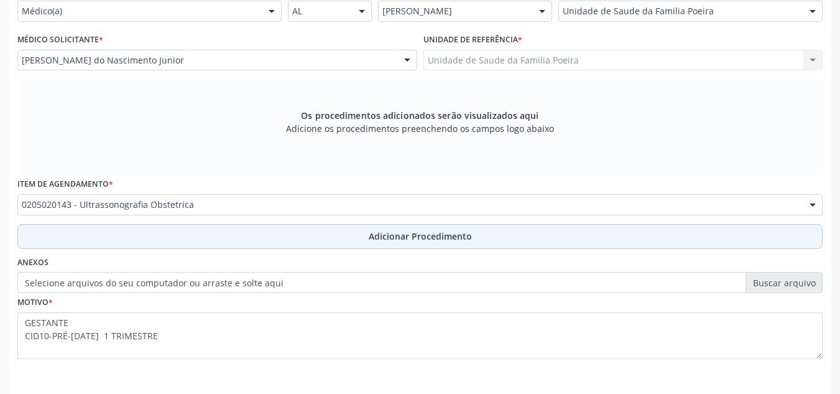
click at [458, 231] on span "Adicionar Procedimento" at bounding box center [420, 235] width 103 height 13
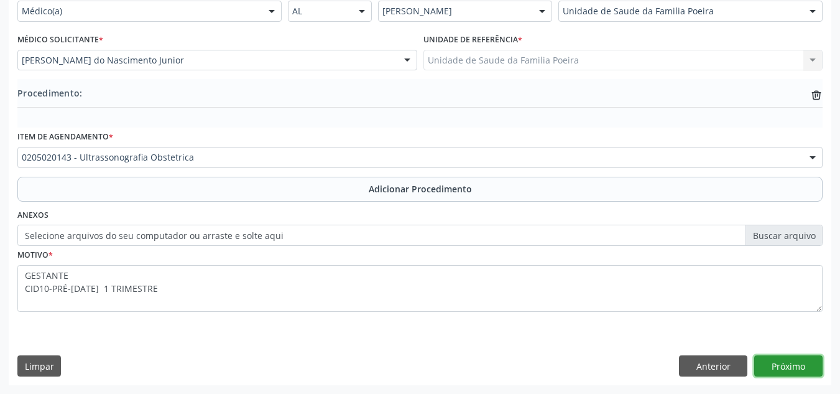
click at [795, 364] on button "Próximo" at bounding box center [788, 365] width 68 height 21
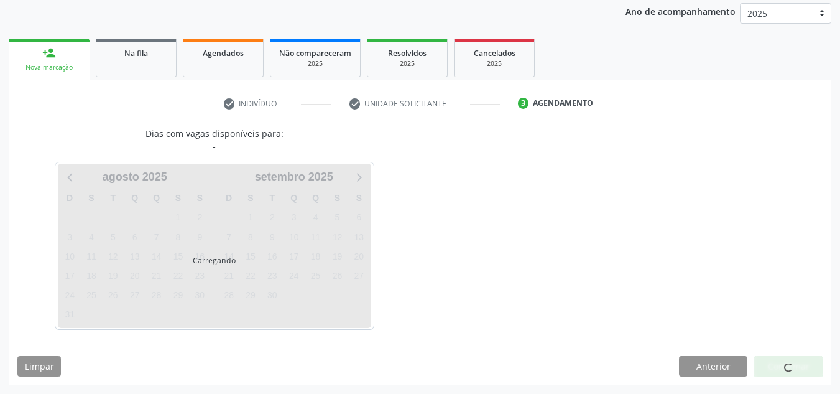
scroll to position [202, 0]
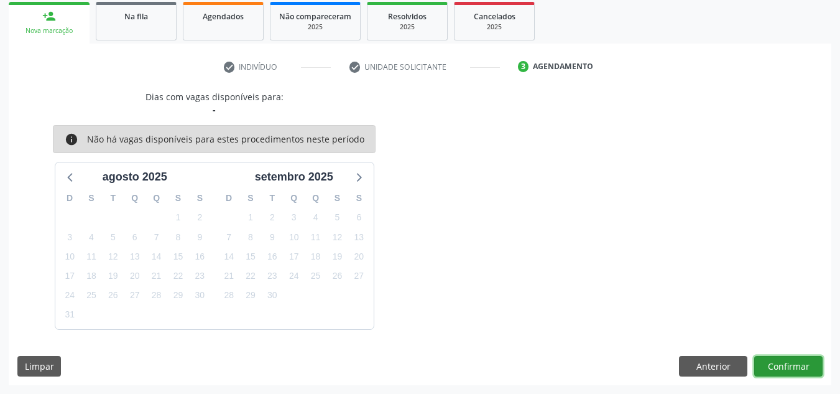
click at [795, 364] on button "Confirmar" at bounding box center [788, 366] width 68 height 21
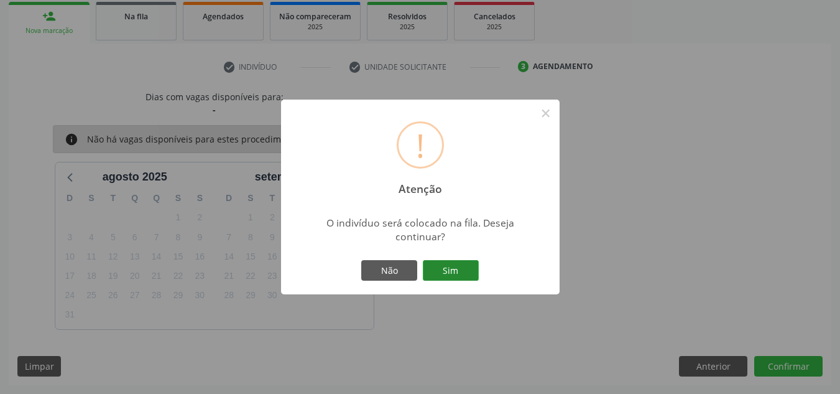
click at [466, 271] on button "Sim" at bounding box center [451, 270] width 56 height 21
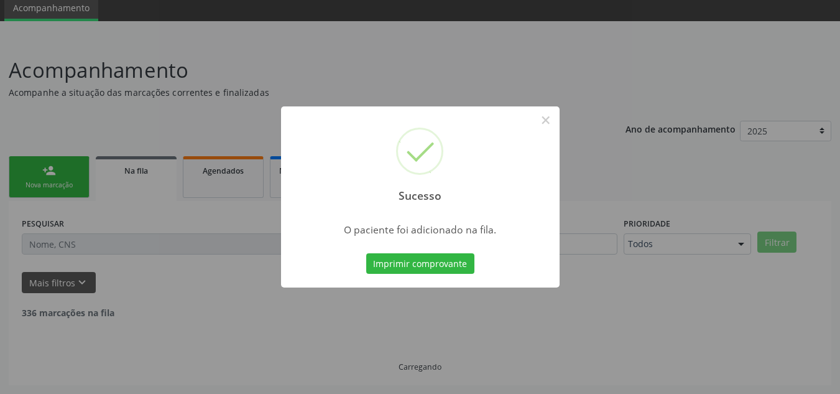
scroll to position [34, 0]
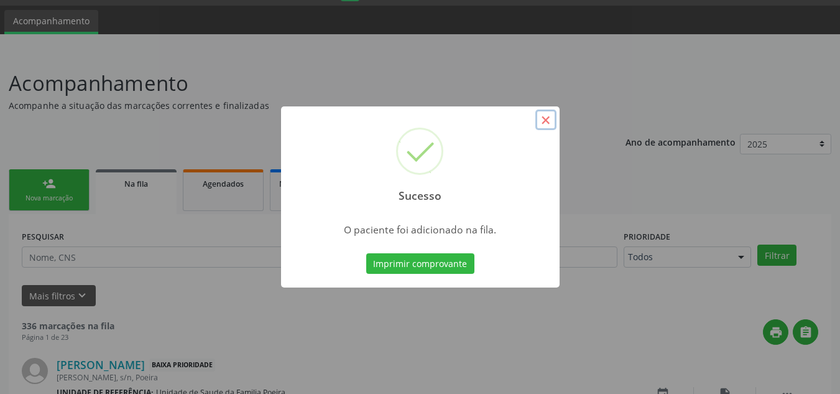
click at [549, 121] on button "×" at bounding box center [545, 119] width 21 height 21
